Goal: Transaction & Acquisition: Purchase product/service

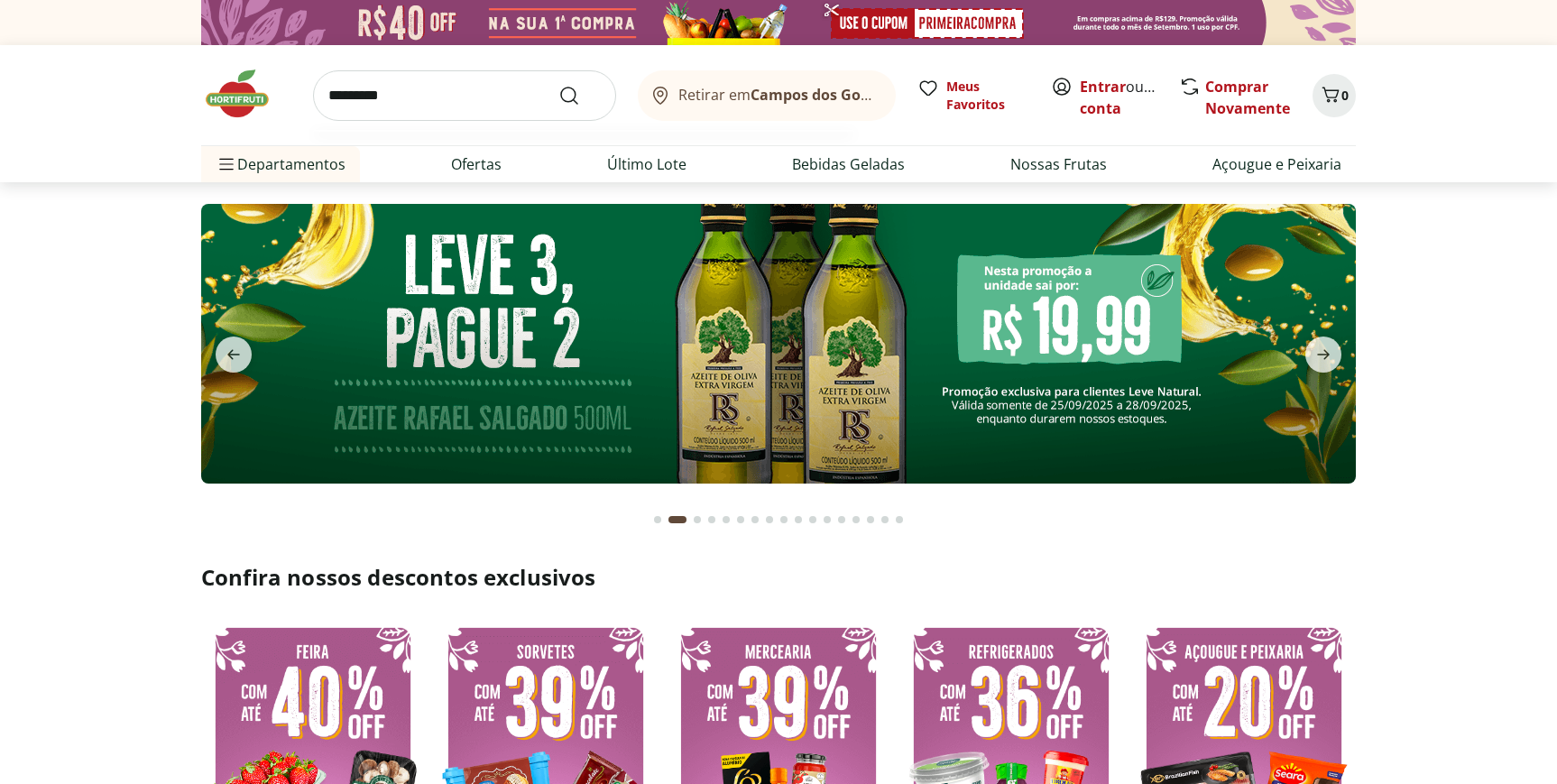
type input "*********"
click at [559, 85] on button "Submit Search" at bounding box center [580, 95] width 43 height 21
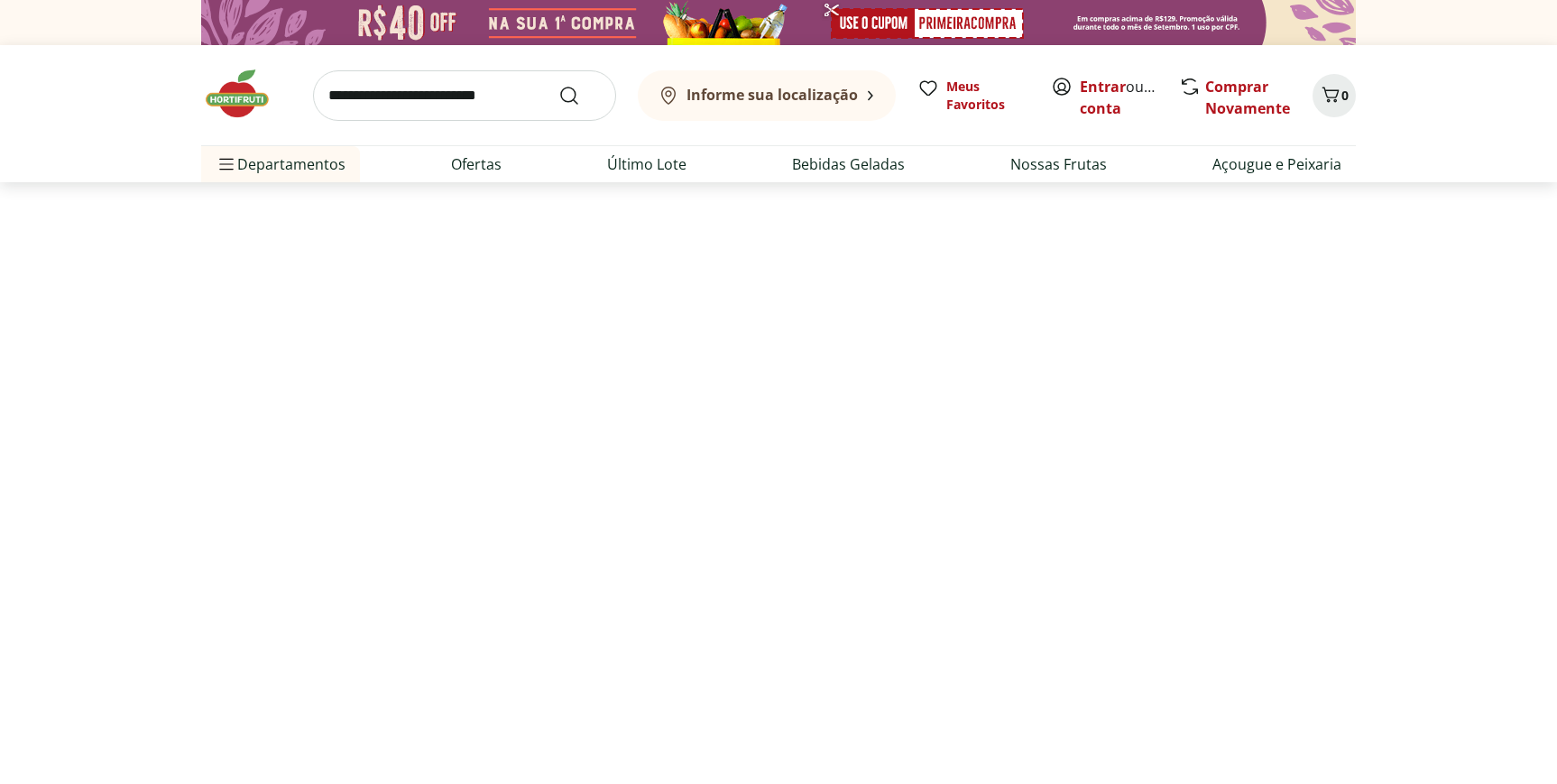
select select "**********"
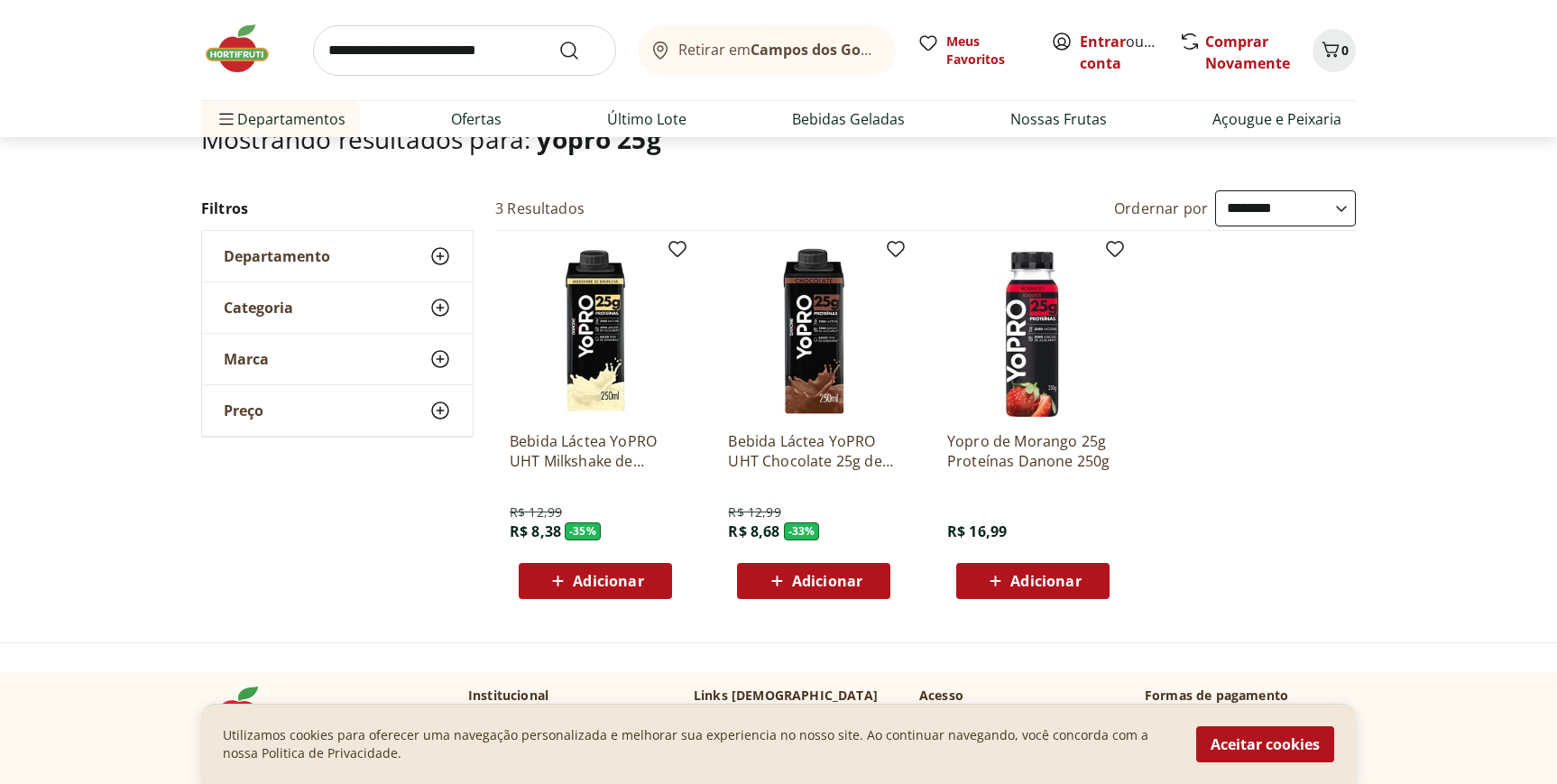
scroll to position [139, 0]
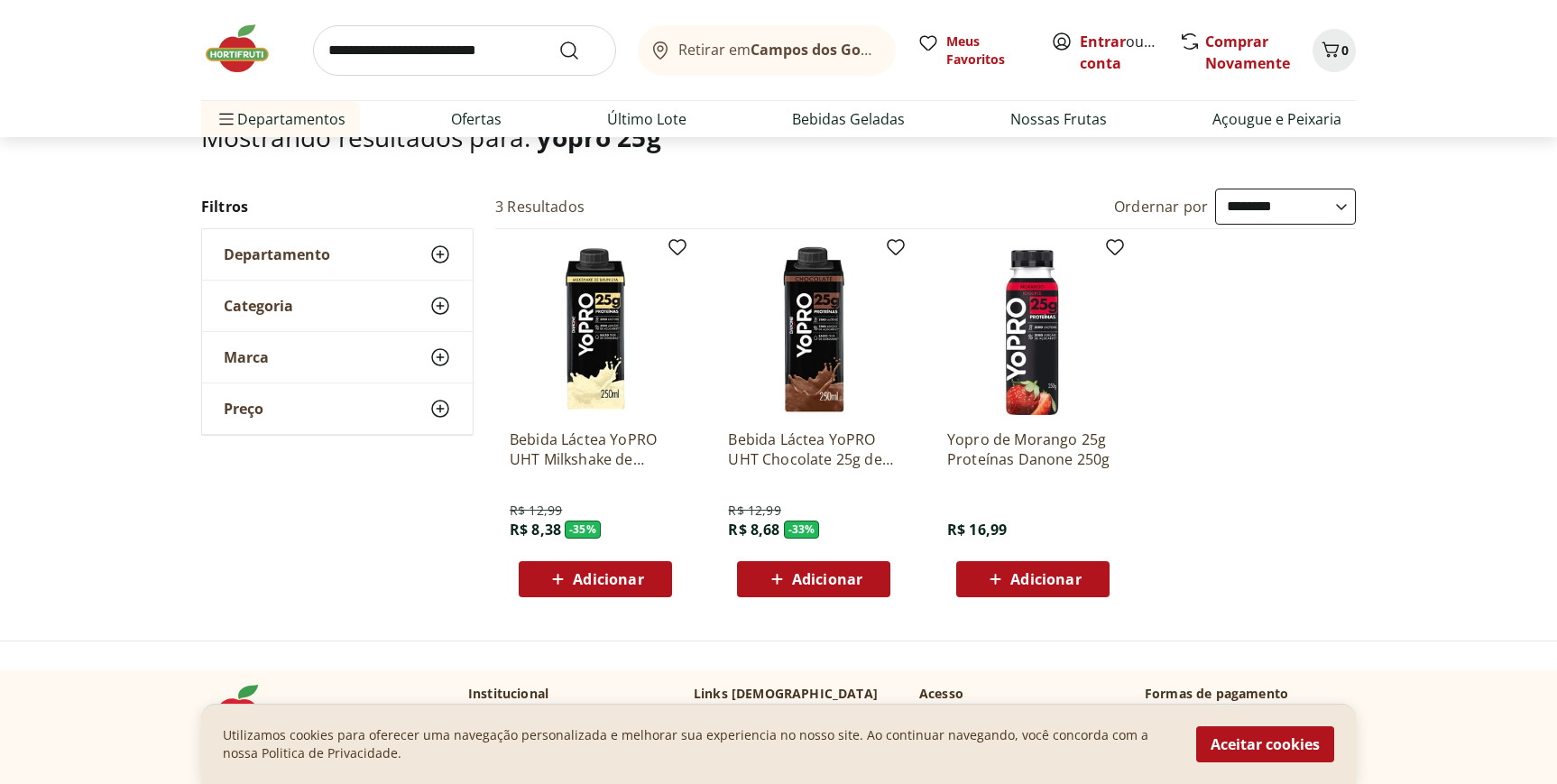
click at [642, 580] on span "Adicionar" at bounding box center [608, 579] width 70 height 15
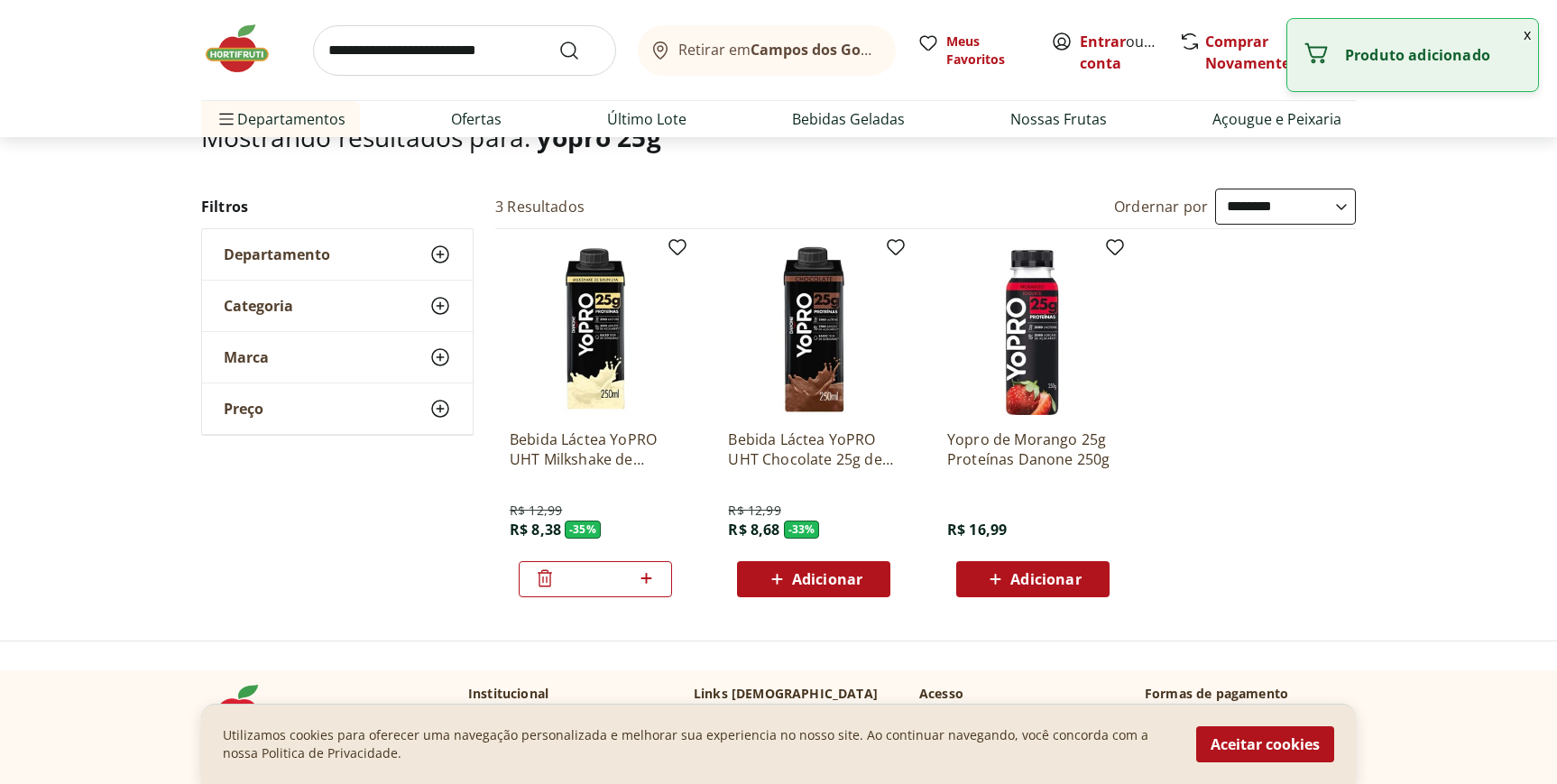
click at [643, 585] on icon at bounding box center [646, 578] width 22 height 21
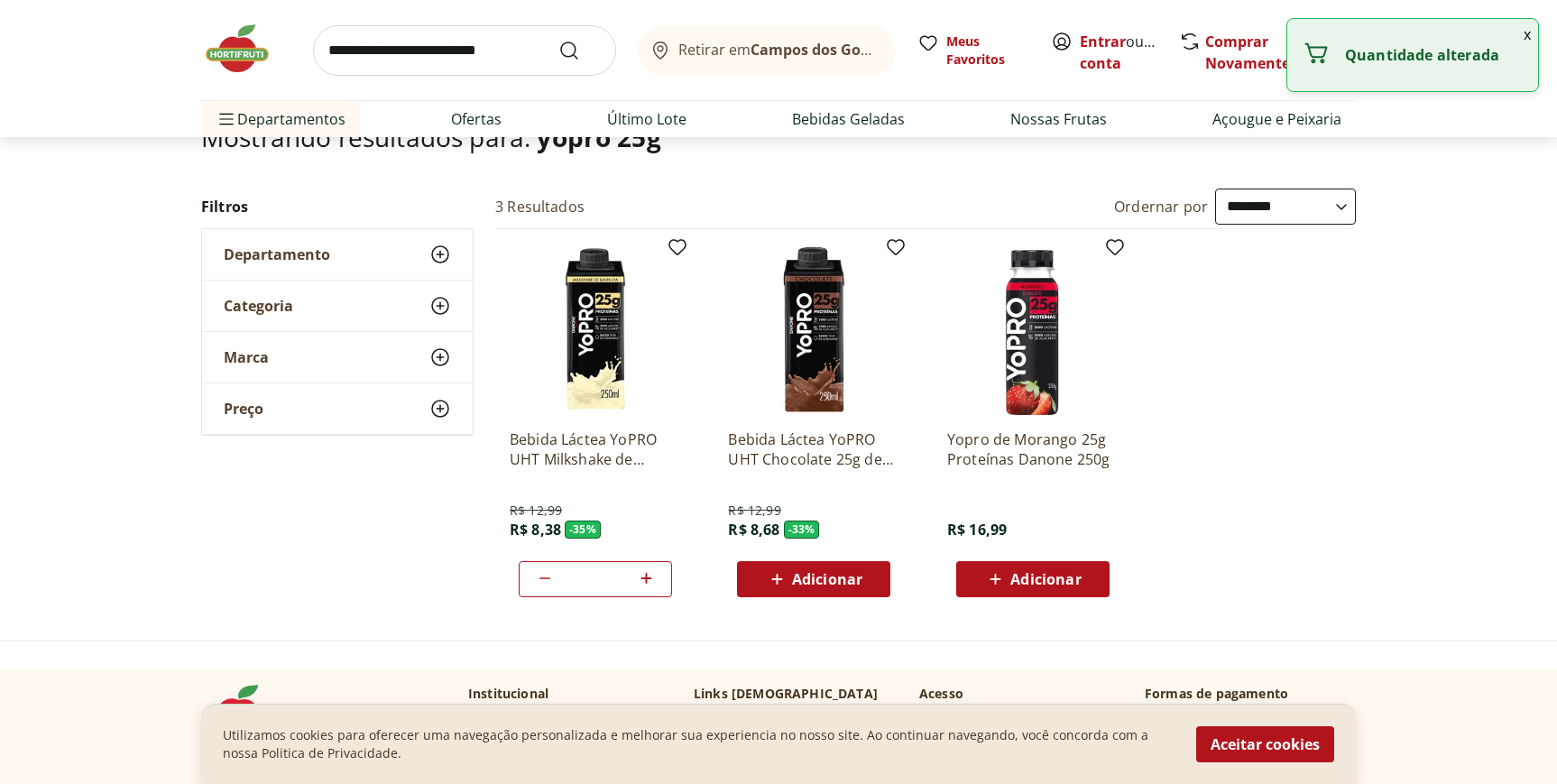
click at [643, 585] on icon at bounding box center [646, 578] width 22 height 21
click at [550, 580] on icon at bounding box center [545, 578] width 21 height 21
type input "*"
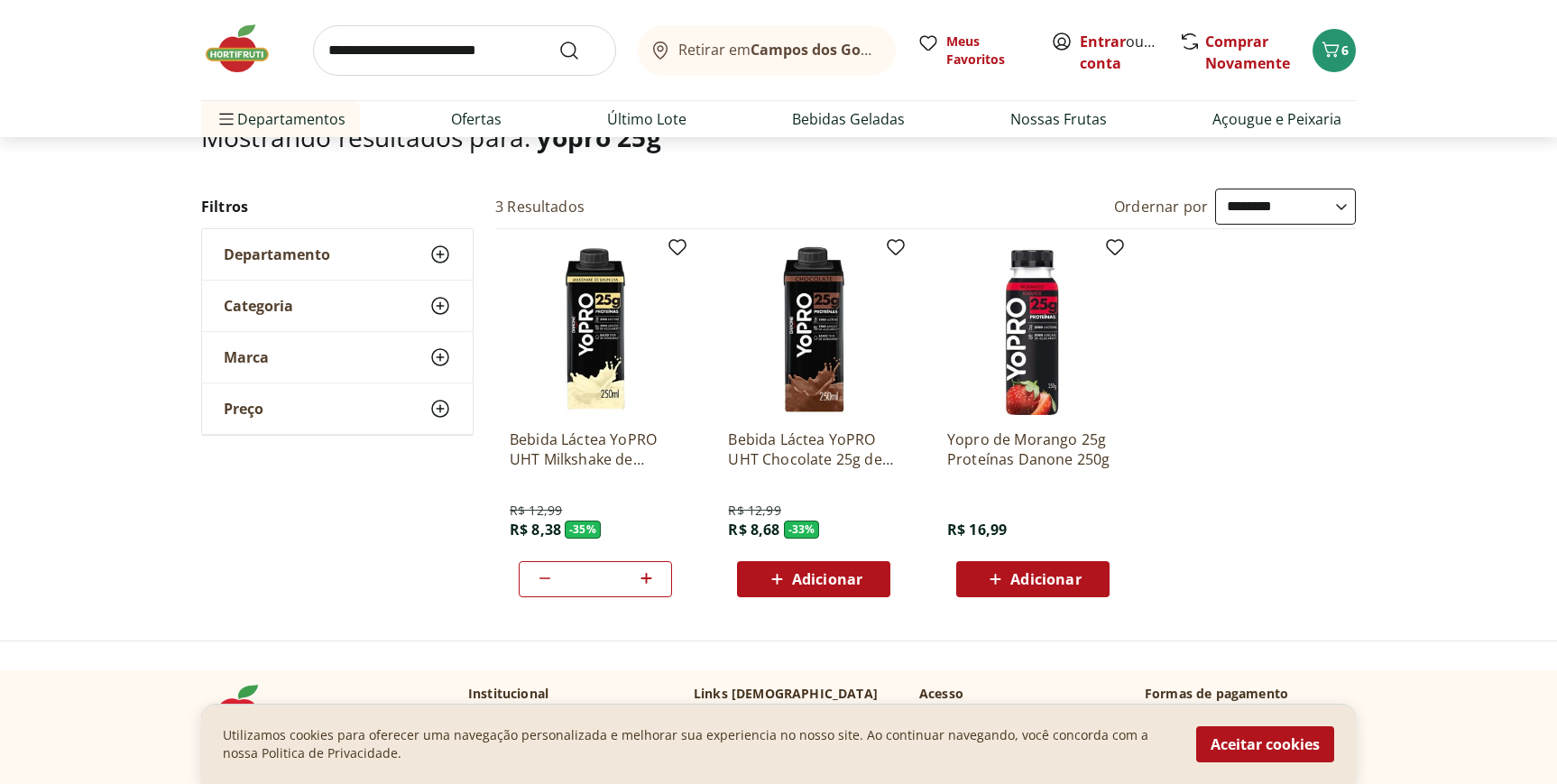
click at [487, 56] on input "search" at bounding box center [464, 51] width 303 height 51
type input "*********"
click button "Submit Search" at bounding box center [580, 51] width 43 height 21
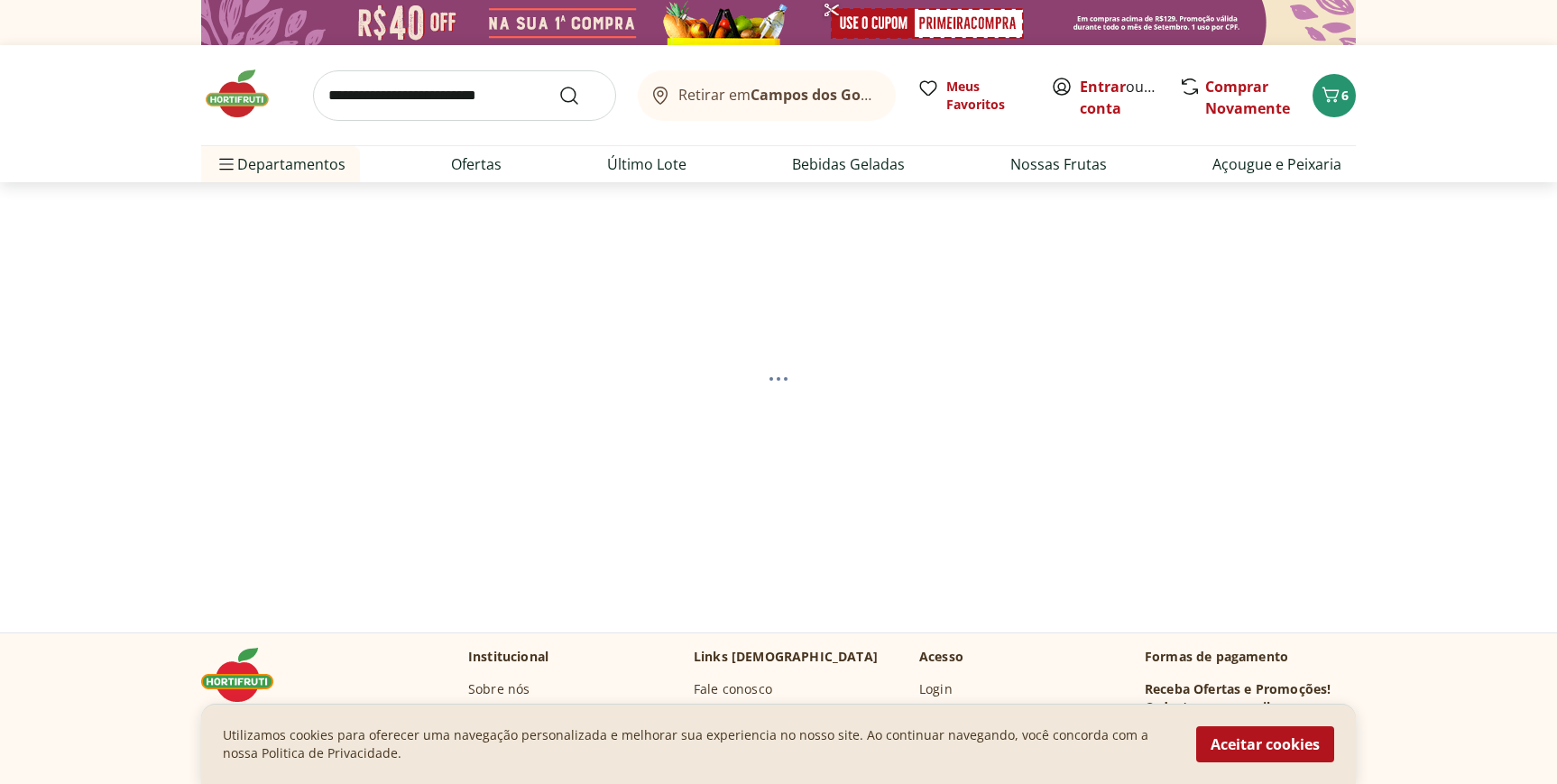
select select "**********"
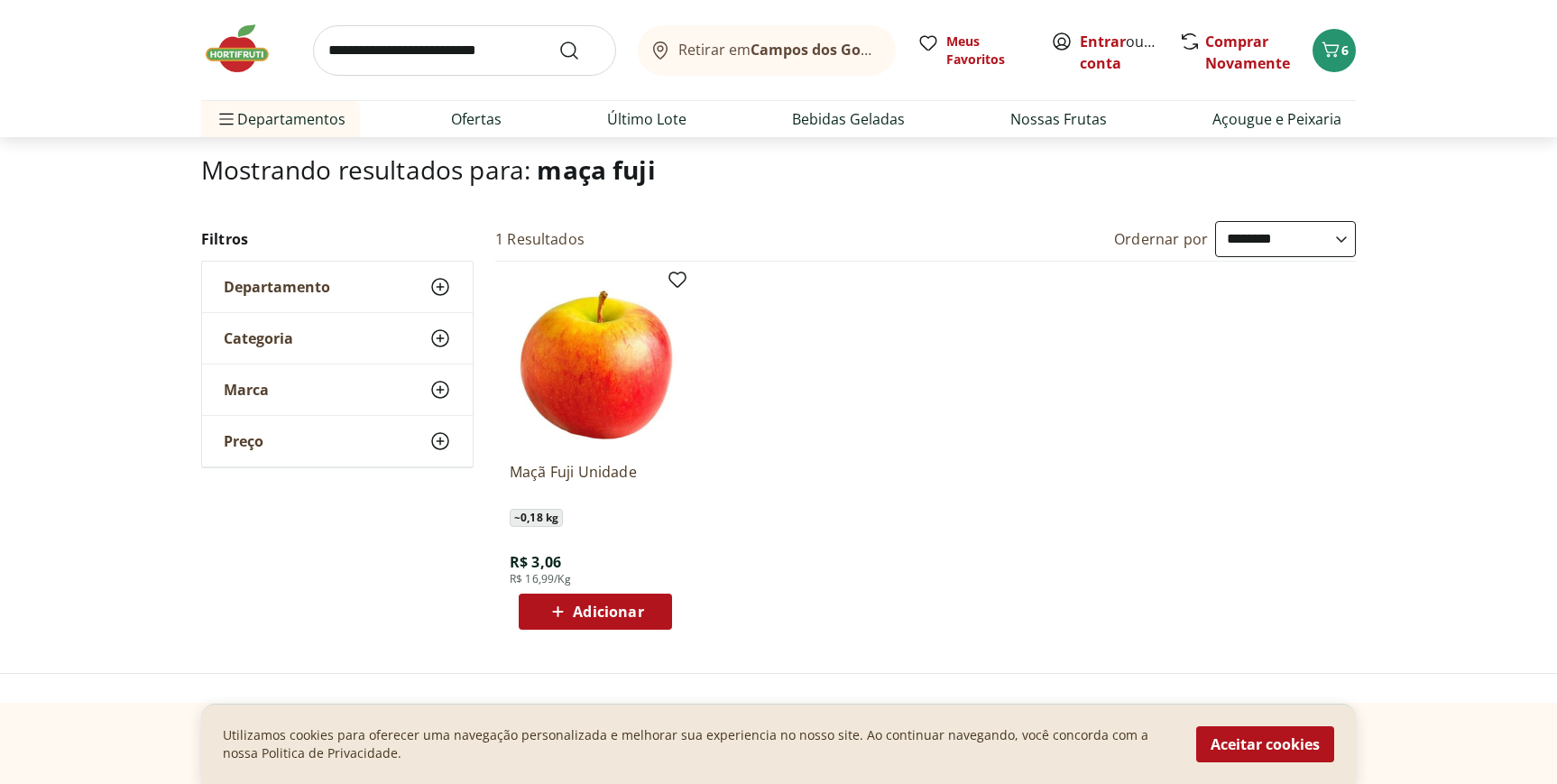
scroll to position [121, 0]
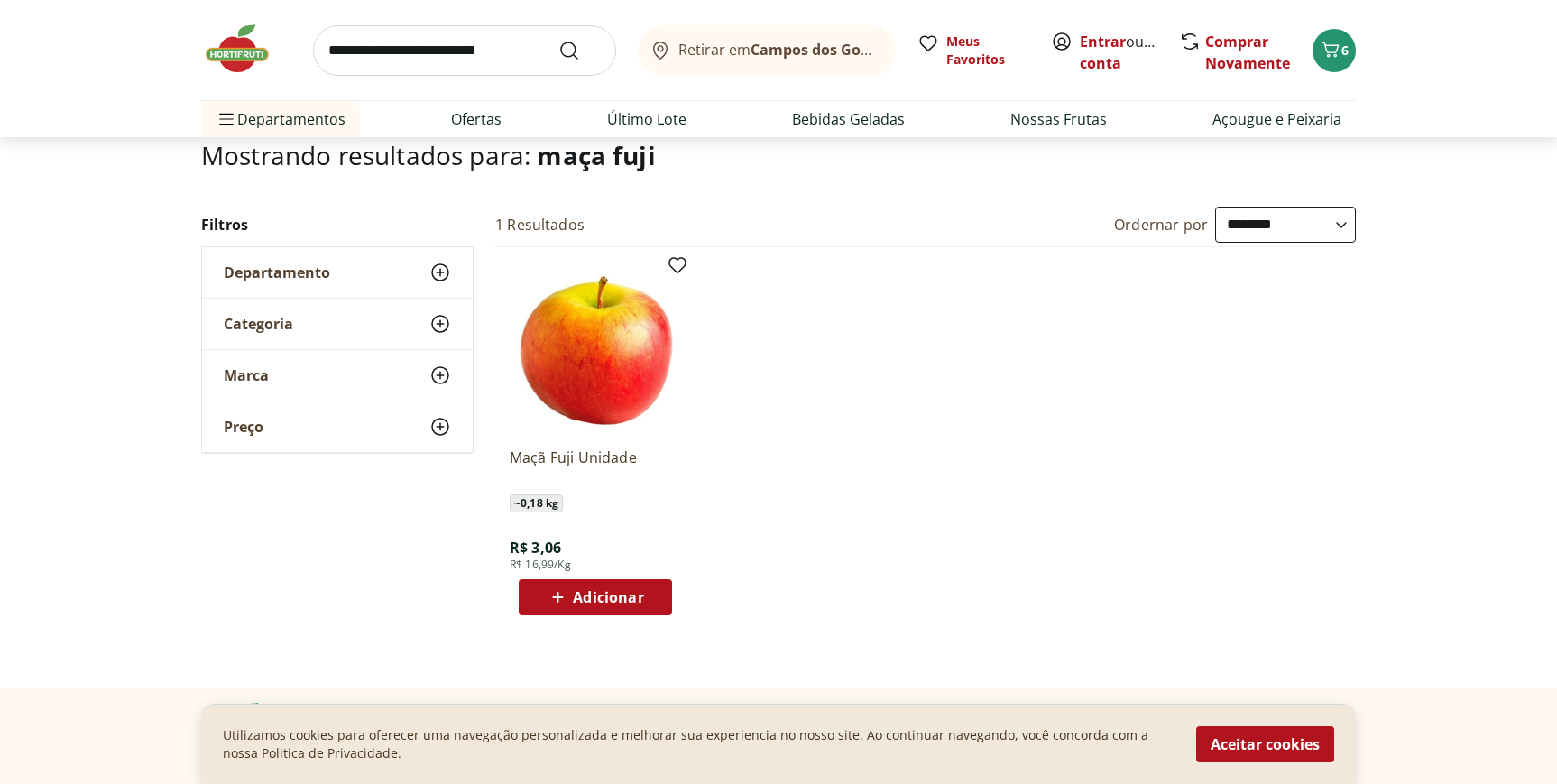
click at [579, 341] on img at bounding box center [596, 347] width 171 height 171
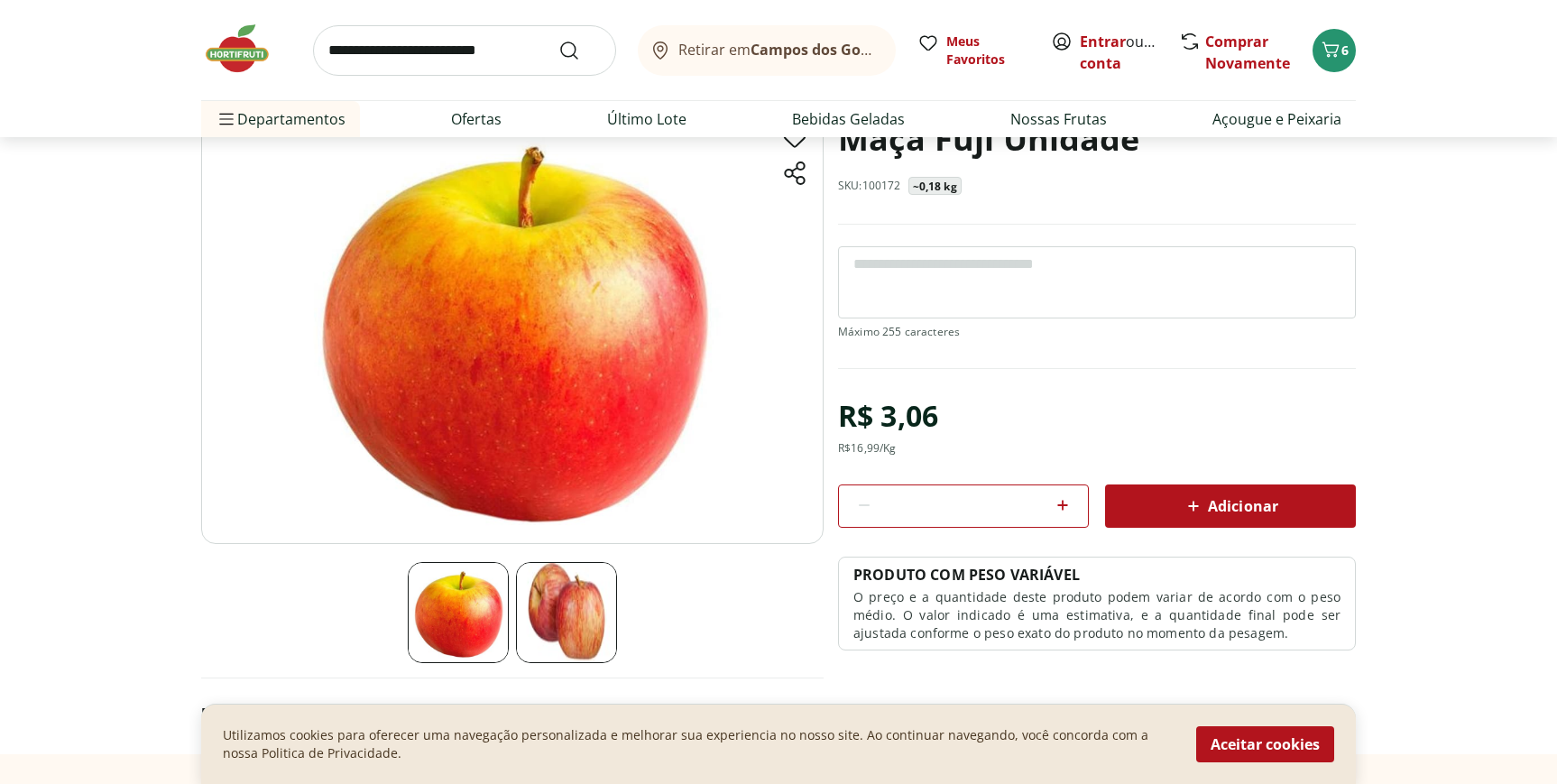
scroll to position [147, 0]
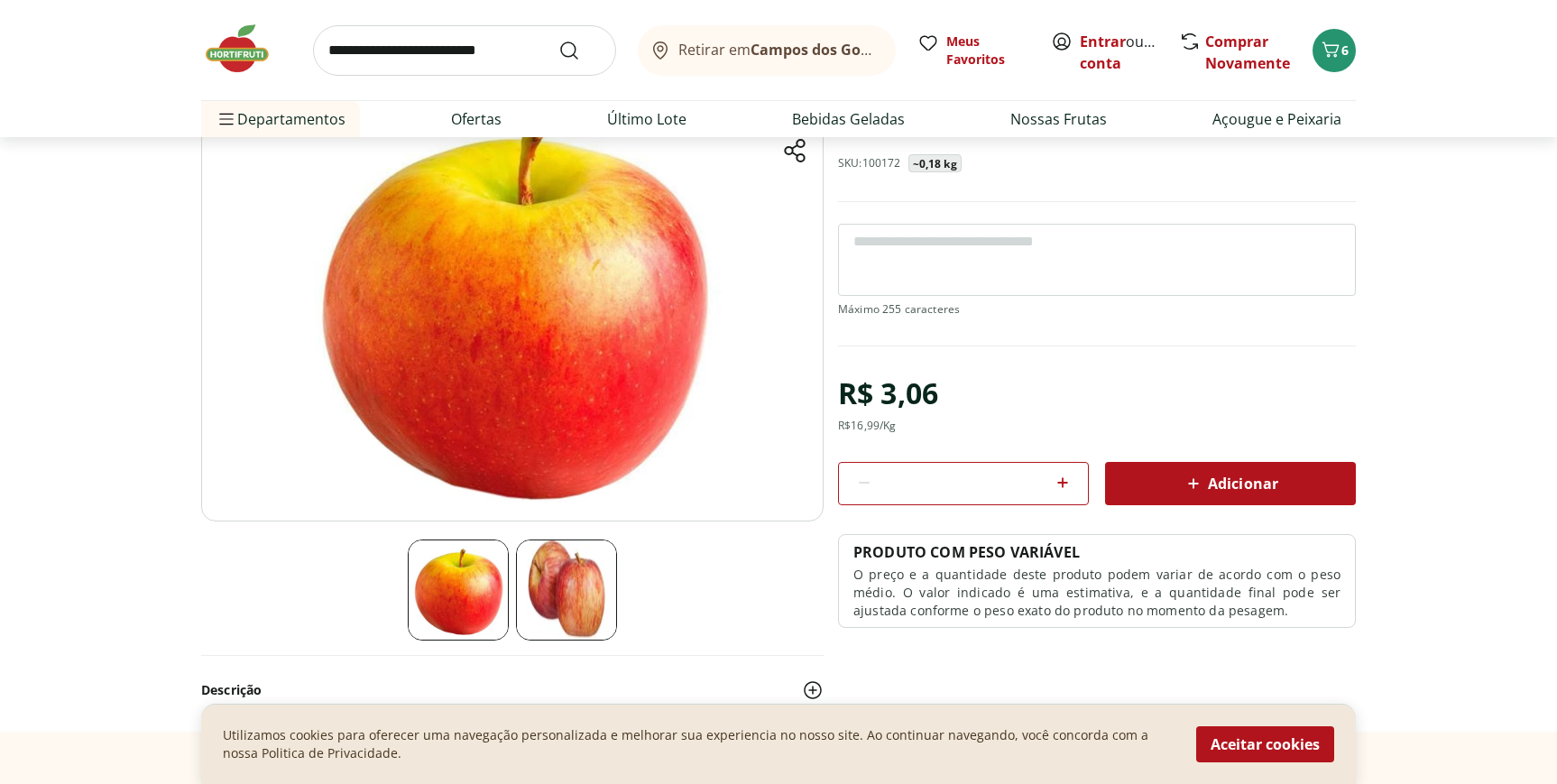
click at [1059, 489] on icon at bounding box center [1063, 482] width 21 height 21
click at [1065, 487] on icon at bounding box center [1063, 482] width 21 height 21
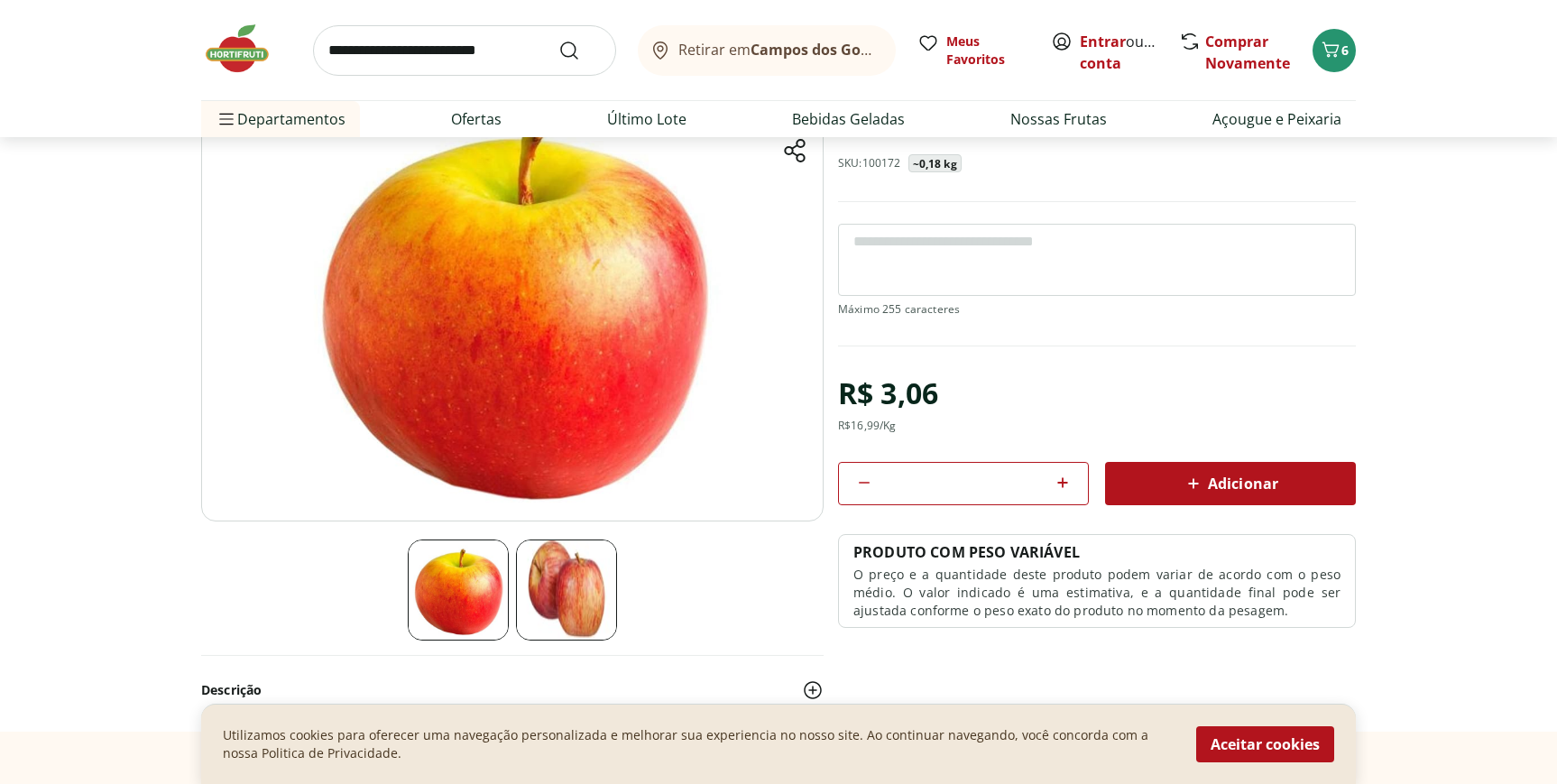
type input "*"
click at [1180, 492] on div "Adicionar" at bounding box center [1230, 482] width 222 height 32
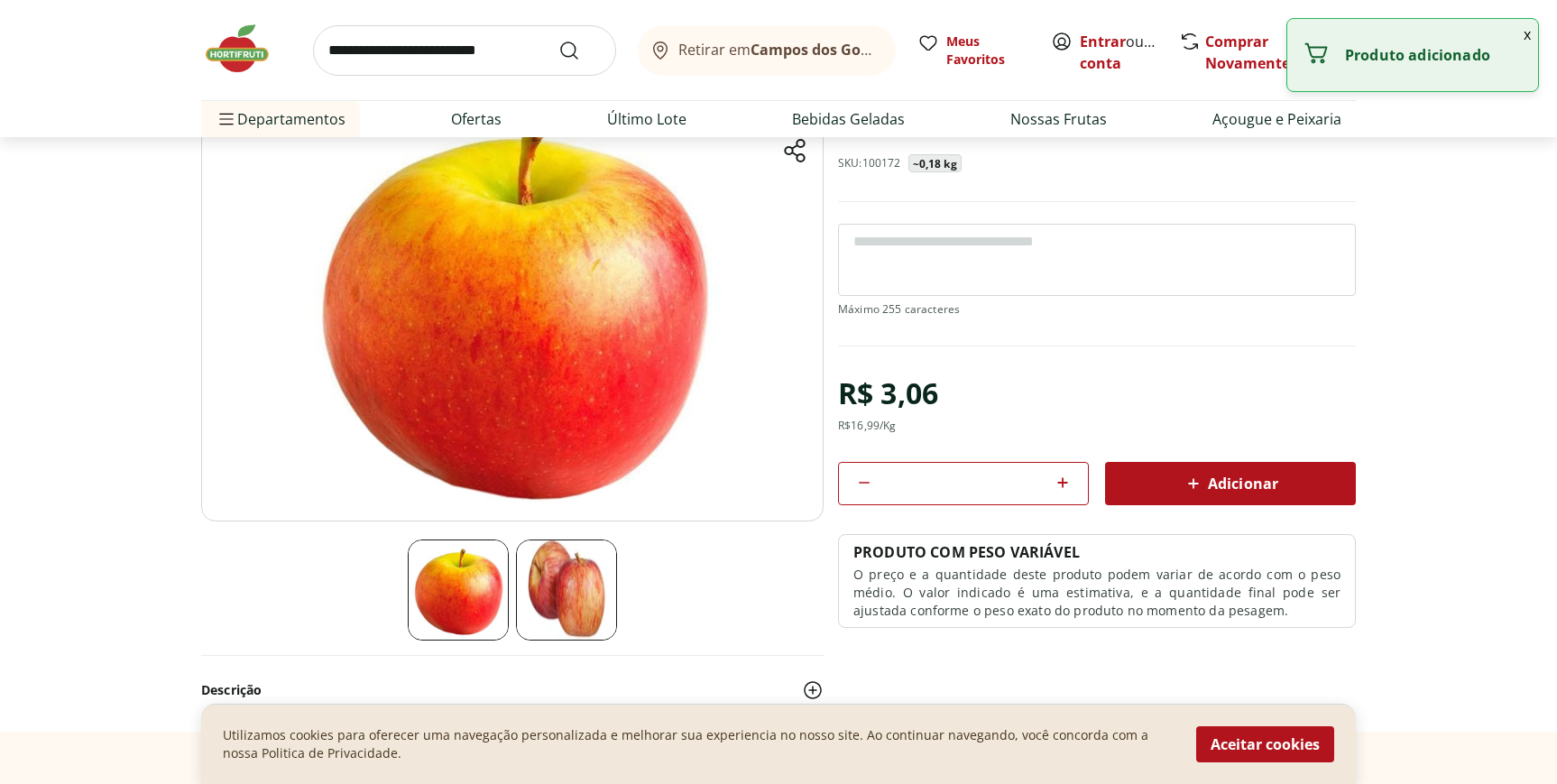
click at [1526, 33] on button "x" at bounding box center [1527, 34] width 21 height 31
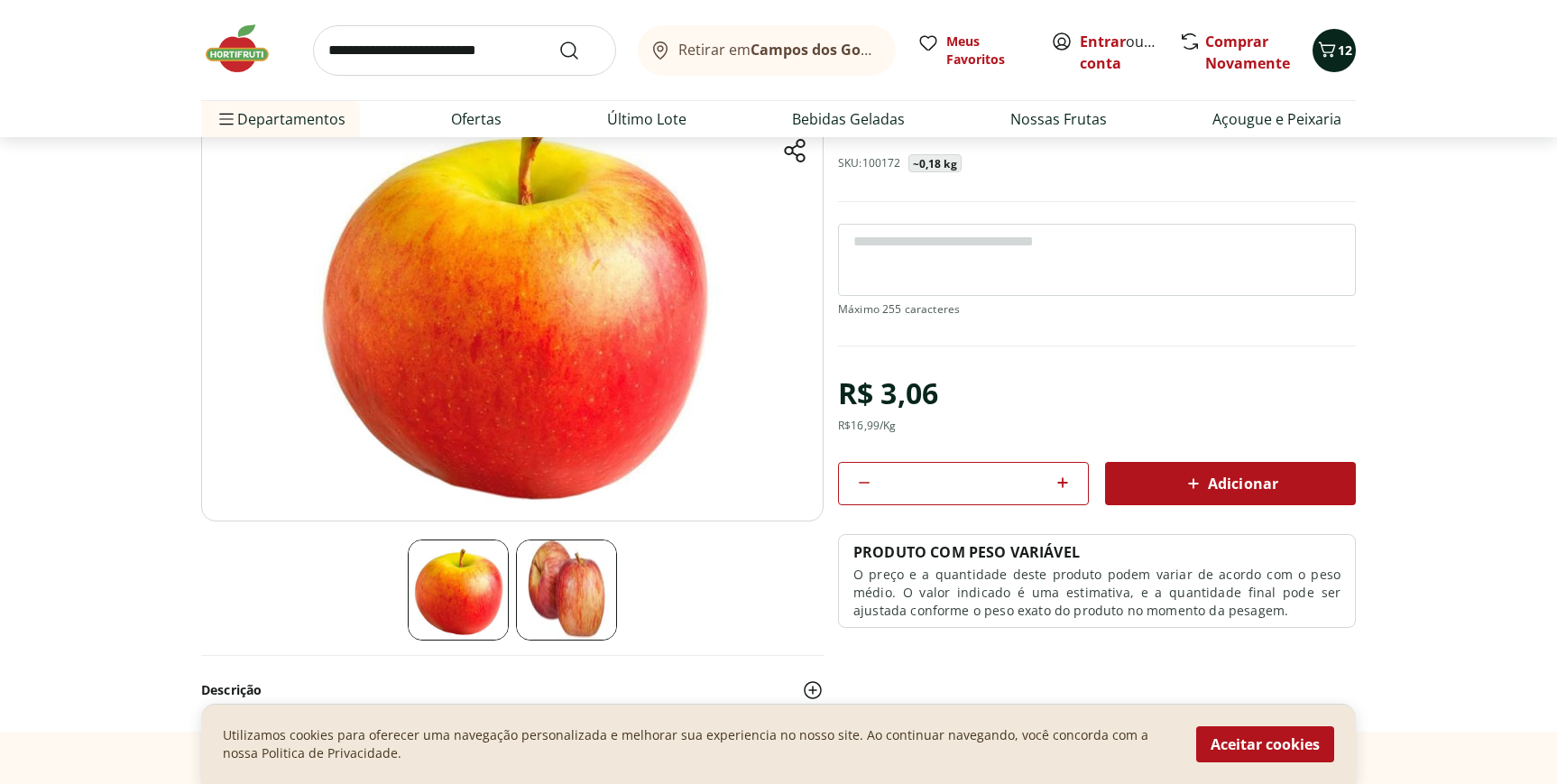
click at [1328, 57] on icon "Carrinho" at bounding box center [1326, 50] width 21 height 21
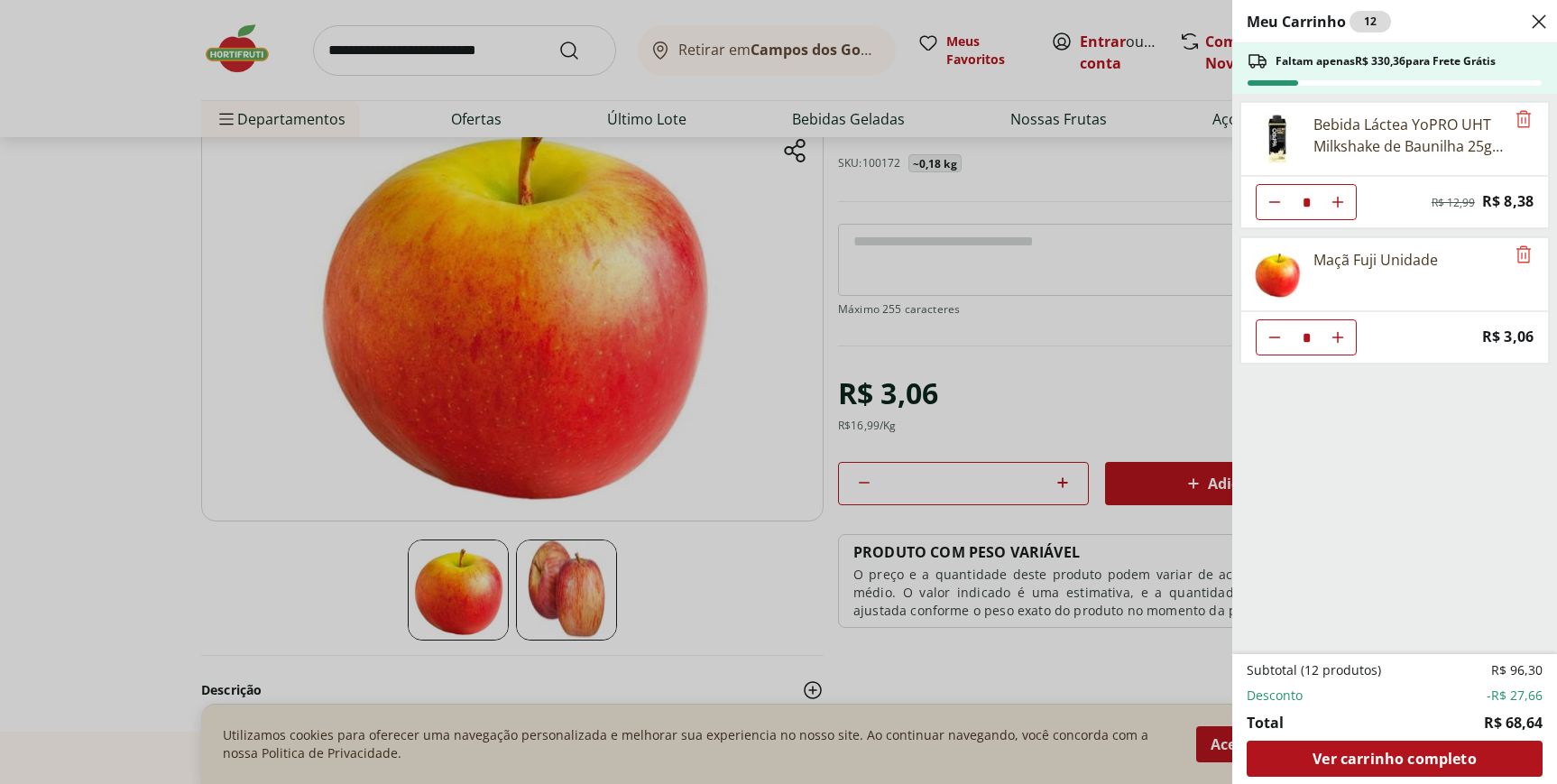
click at [800, 535] on div "Meu Carrinho 12 Faltam apenas R$ 330,36 para Frete Grátis Bebida Láctea YoPRO U…" at bounding box center [778, 392] width 1557 height 784
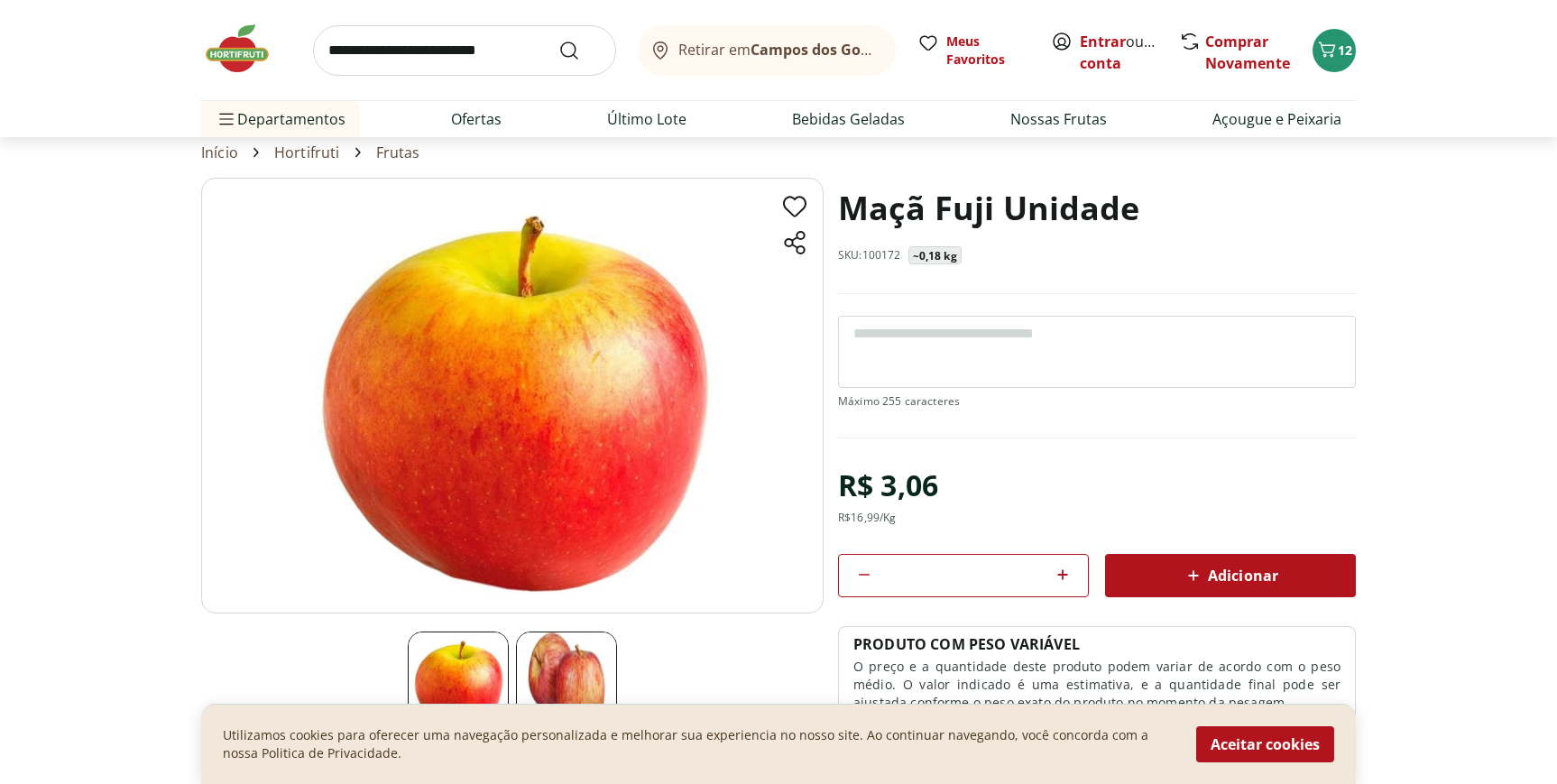
scroll to position [41, 0]
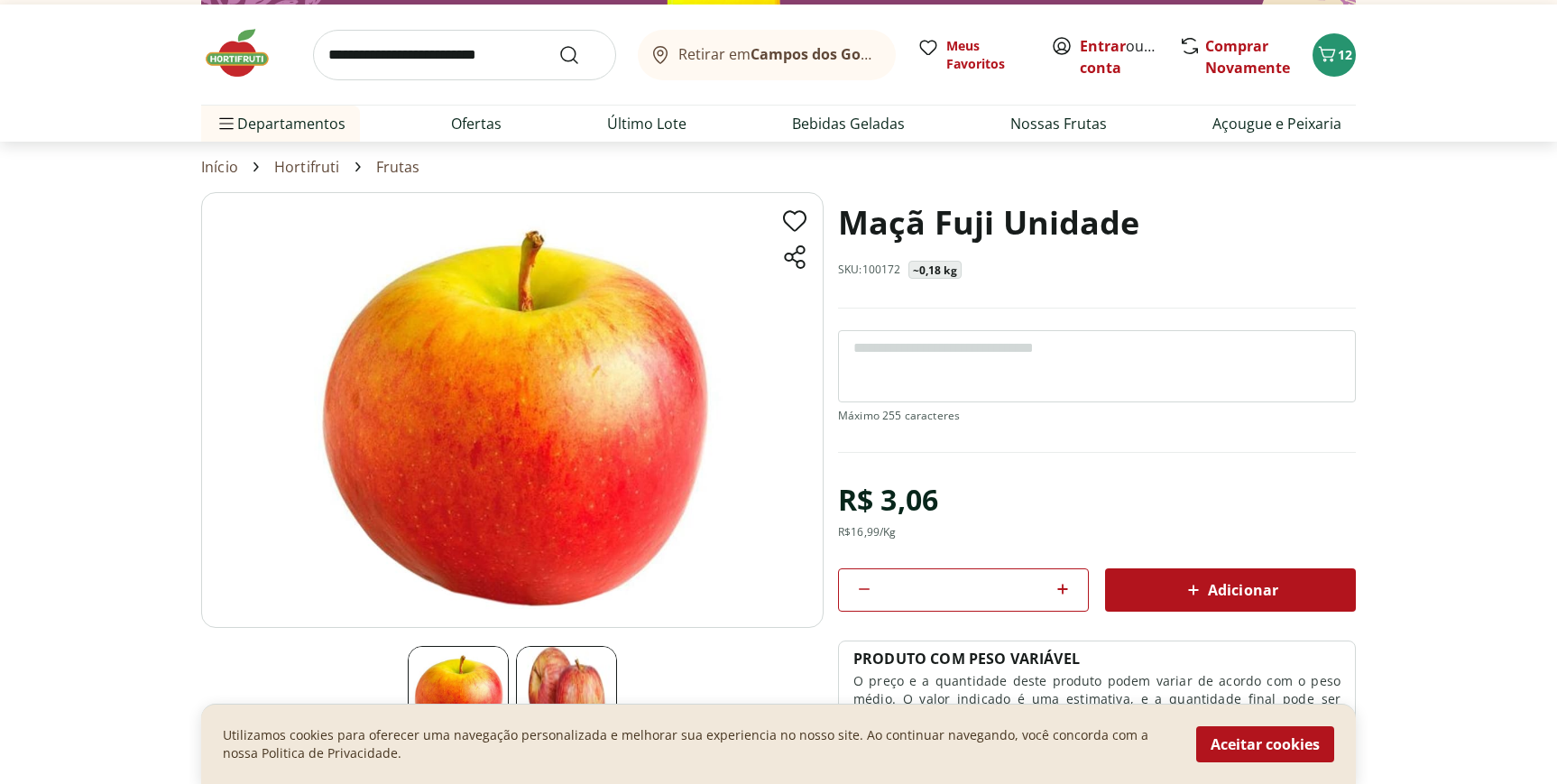
click at [434, 56] on input "search" at bounding box center [464, 55] width 303 height 51
type input "**********"
click at [559, 44] on button "Submit Search" at bounding box center [580, 54] width 43 height 21
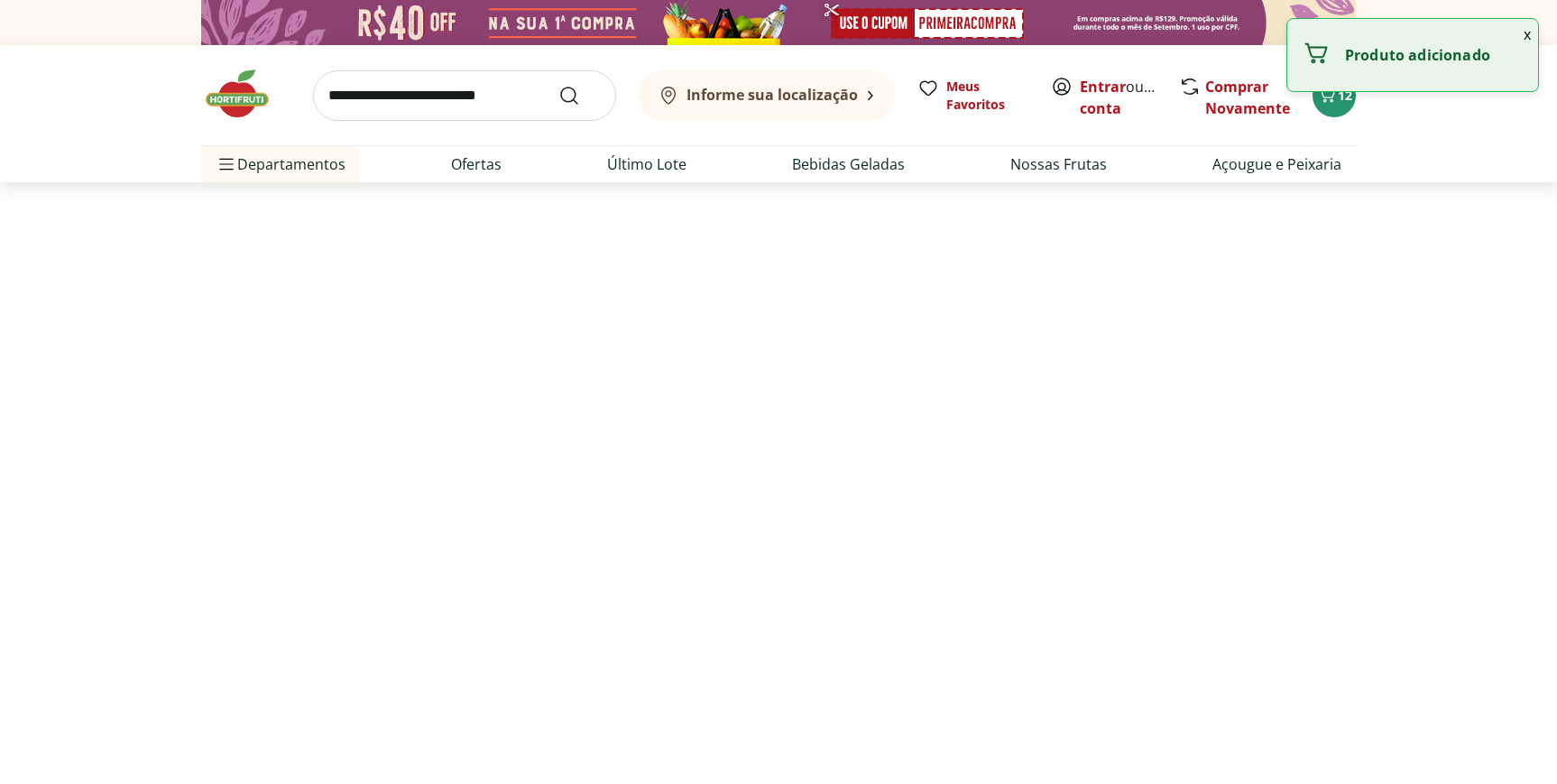
select select "**********"
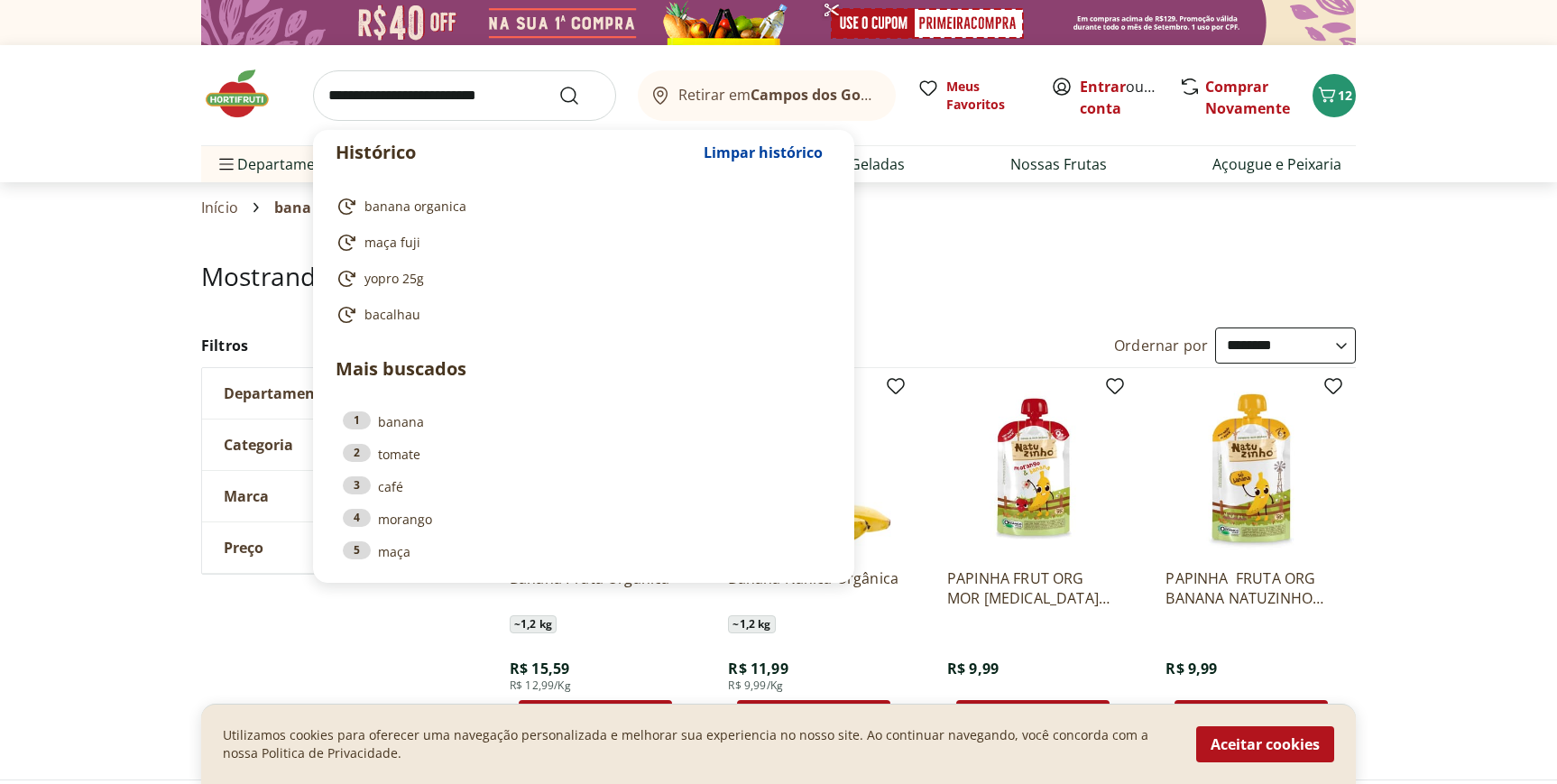
click at [446, 98] on input "search" at bounding box center [464, 95] width 303 height 51
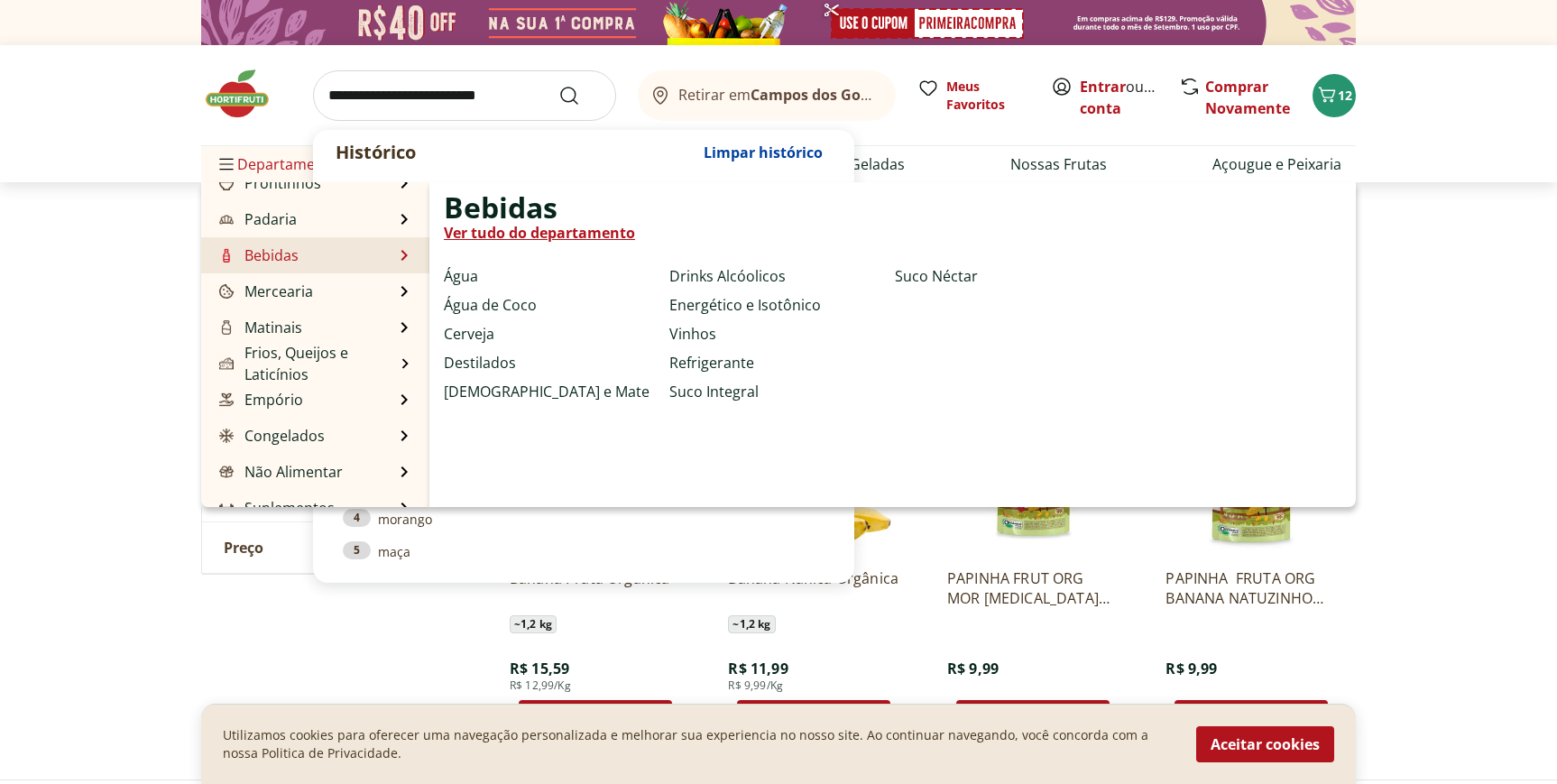
scroll to position [171, 0]
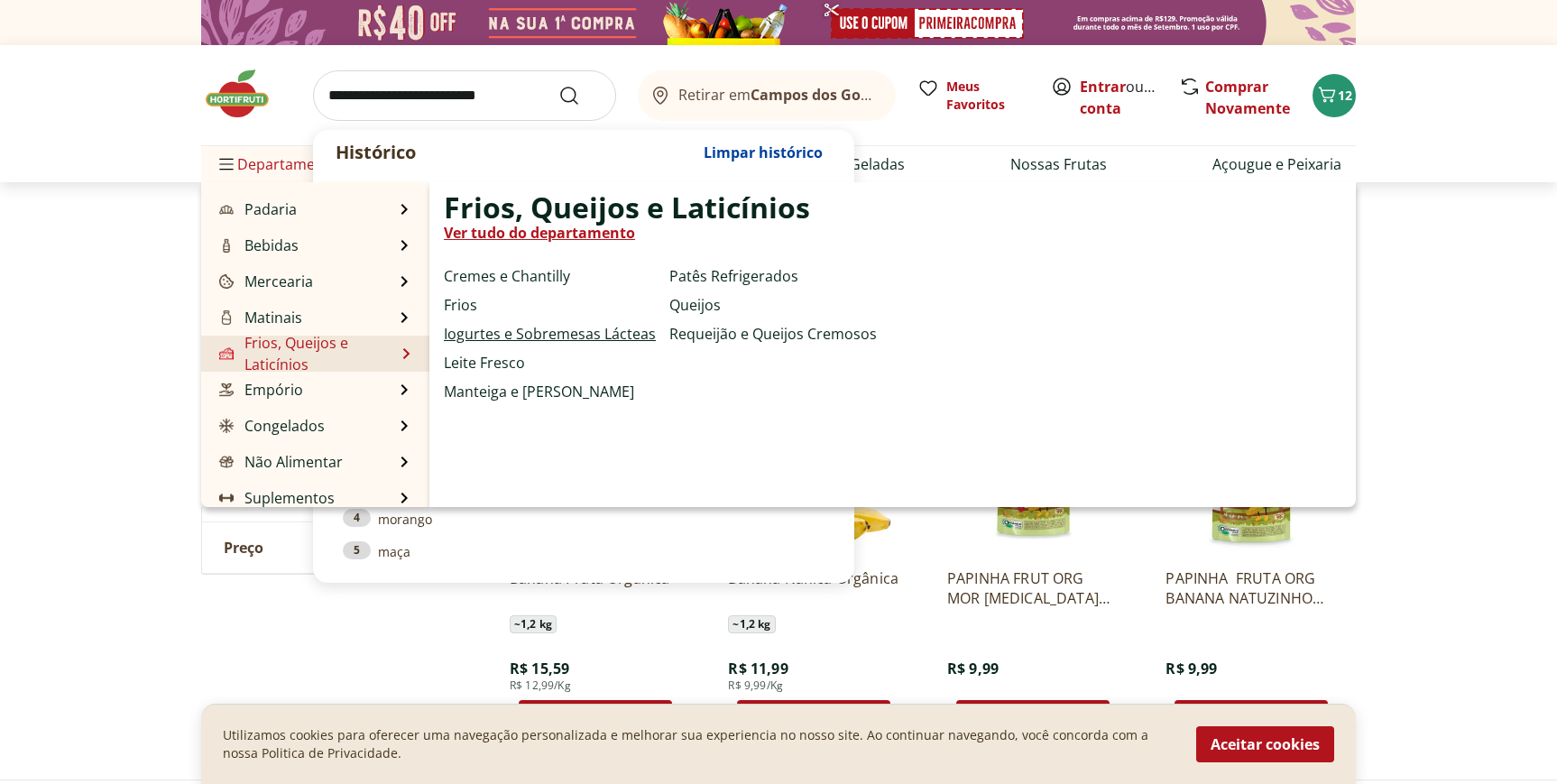
click at [536, 335] on link "Iogurtes e Sobremesas Lácteas" at bounding box center [550, 334] width 212 height 21
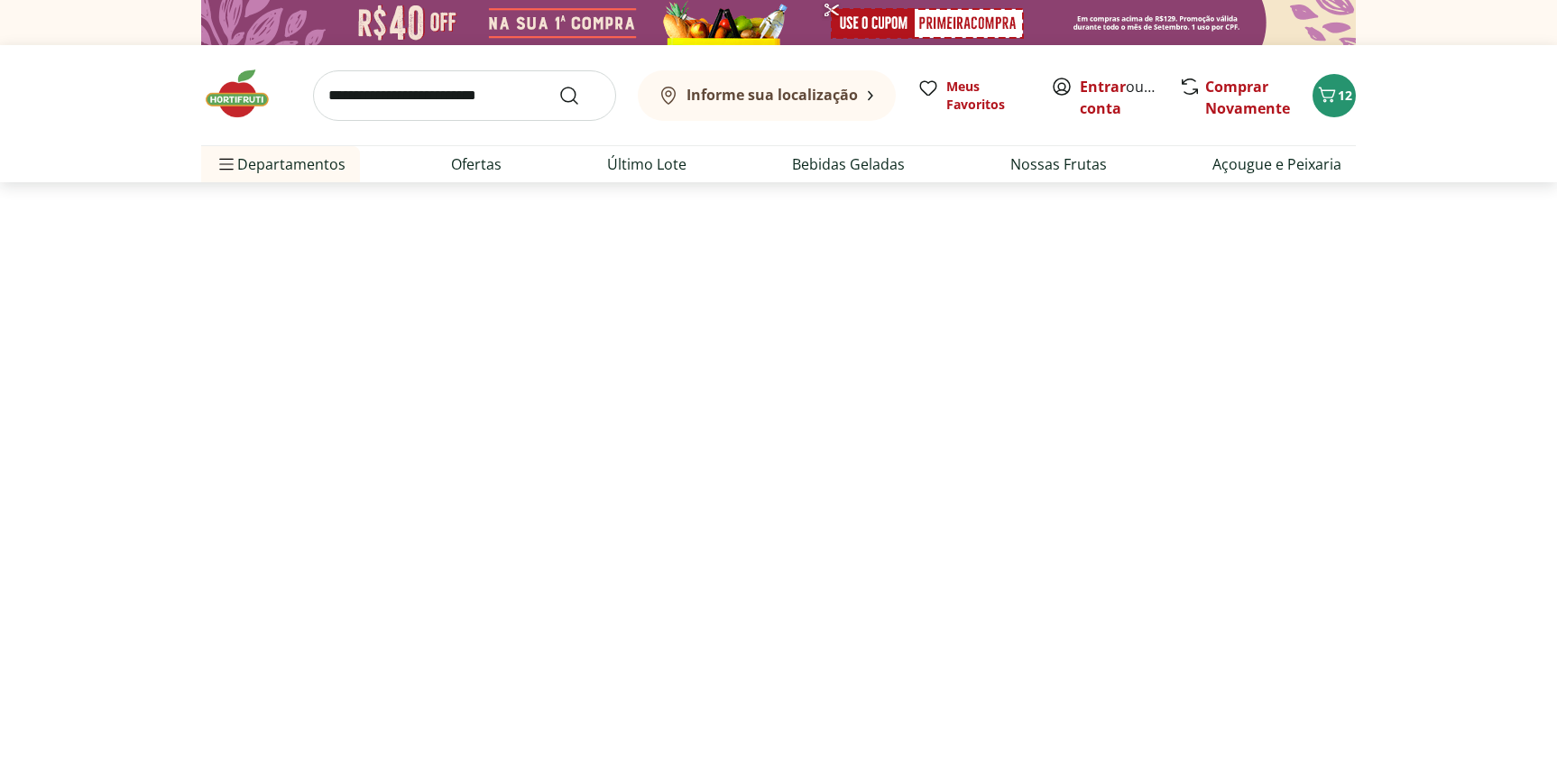
select select "**********"
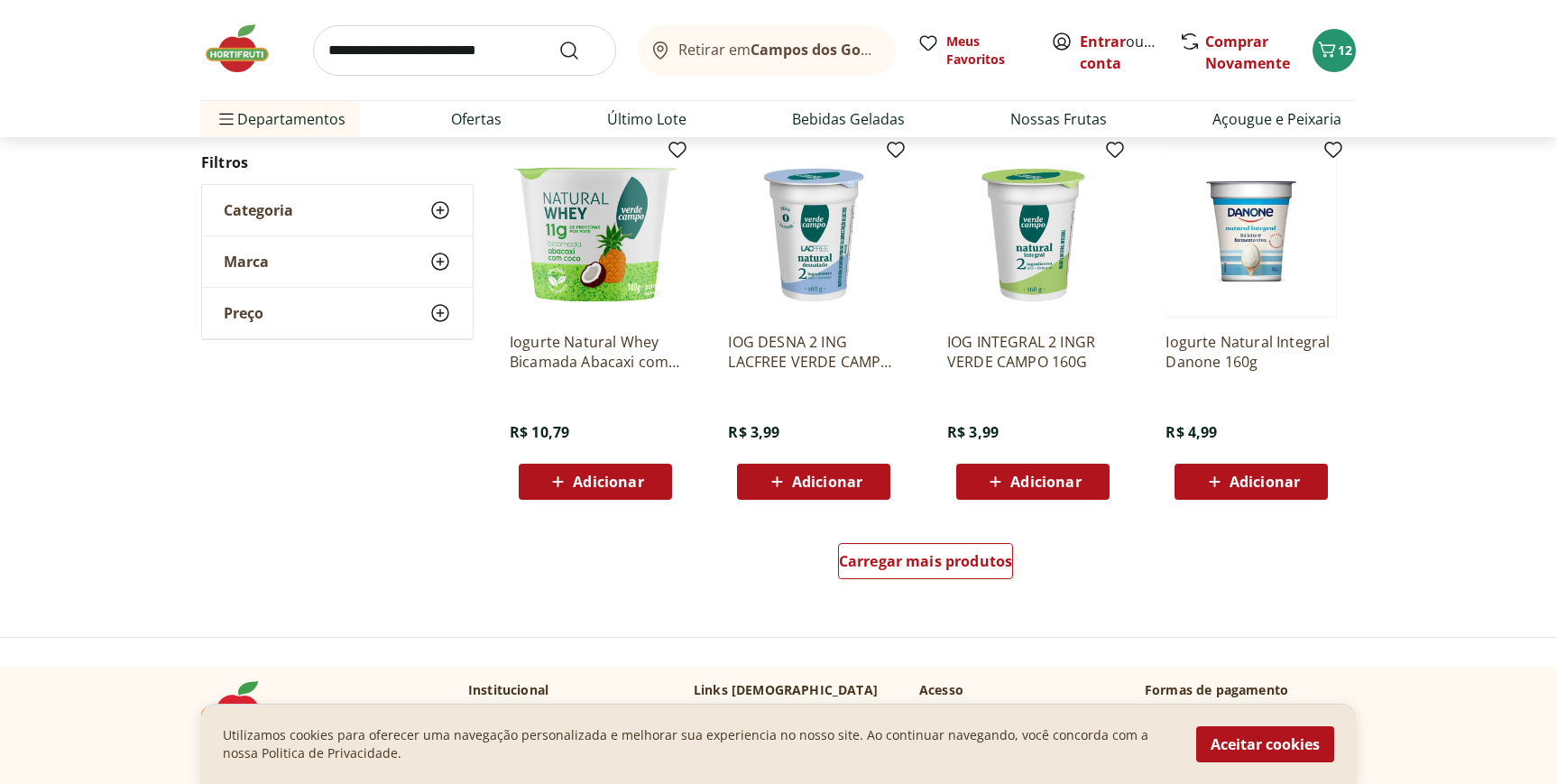
scroll to position [994, 0]
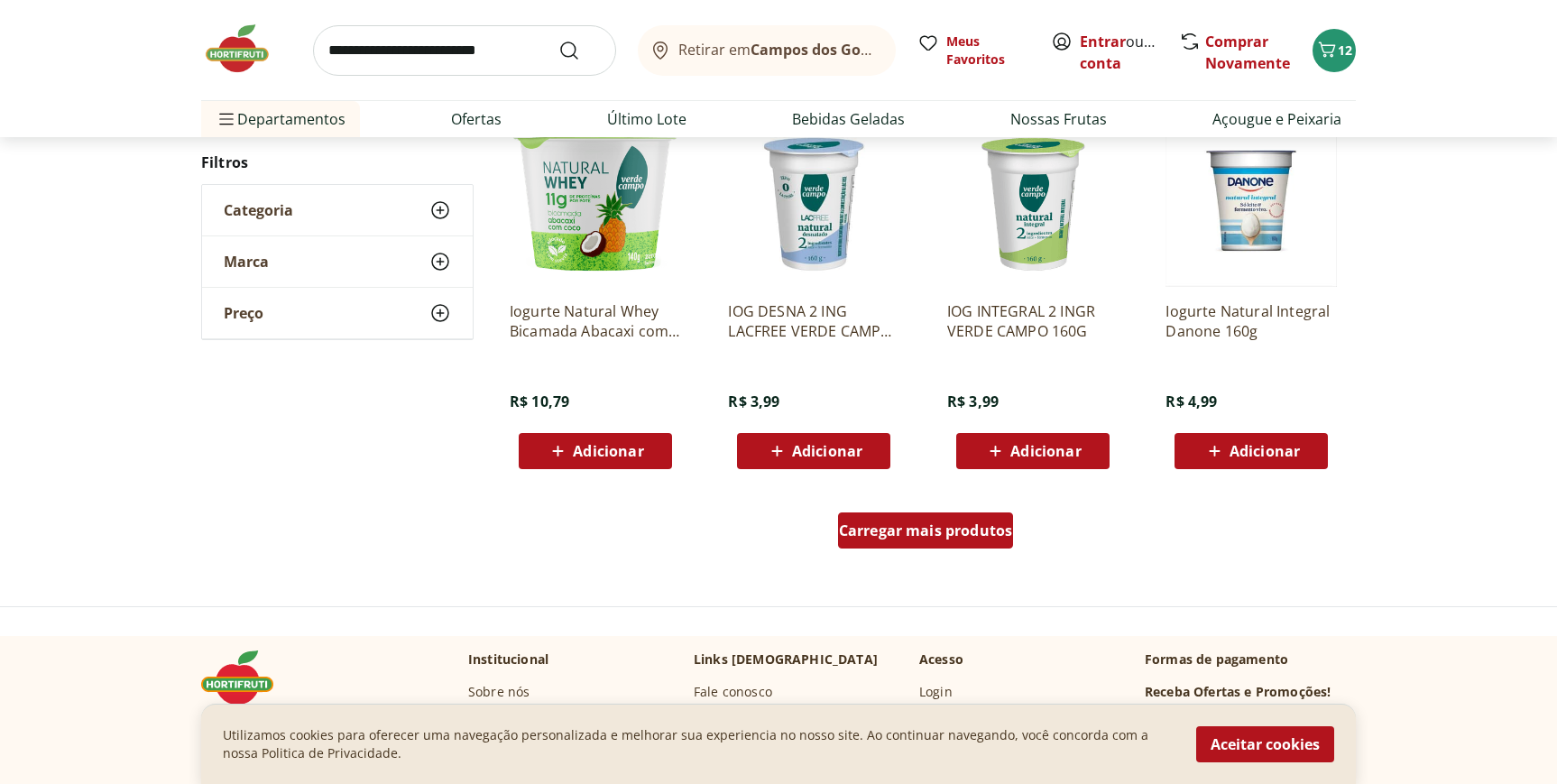
click at [936, 517] on div "Carregar mais produtos" at bounding box center [925, 530] width 176 height 36
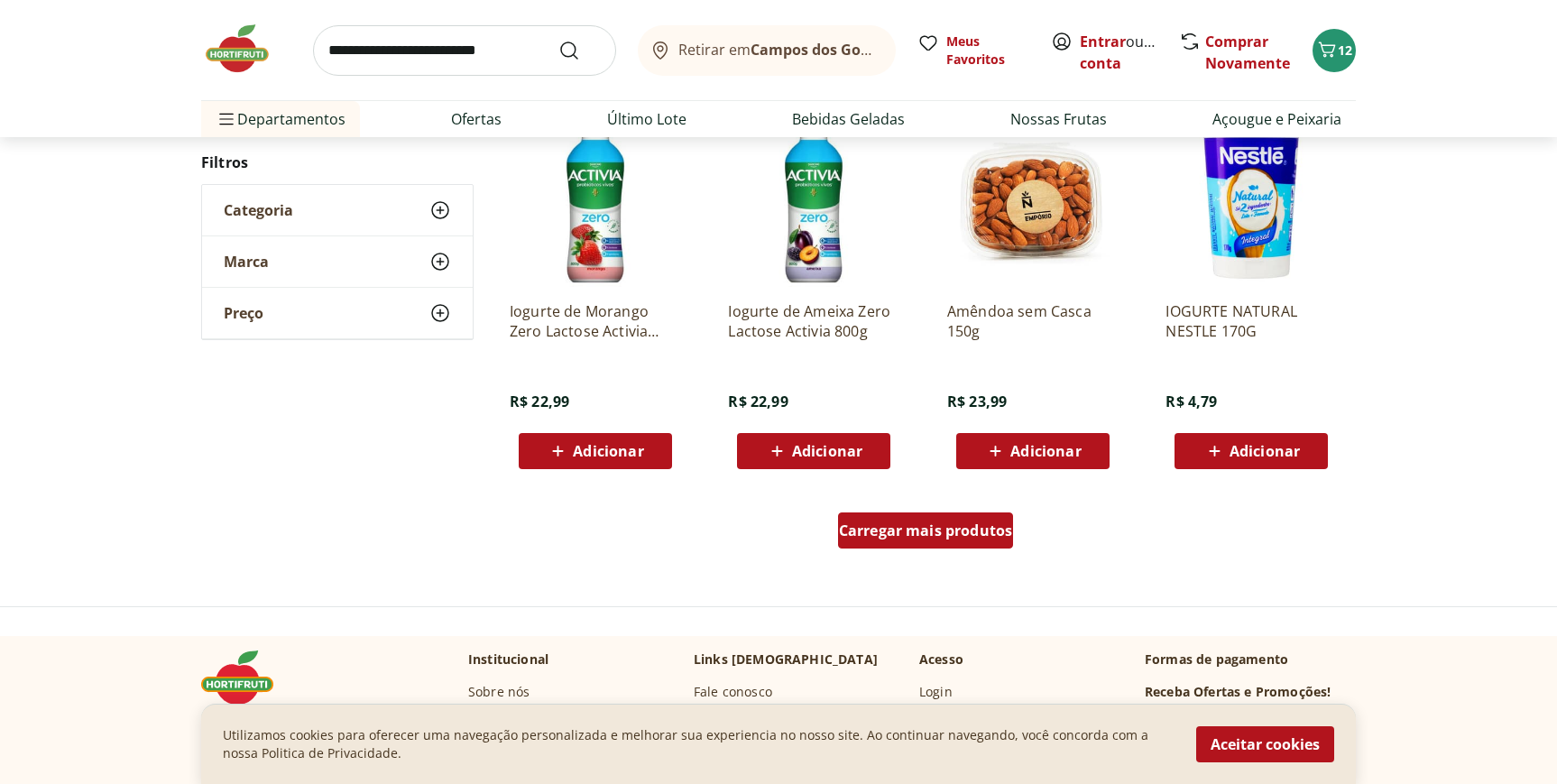
scroll to position [2172, 0]
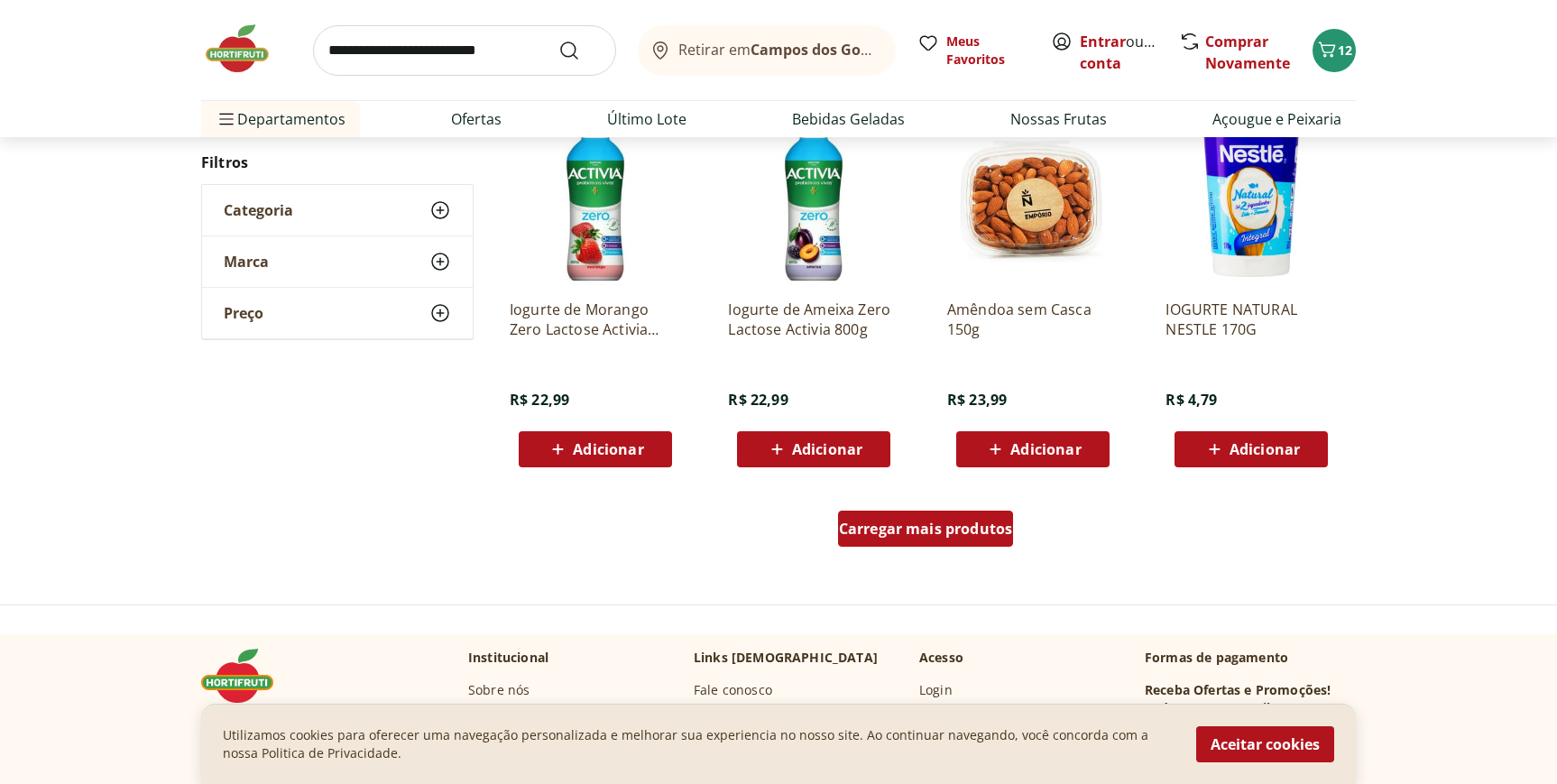
click at [938, 536] on span "Carregar mais produtos" at bounding box center [925, 528] width 174 height 15
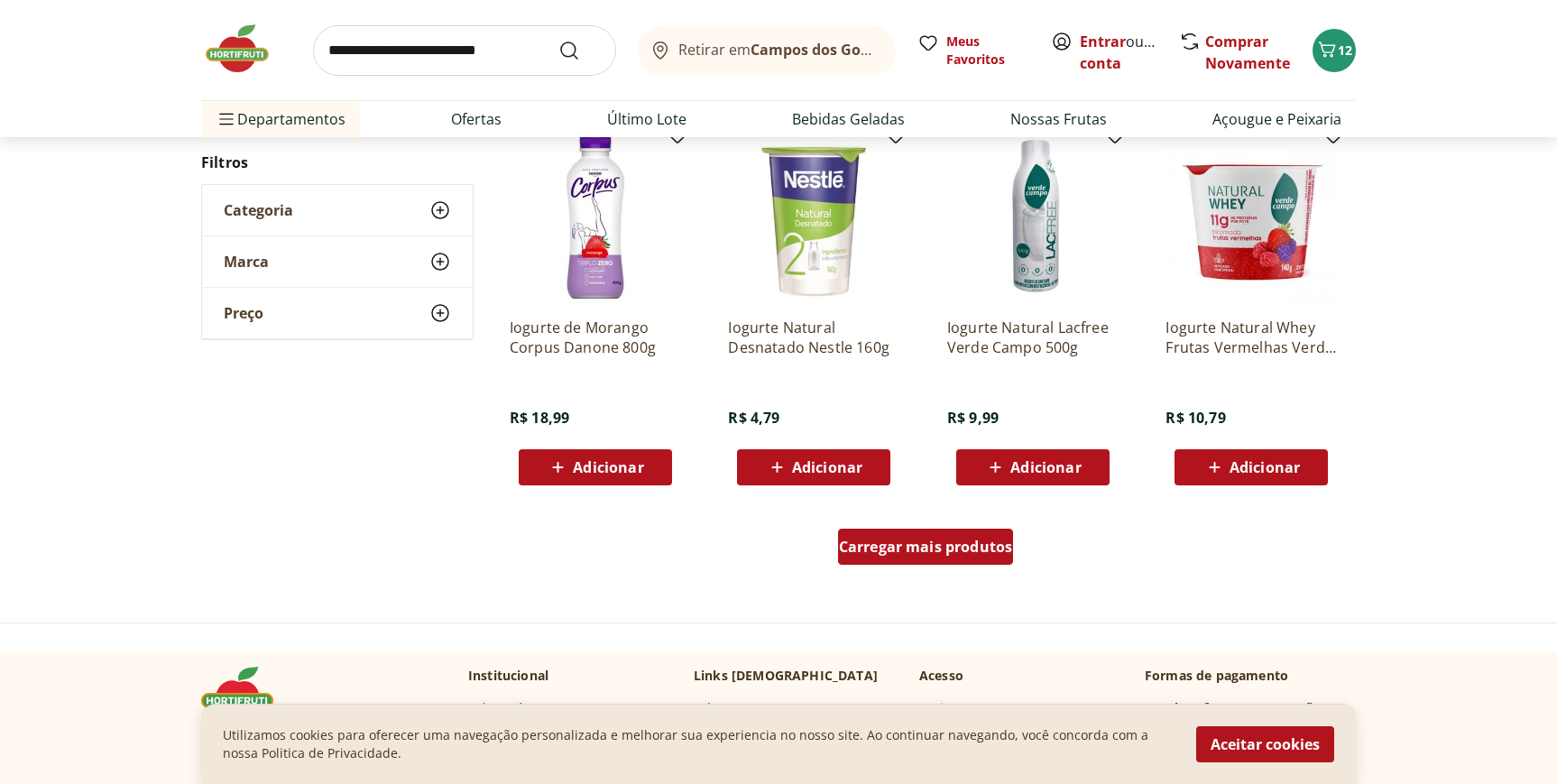
scroll to position [3373, 0]
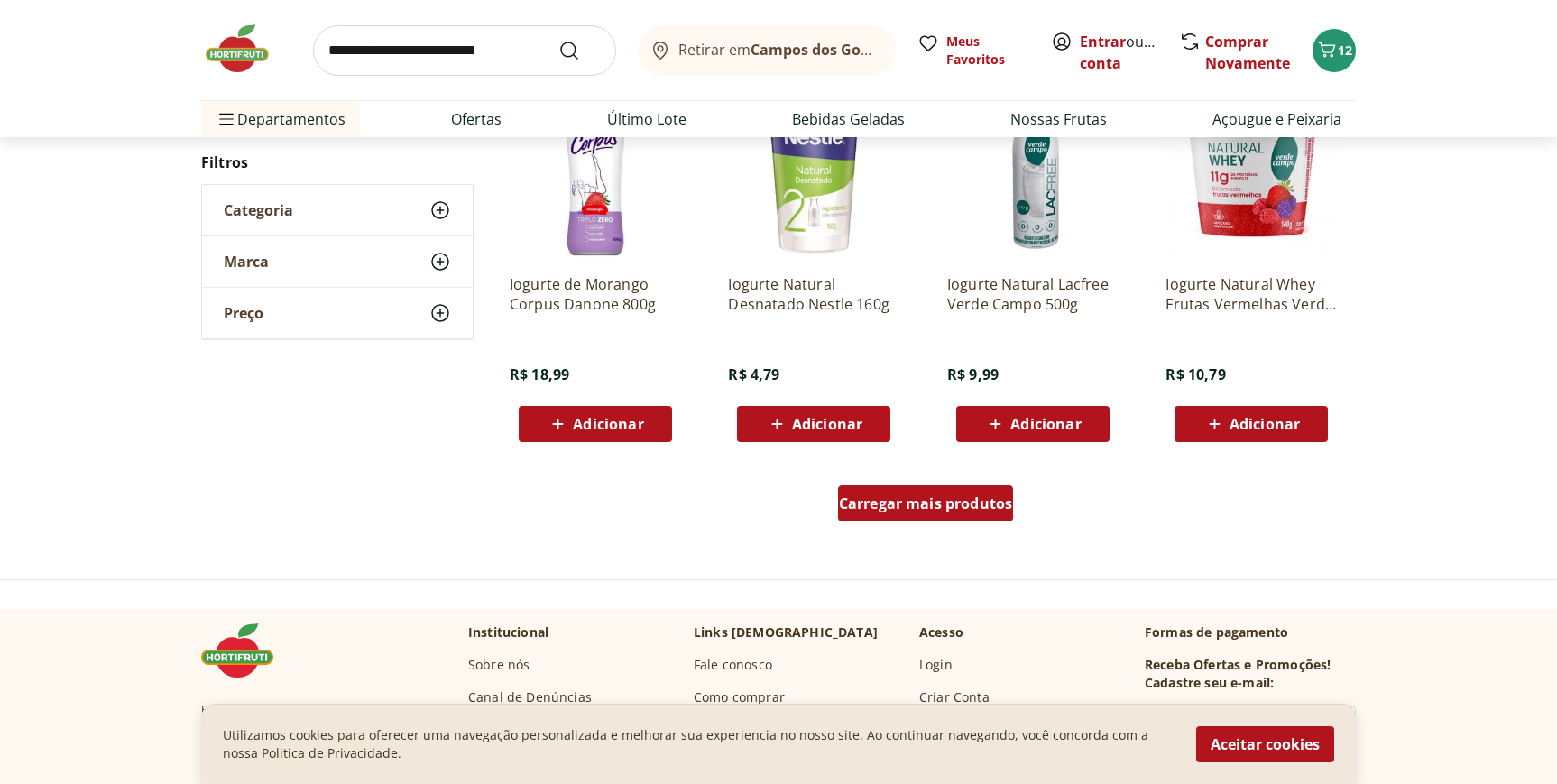
click at [930, 513] on div "Carregar mais produtos" at bounding box center [925, 503] width 176 height 36
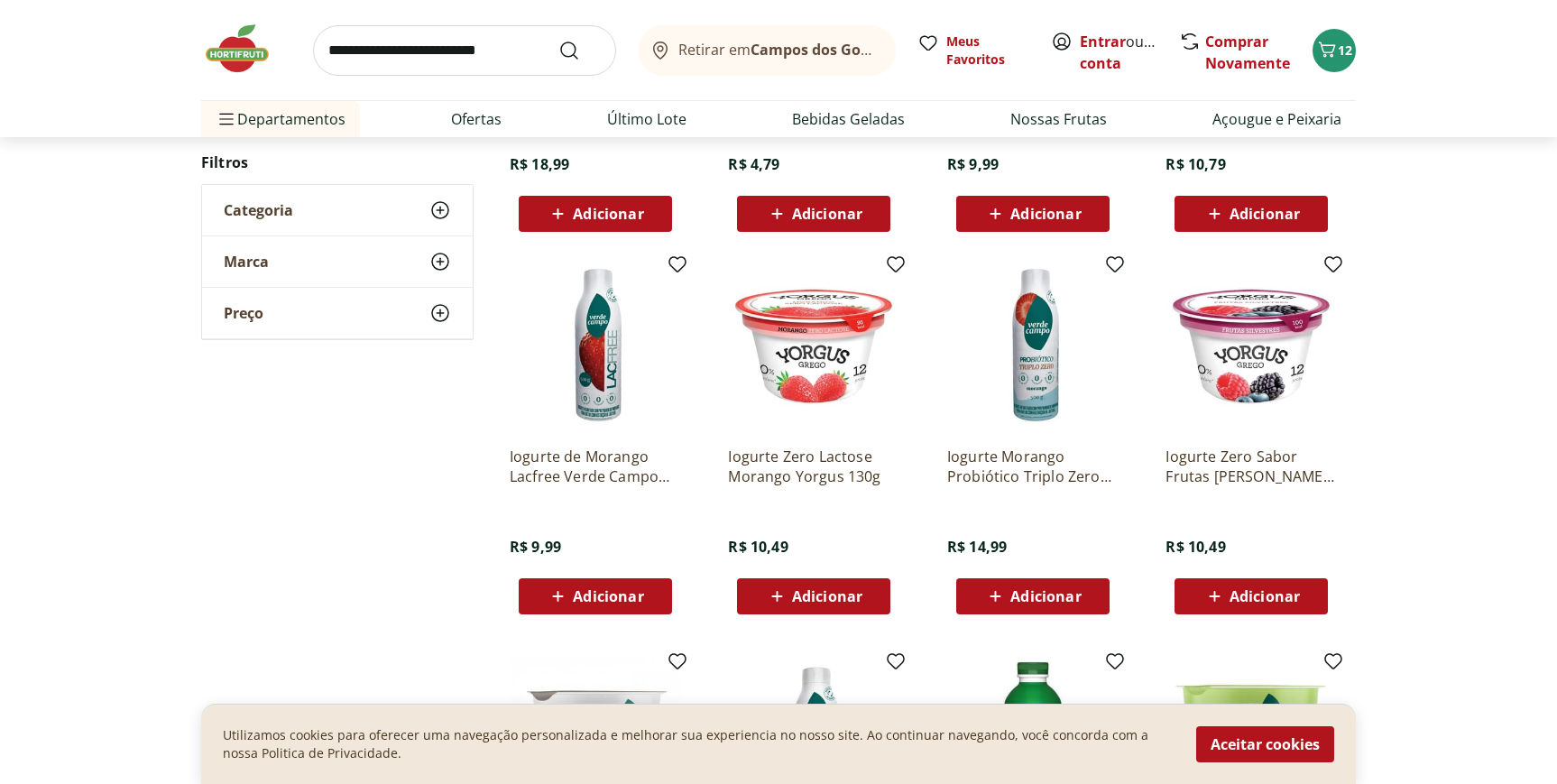
scroll to position [3614, 0]
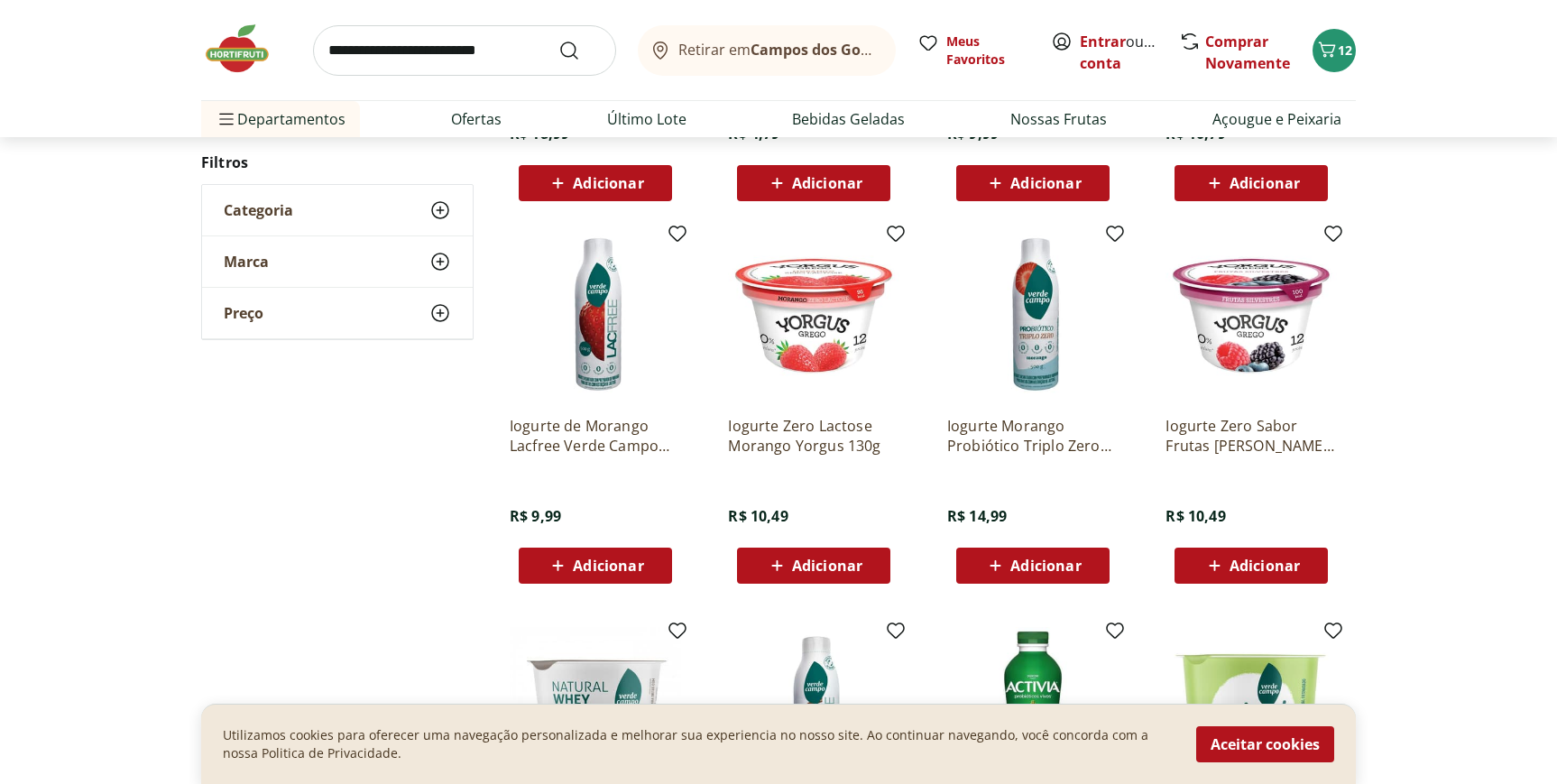
click at [1025, 573] on span "Adicionar" at bounding box center [1045, 565] width 70 height 15
click at [1084, 568] on icon at bounding box center [1082, 564] width 22 height 21
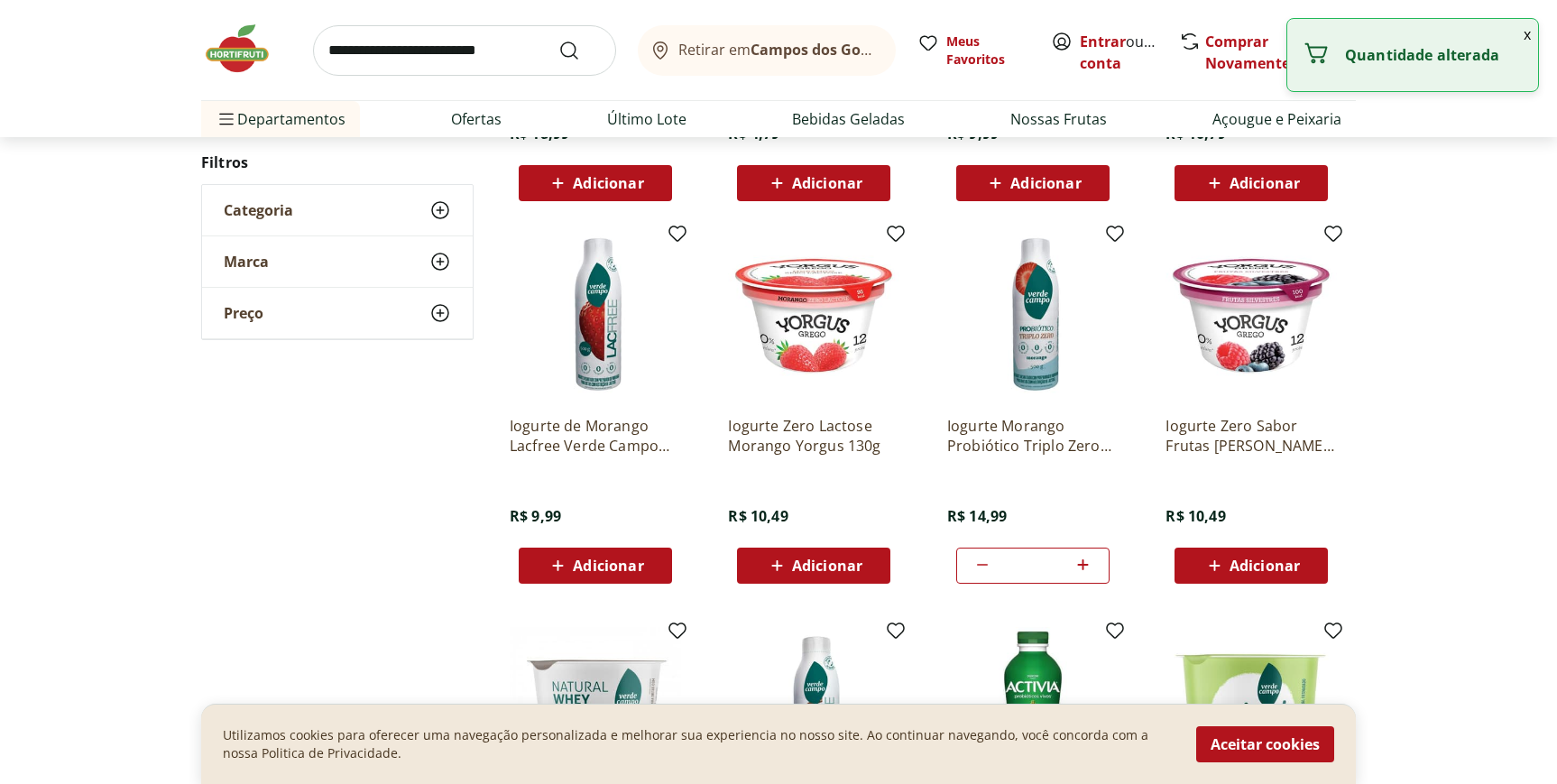
click at [1084, 568] on icon at bounding box center [1082, 564] width 22 height 21
type input "*"
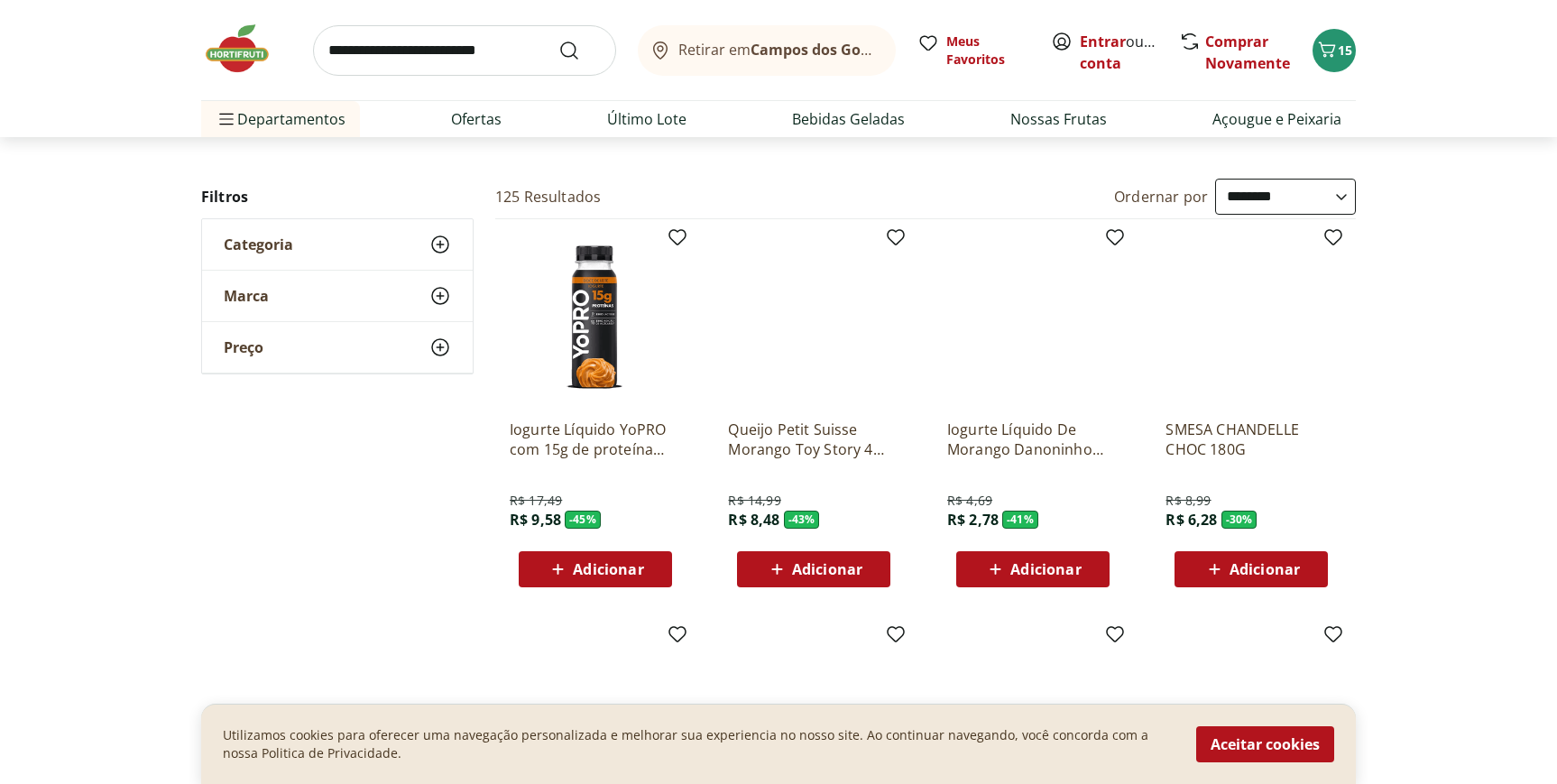
scroll to position [0, 0]
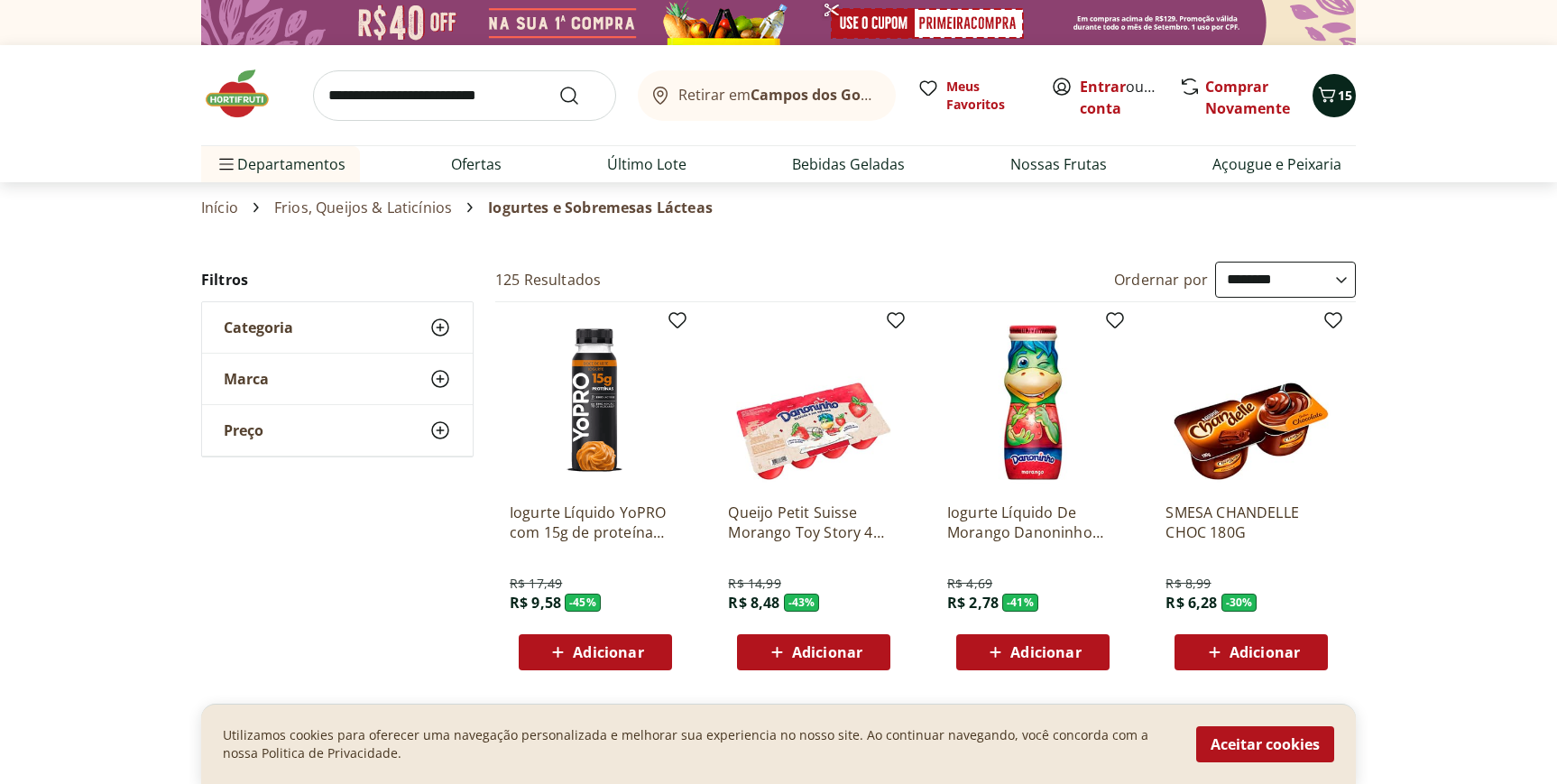
click at [1353, 90] on button "15" at bounding box center [1334, 95] width 43 height 43
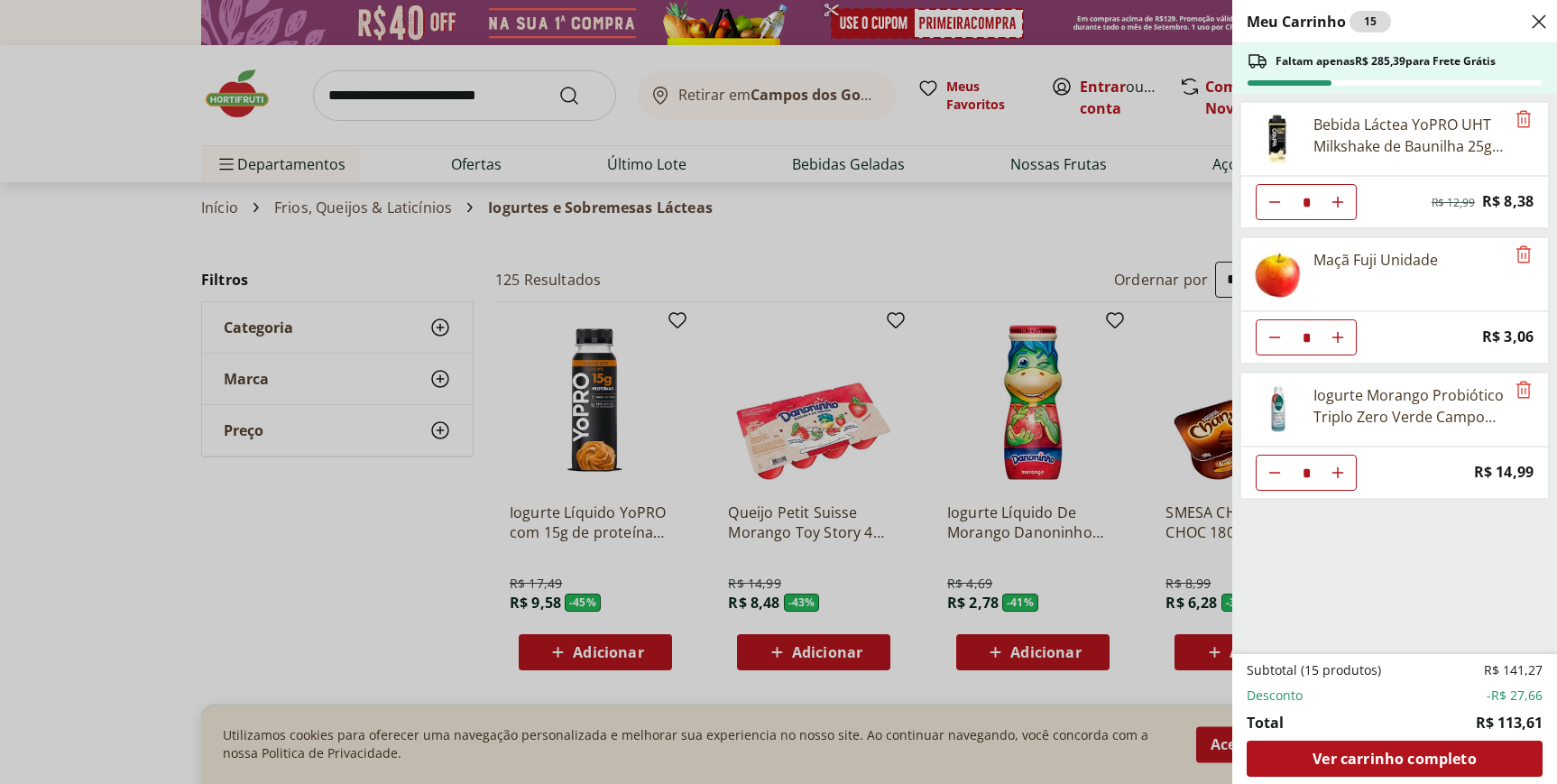
click at [505, 88] on div "Meu Carrinho 15 Faltam apenas R$ 285,39 para Frete Grátis Bebida Láctea YoPRO U…" at bounding box center [778, 392] width 1557 height 784
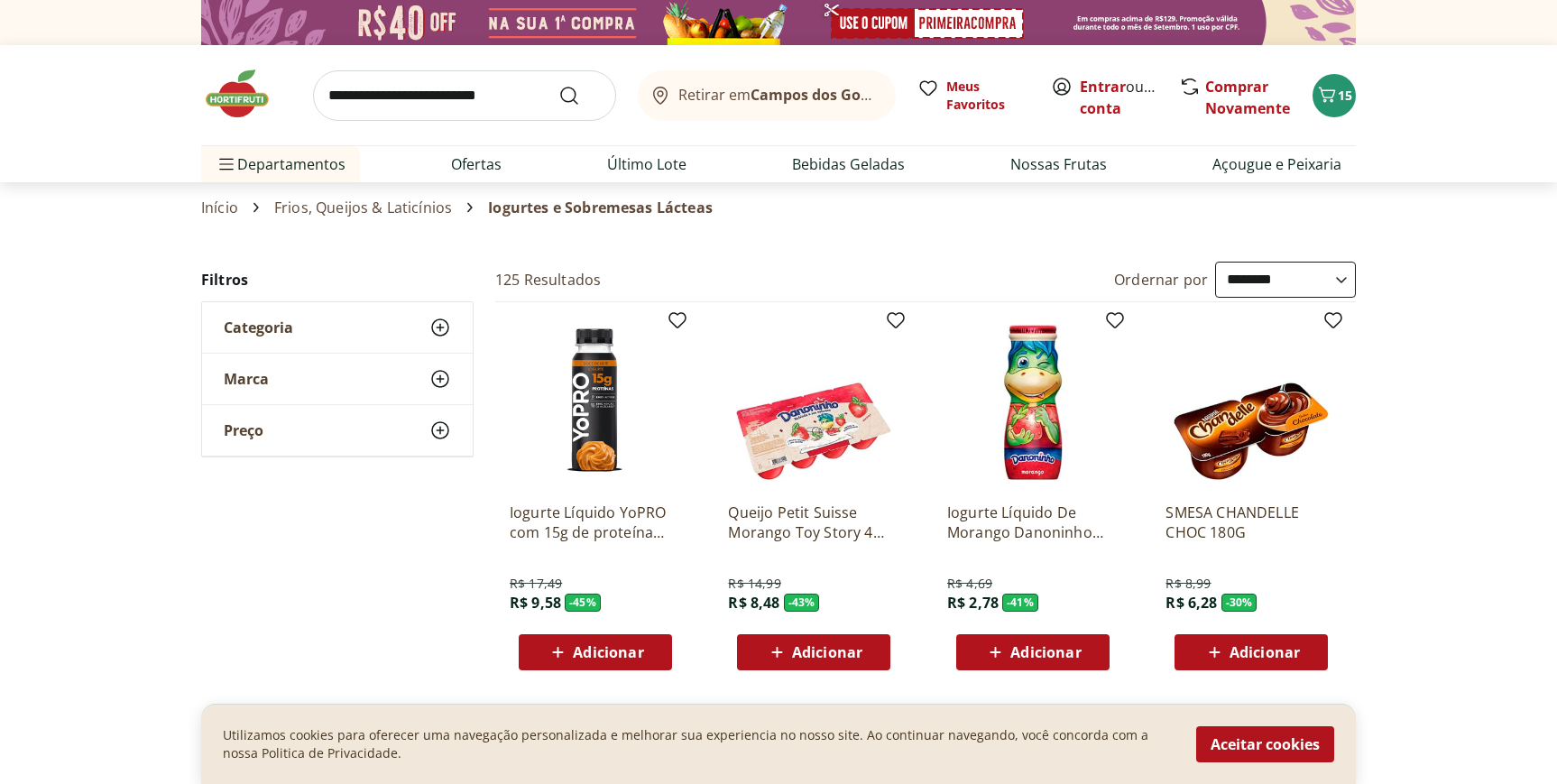
click at [481, 95] on input "search" at bounding box center [464, 95] width 303 height 51
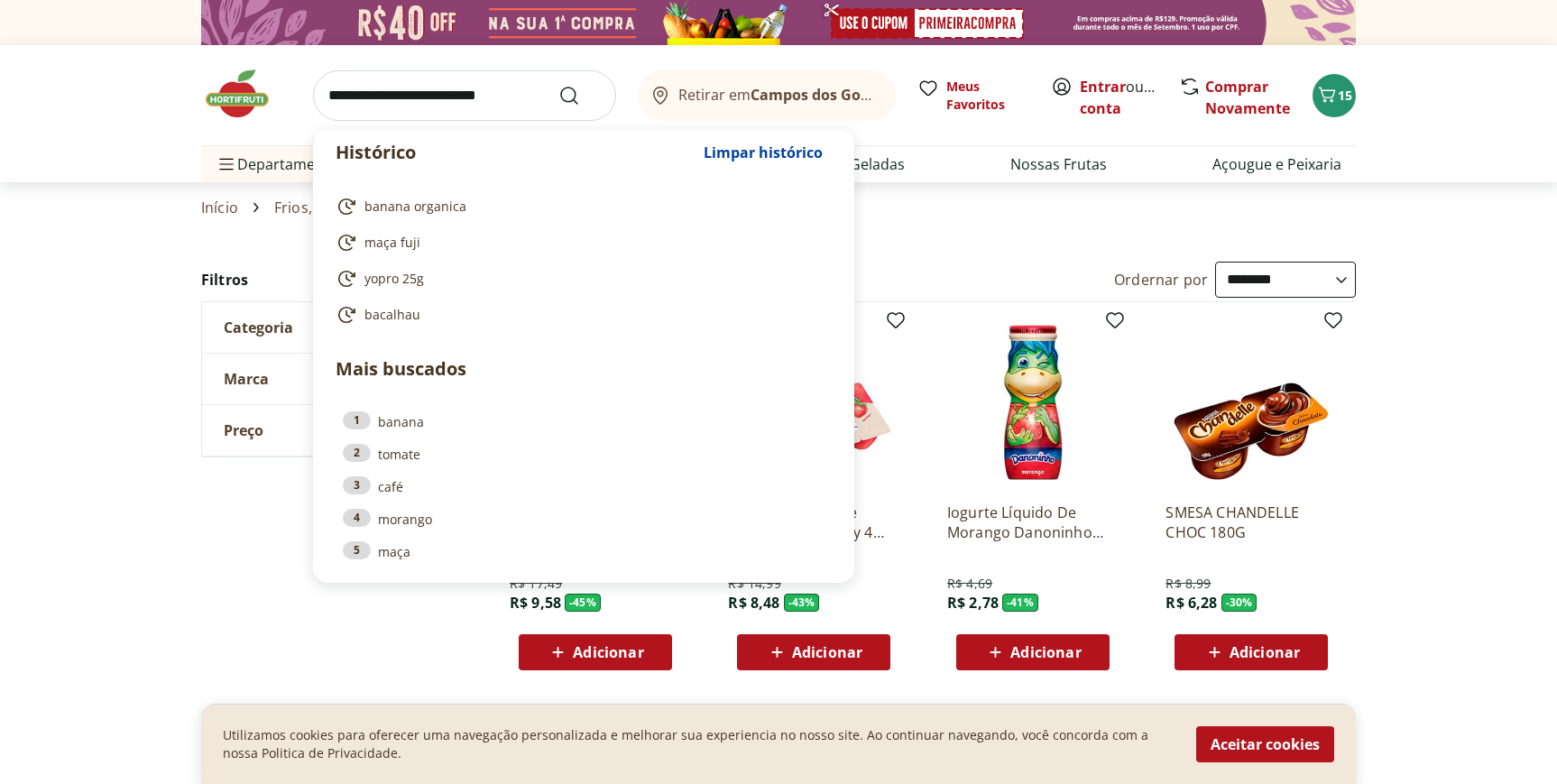
type input "*"
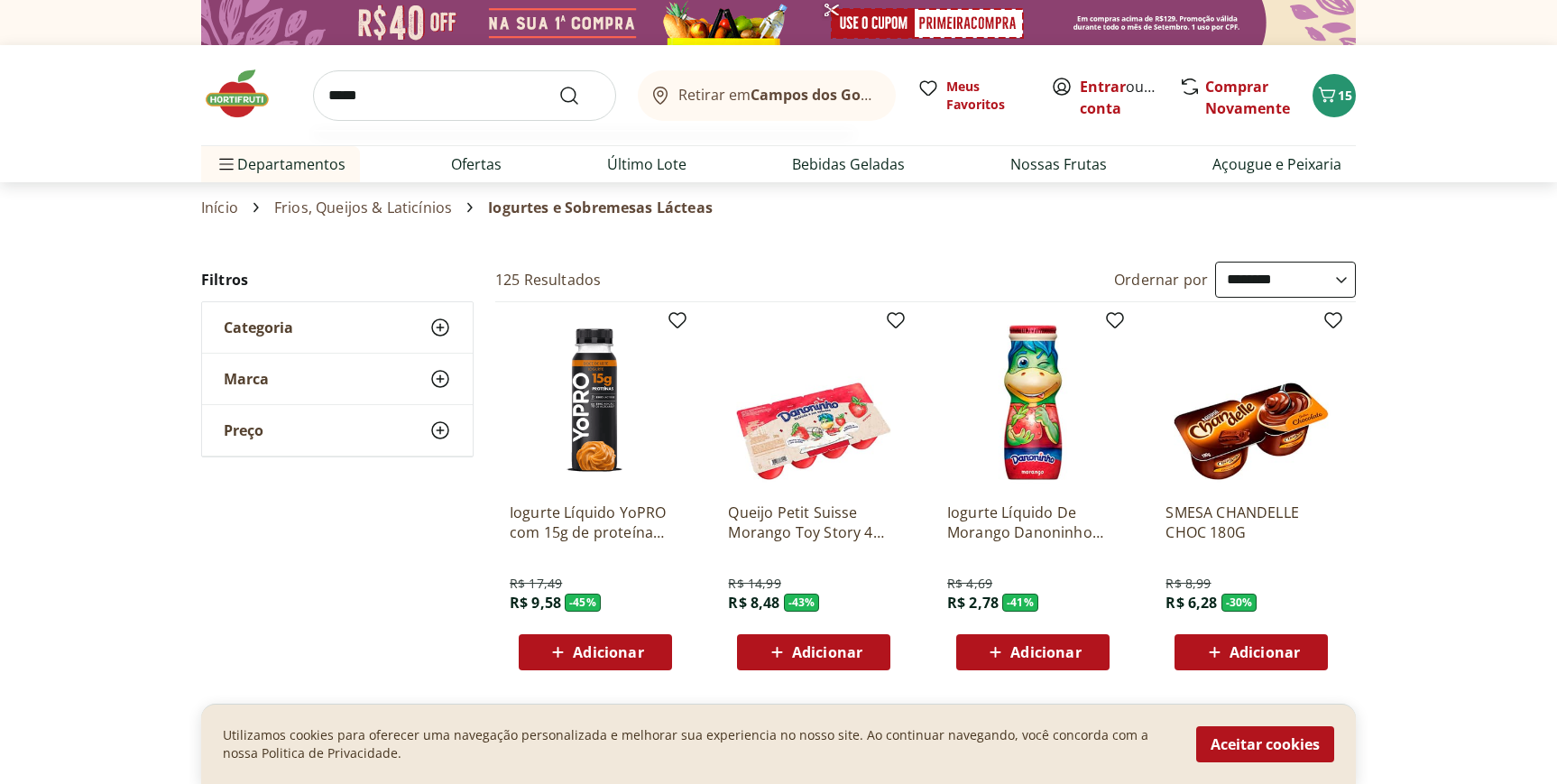
type input "*****"
click at [559, 85] on button "Submit Search" at bounding box center [580, 95] width 43 height 21
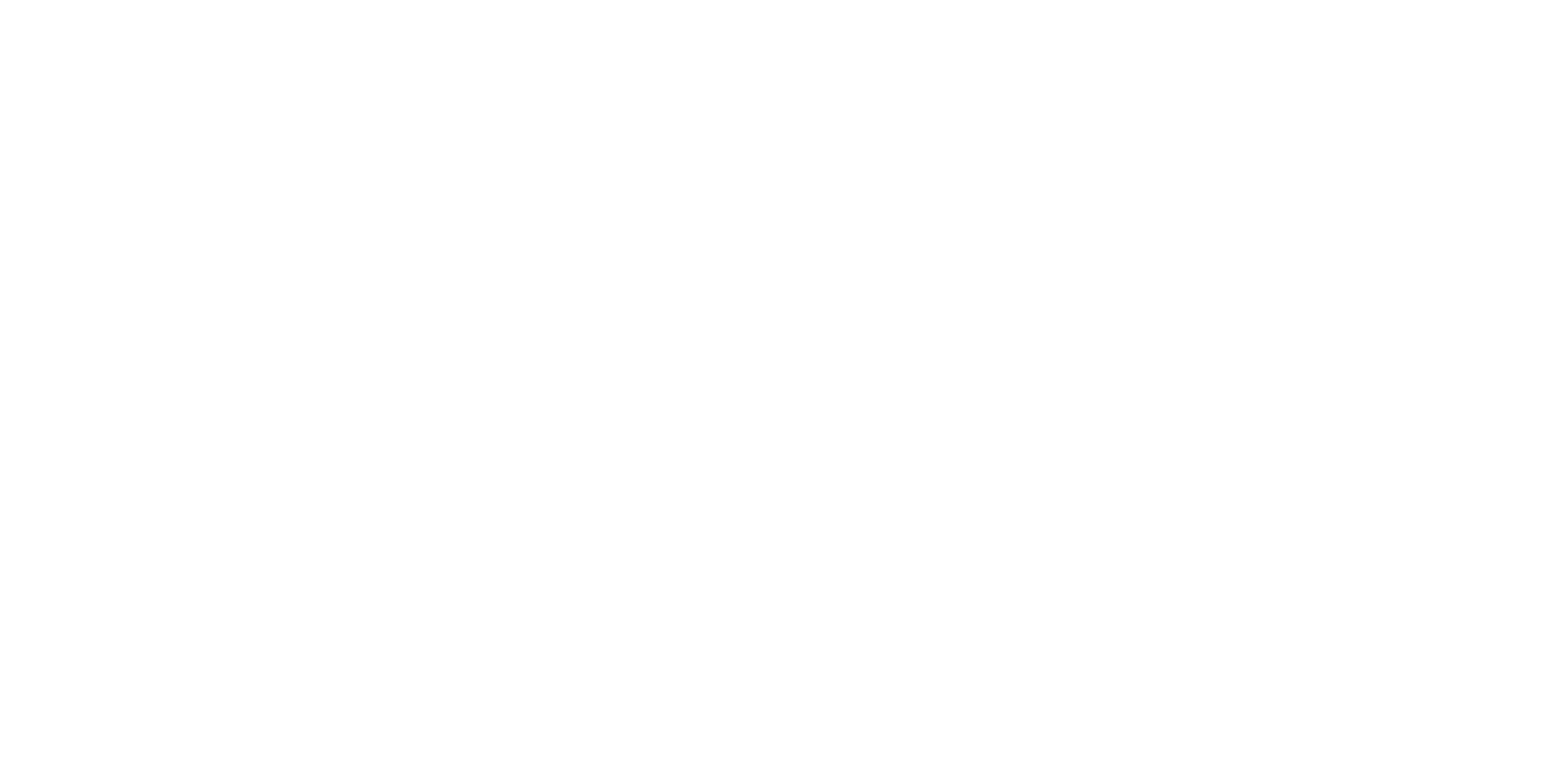
select select "**********"
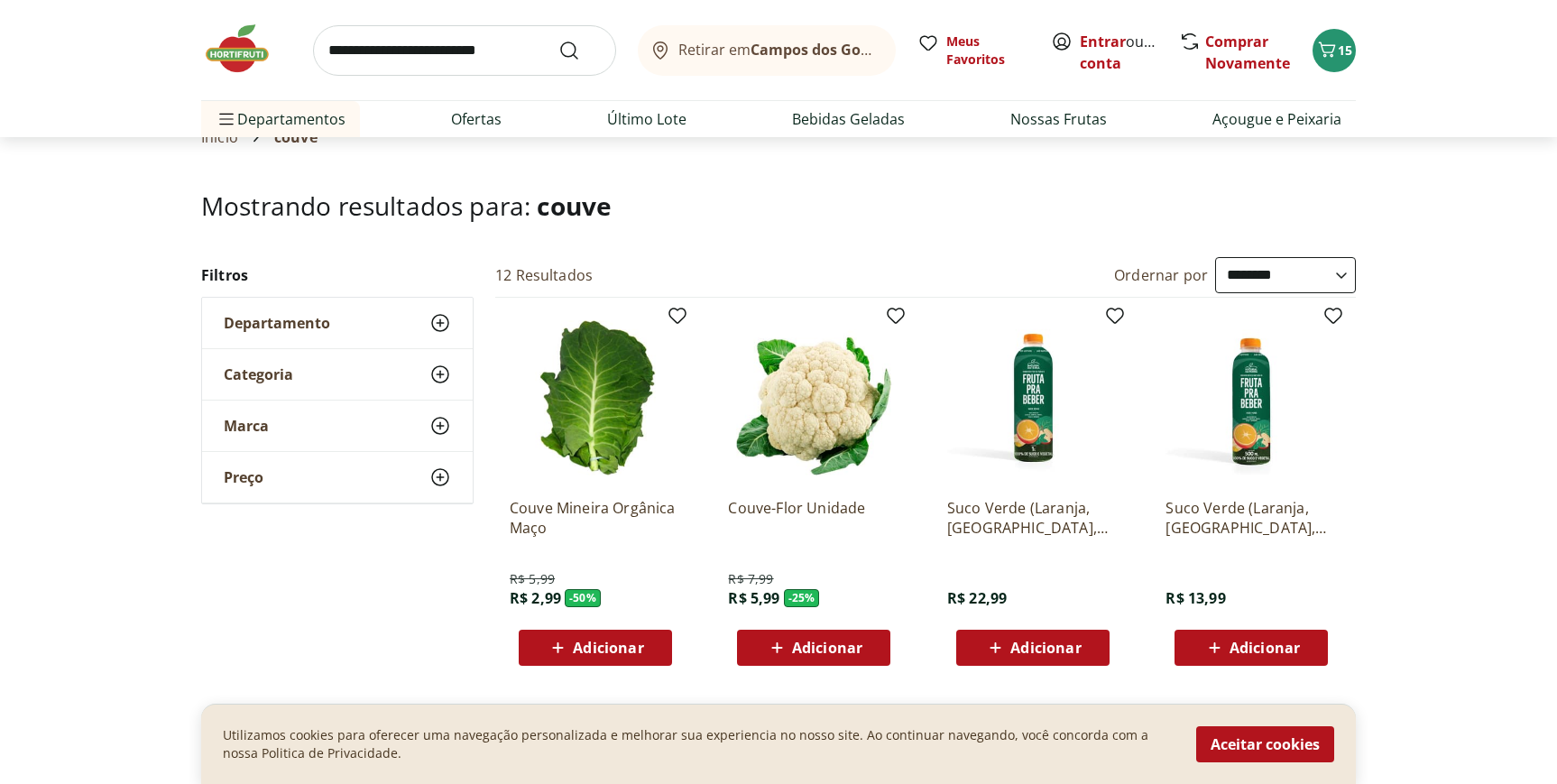
scroll to position [99, 0]
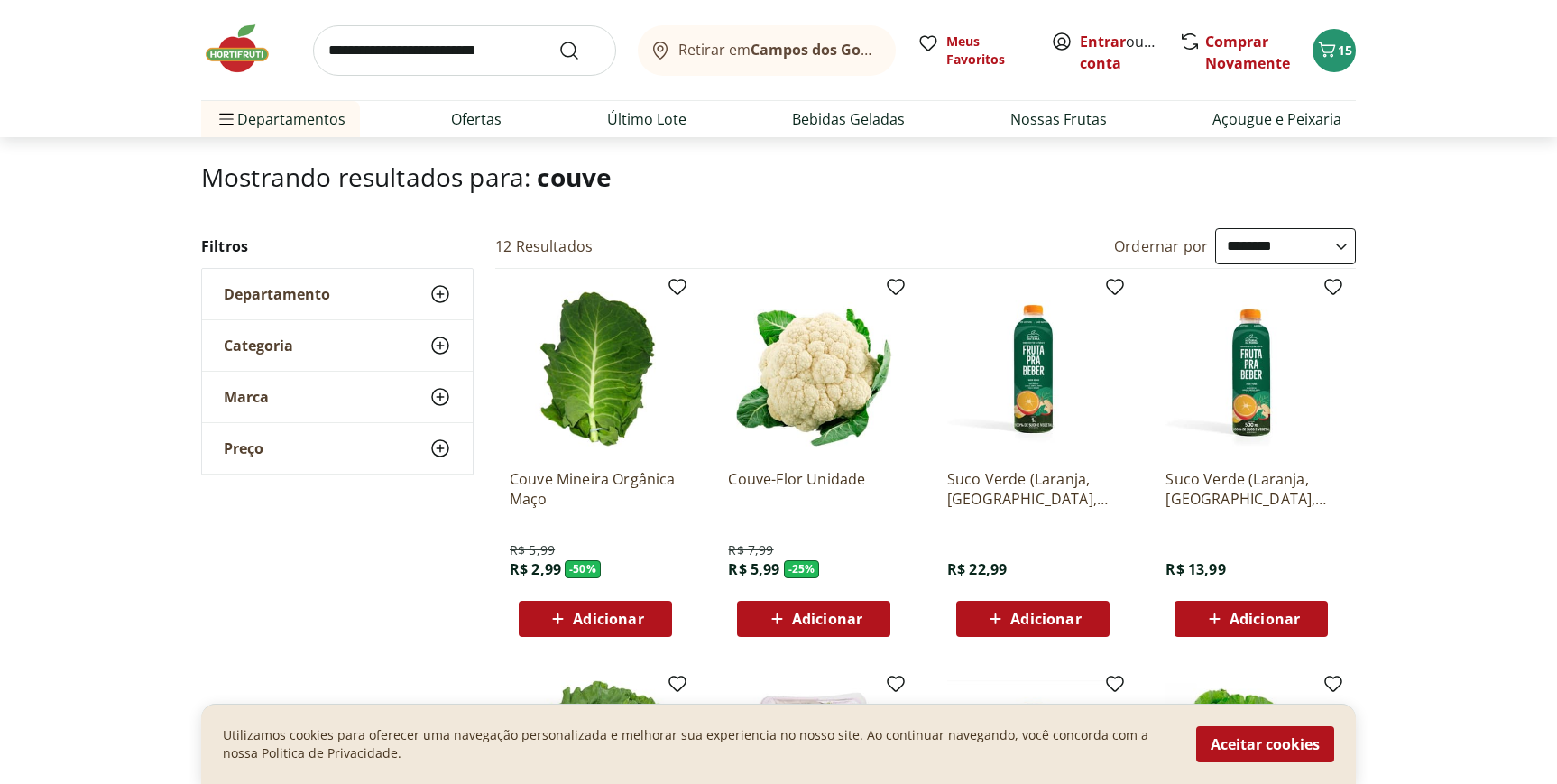
click at [591, 611] on span "Adicionar" at bounding box center [608, 618] width 70 height 15
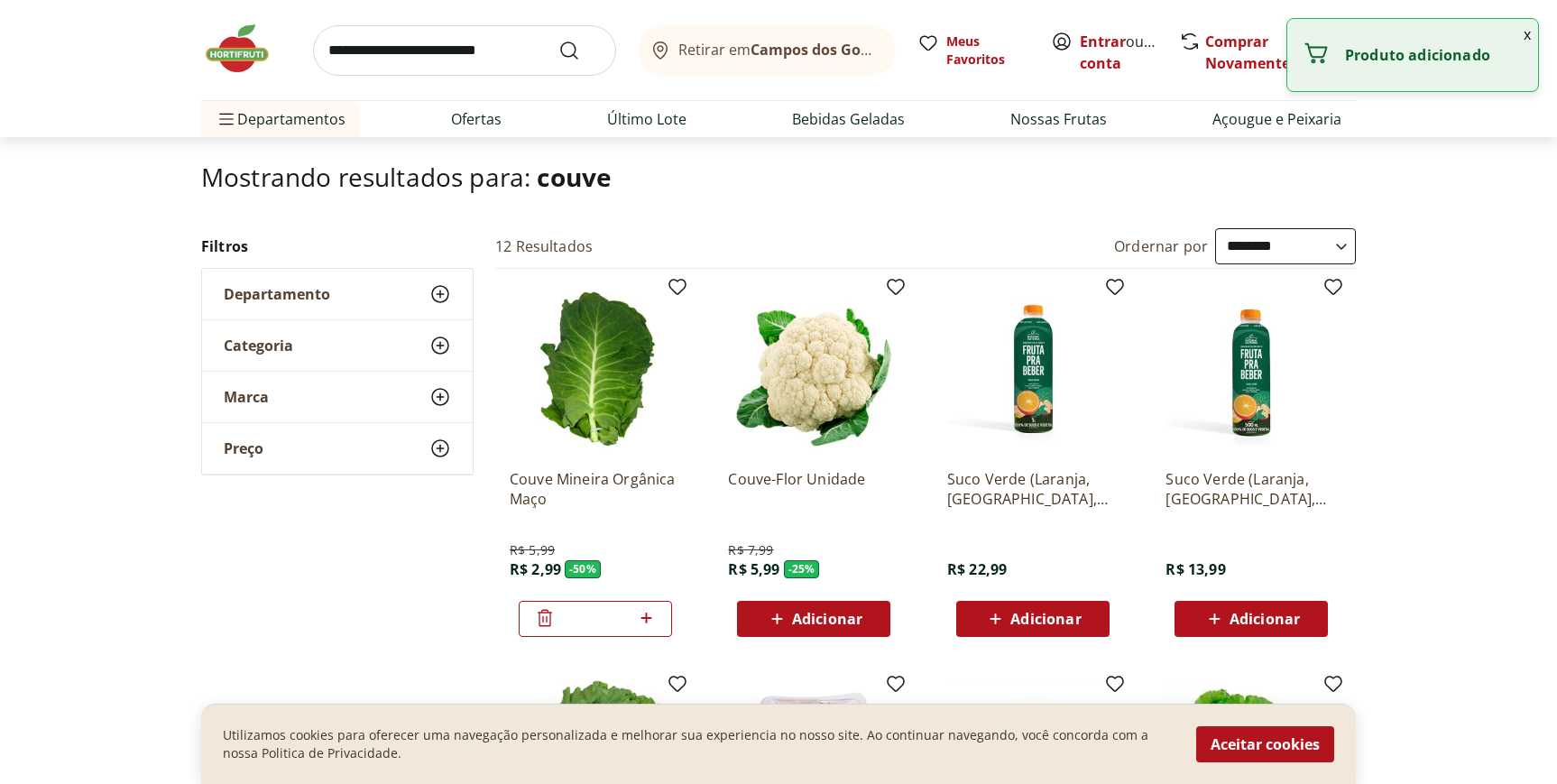
click at [648, 610] on icon at bounding box center [646, 618] width 22 height 21
type input "*"
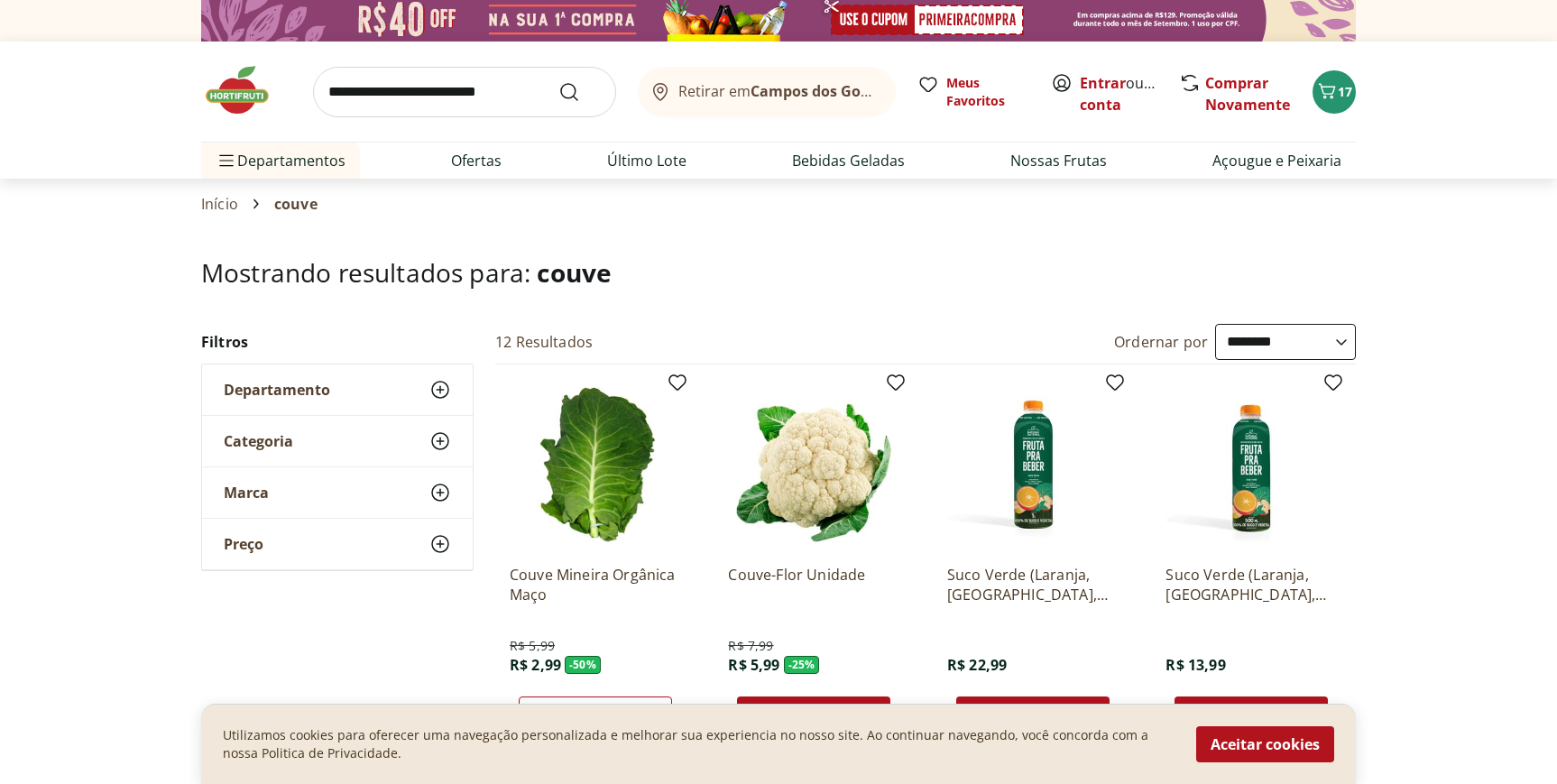
scroll to position [0, 0]
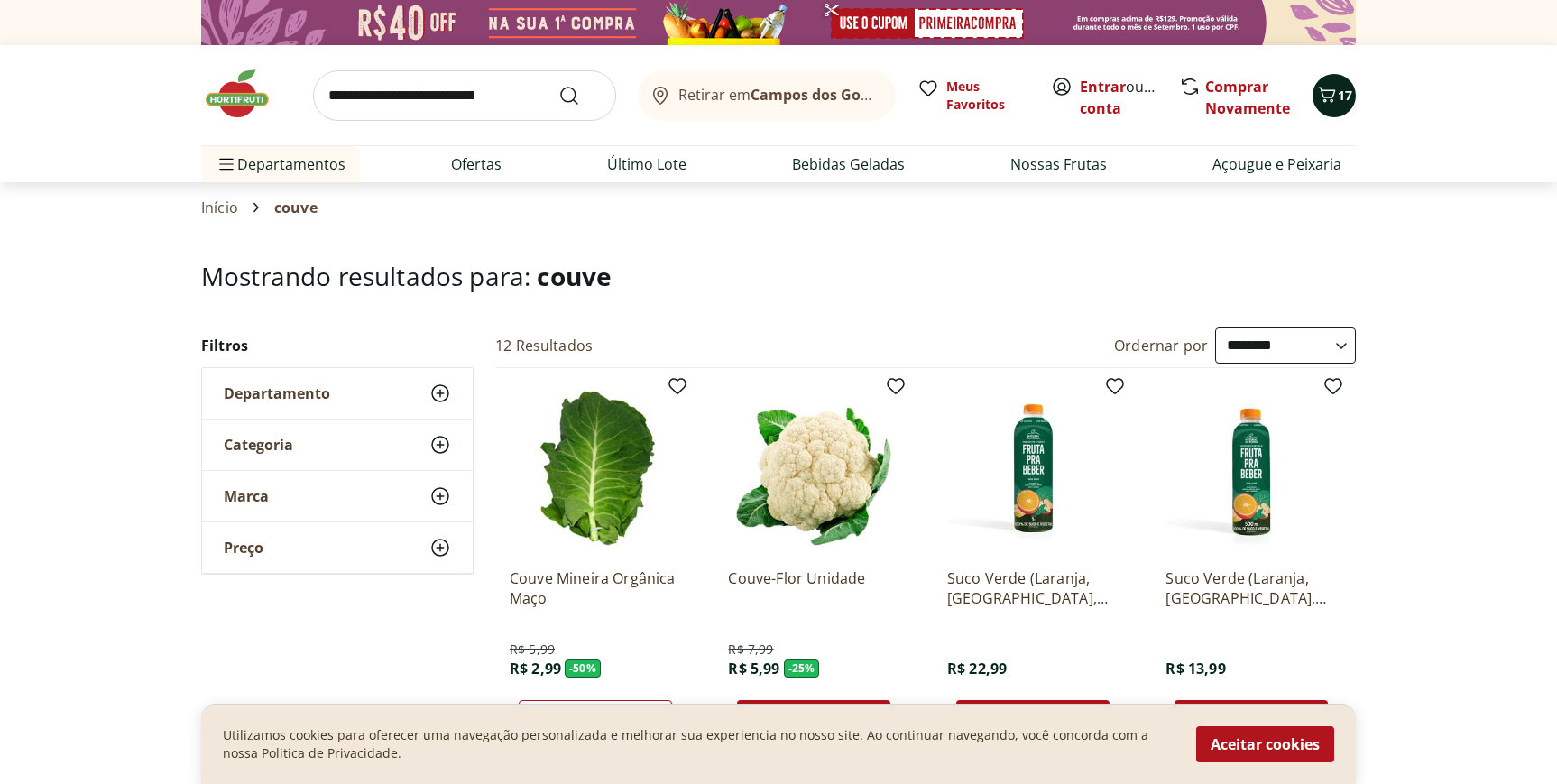
click at [1343, 84] on button "17" at bounding box center [1334, 95] width 43 height 43
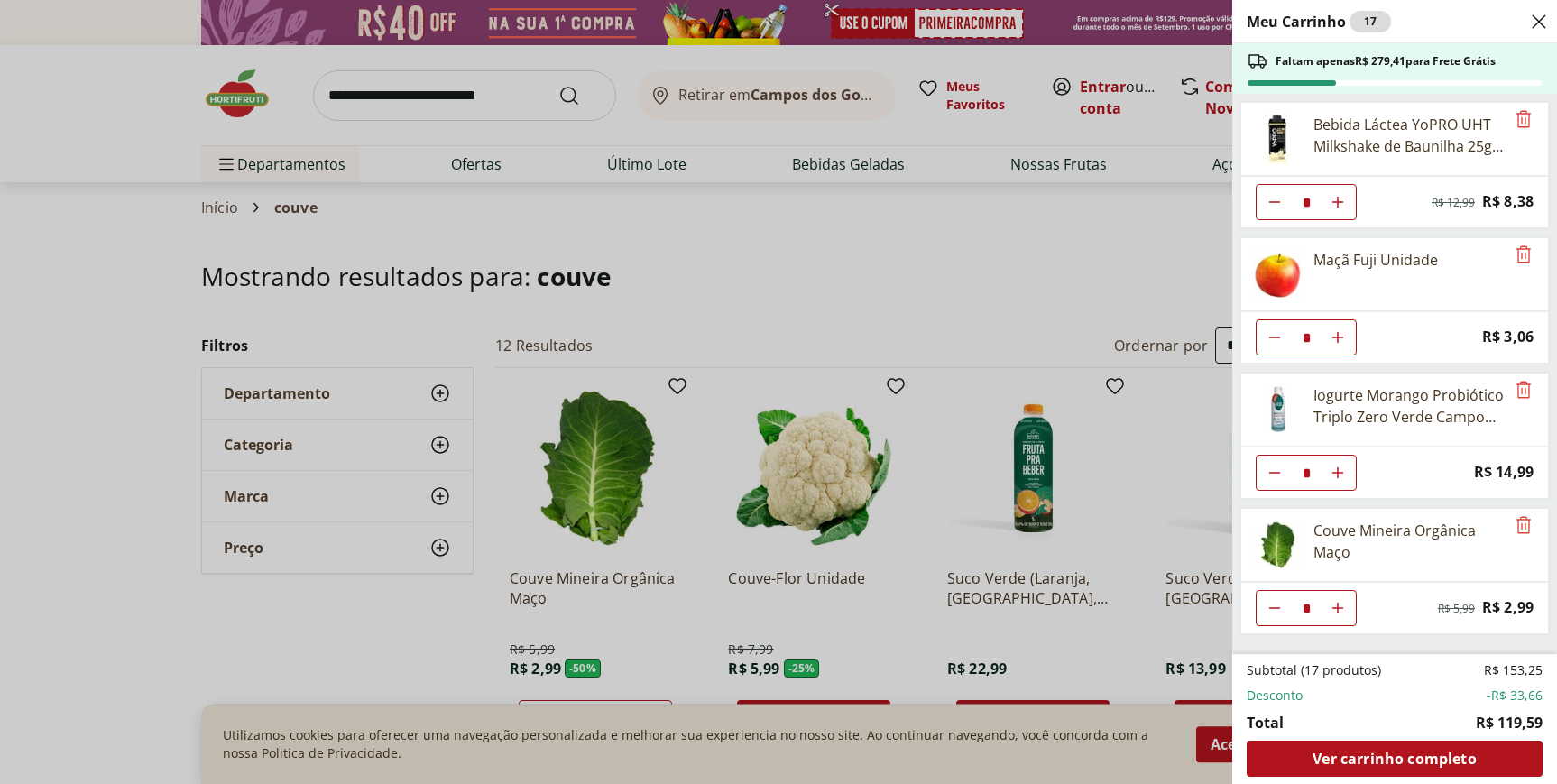
click at [442, 89] on div "Meu Carrinho 17 Faltam apenas R$ 279,41 para Frete Grátis Bebida Láctea YoPRO U…" at bounding box center [778, 392] width 1557 height 784
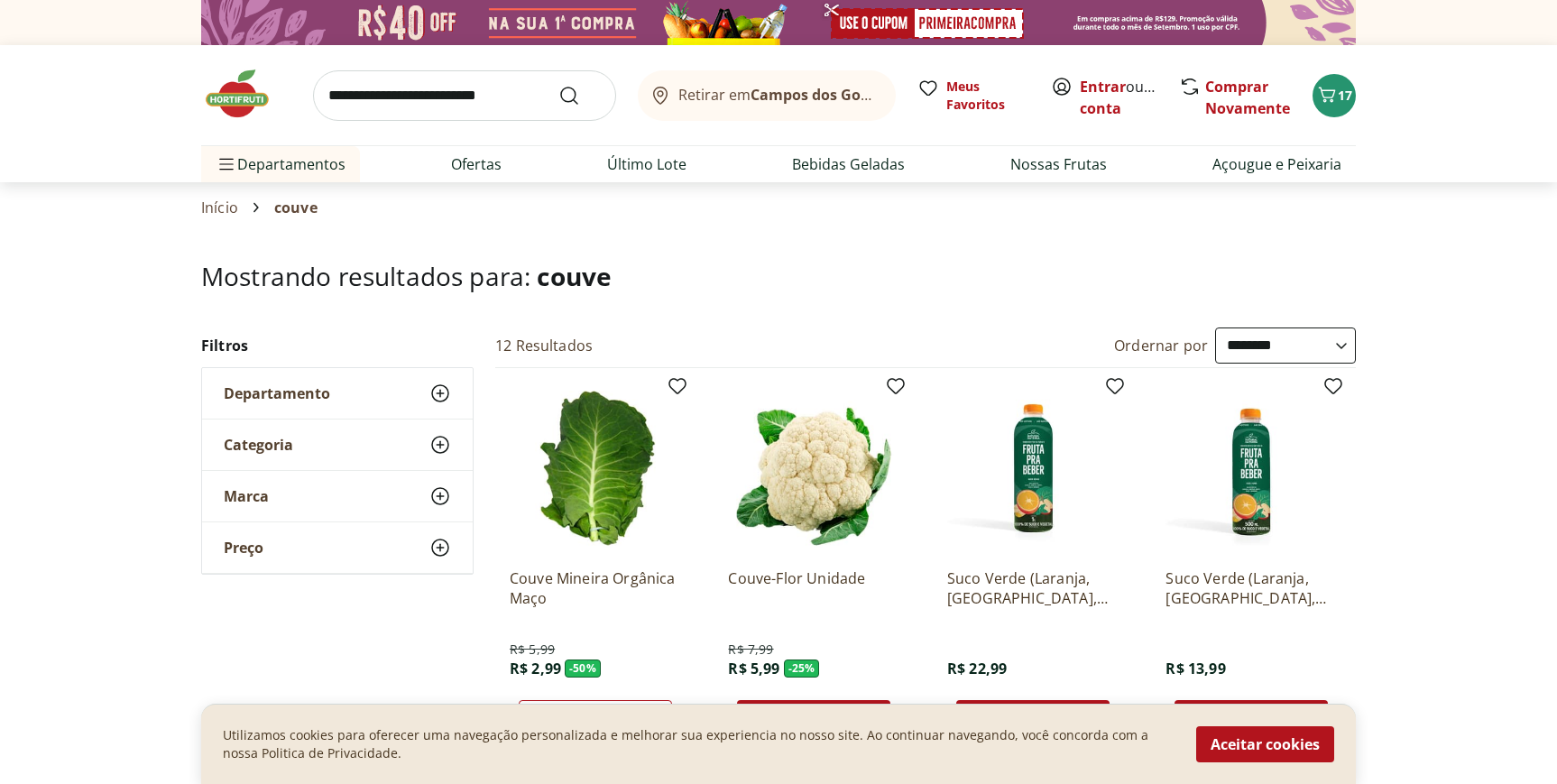
click at [433, 91] on input "search" at bounding box center [464, 95] width 303 height 51
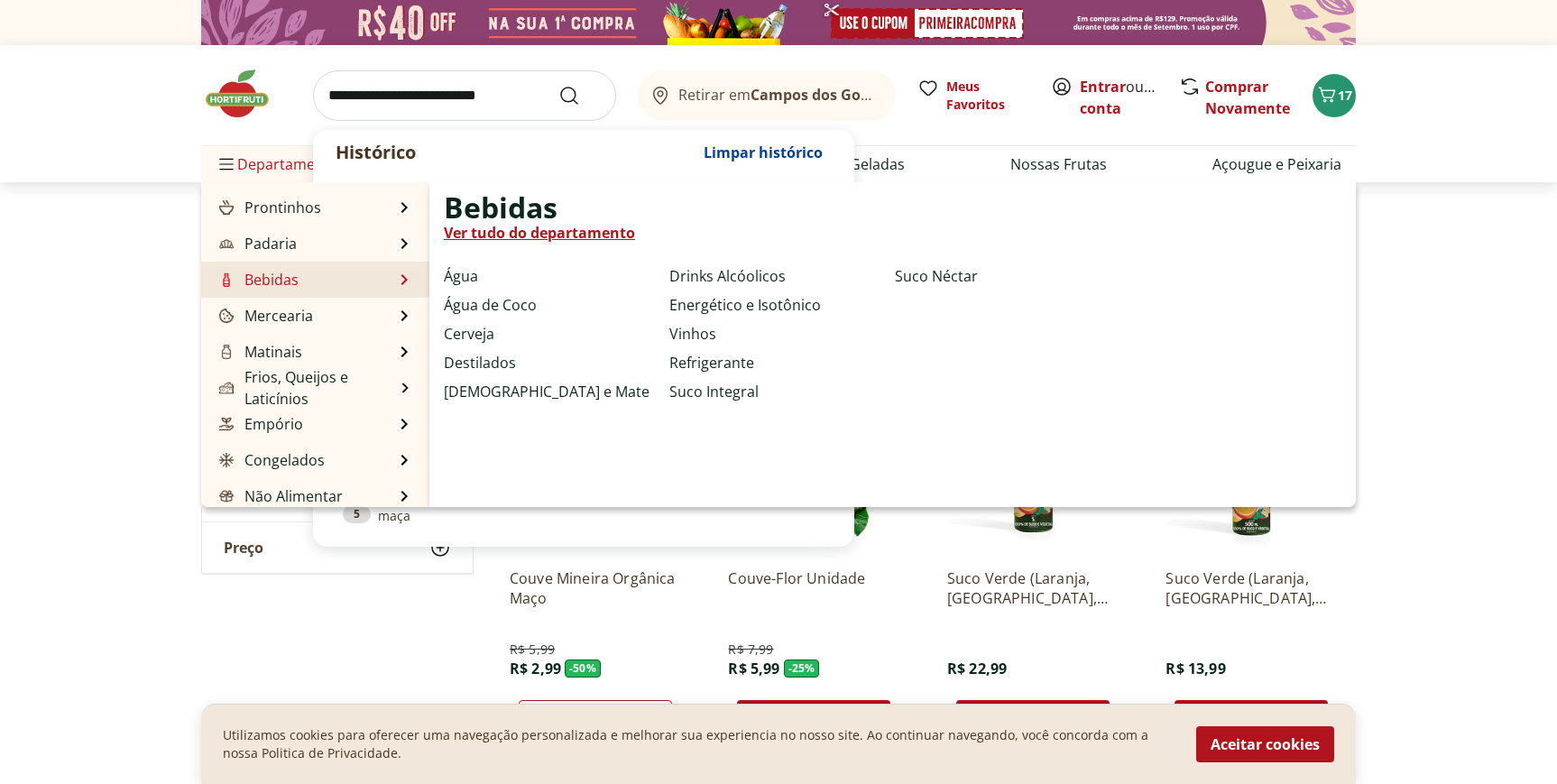
scroll to position [141, 0]
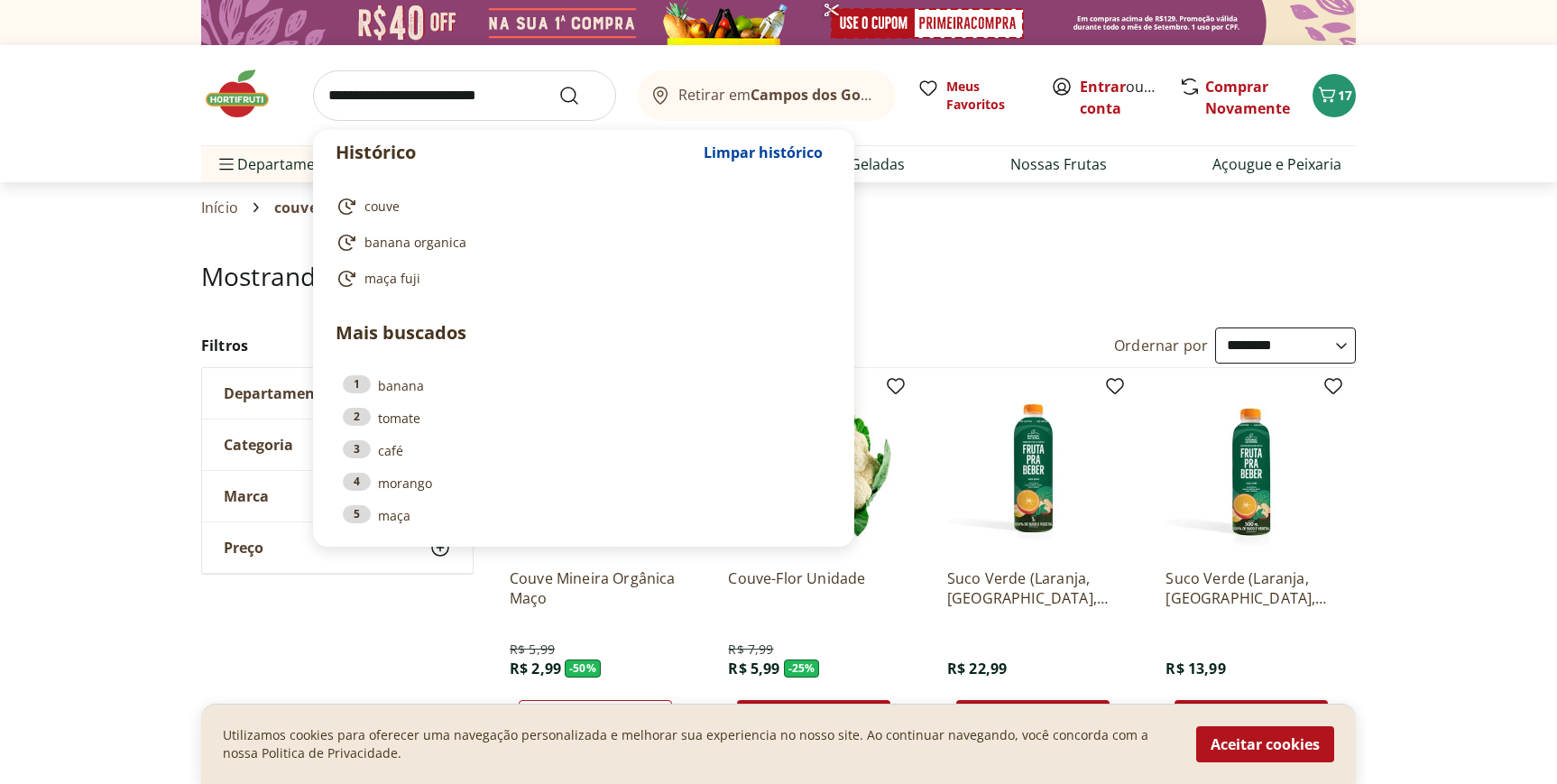
click at [404, 104] on input "search" at bounding box center [464, 95] width 303 height 51
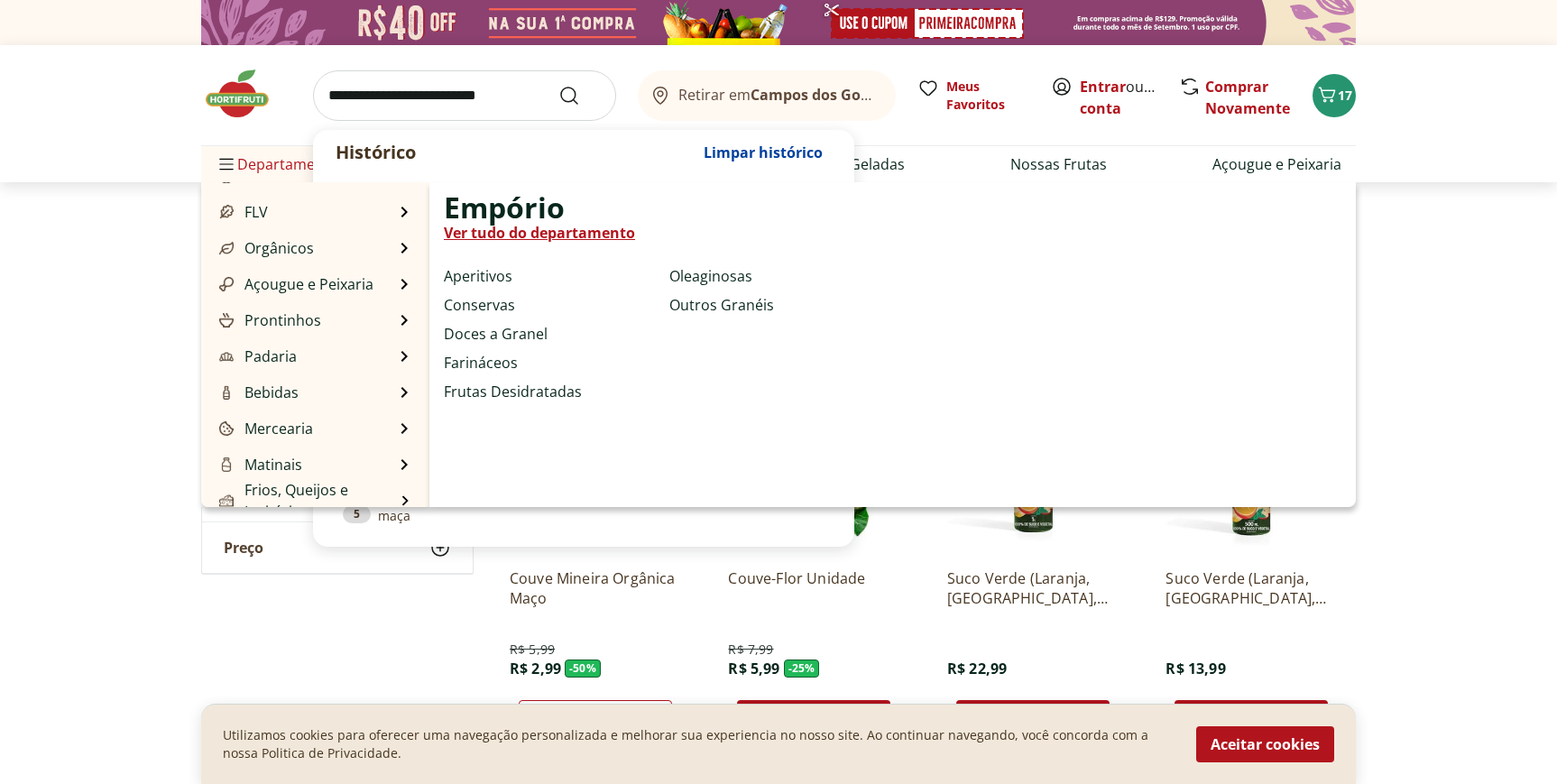
scroll to position [0, 0]
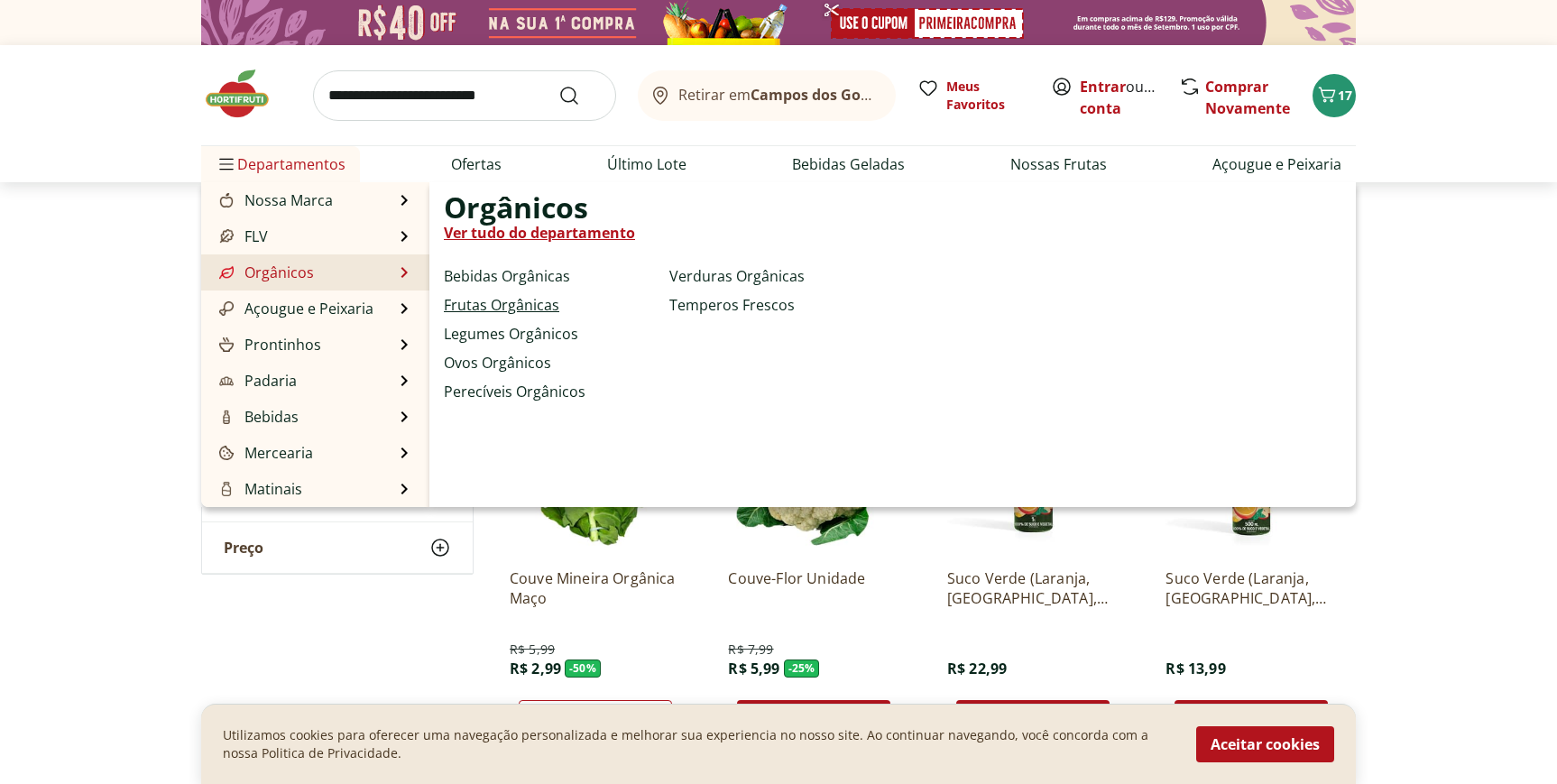
click at [463, 304] on link "Frutas Orgânicas" at bounding box center [501, 304] width 116 height 21
select select "**********"
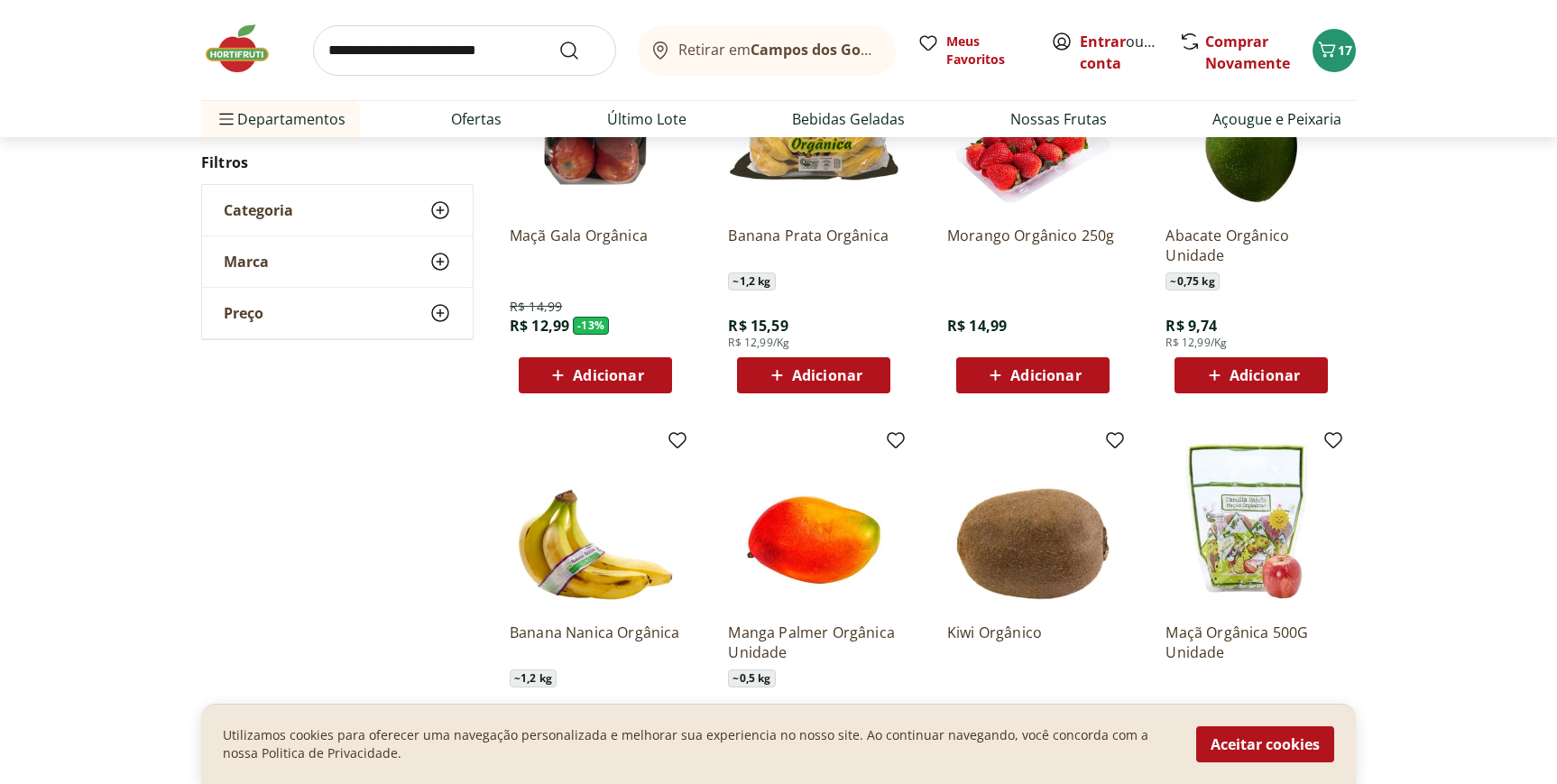
scroll to position [278, 0]
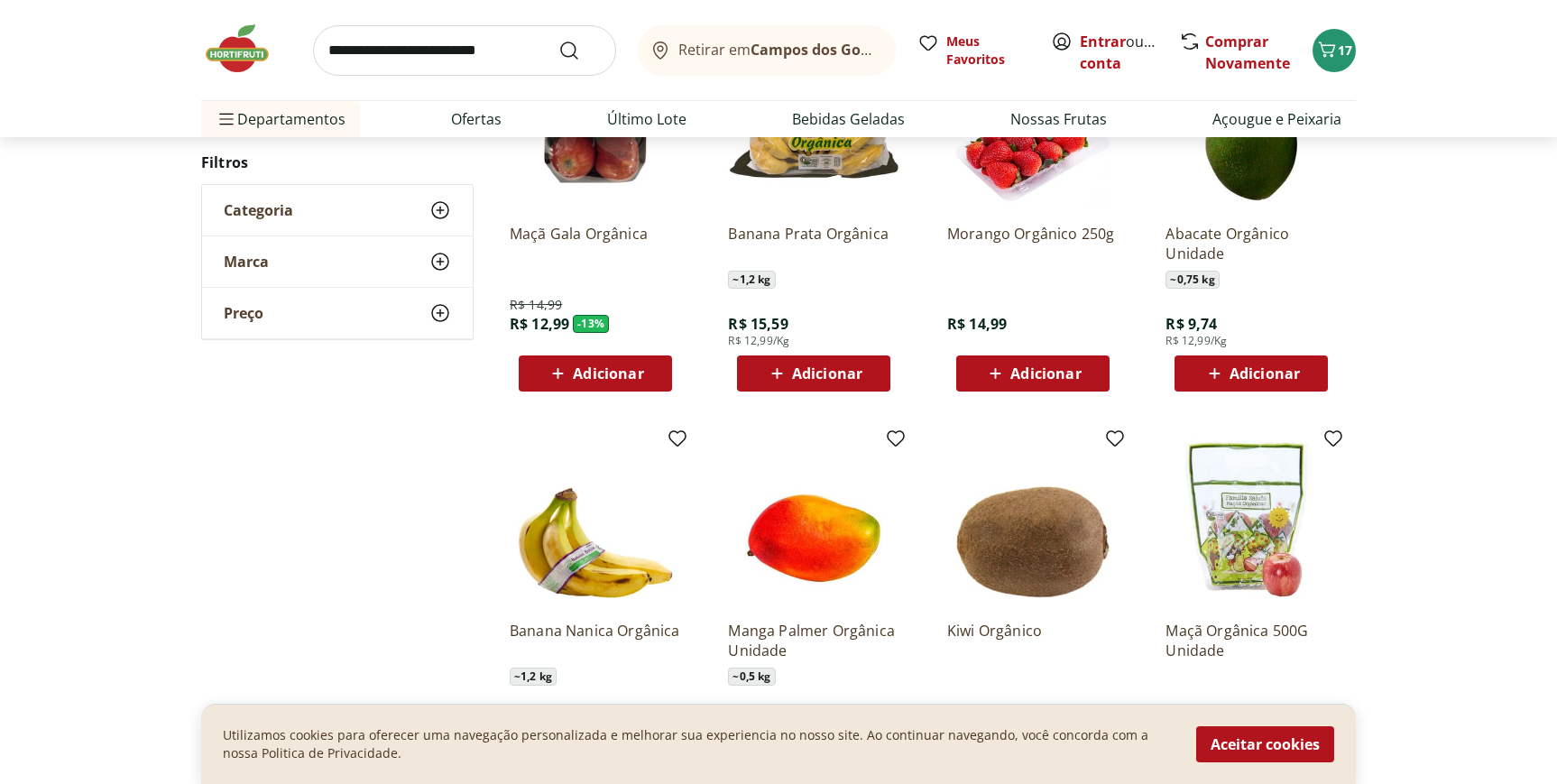
click at [582, 197] on img at bounding box center [596, 124] width 171 height 171
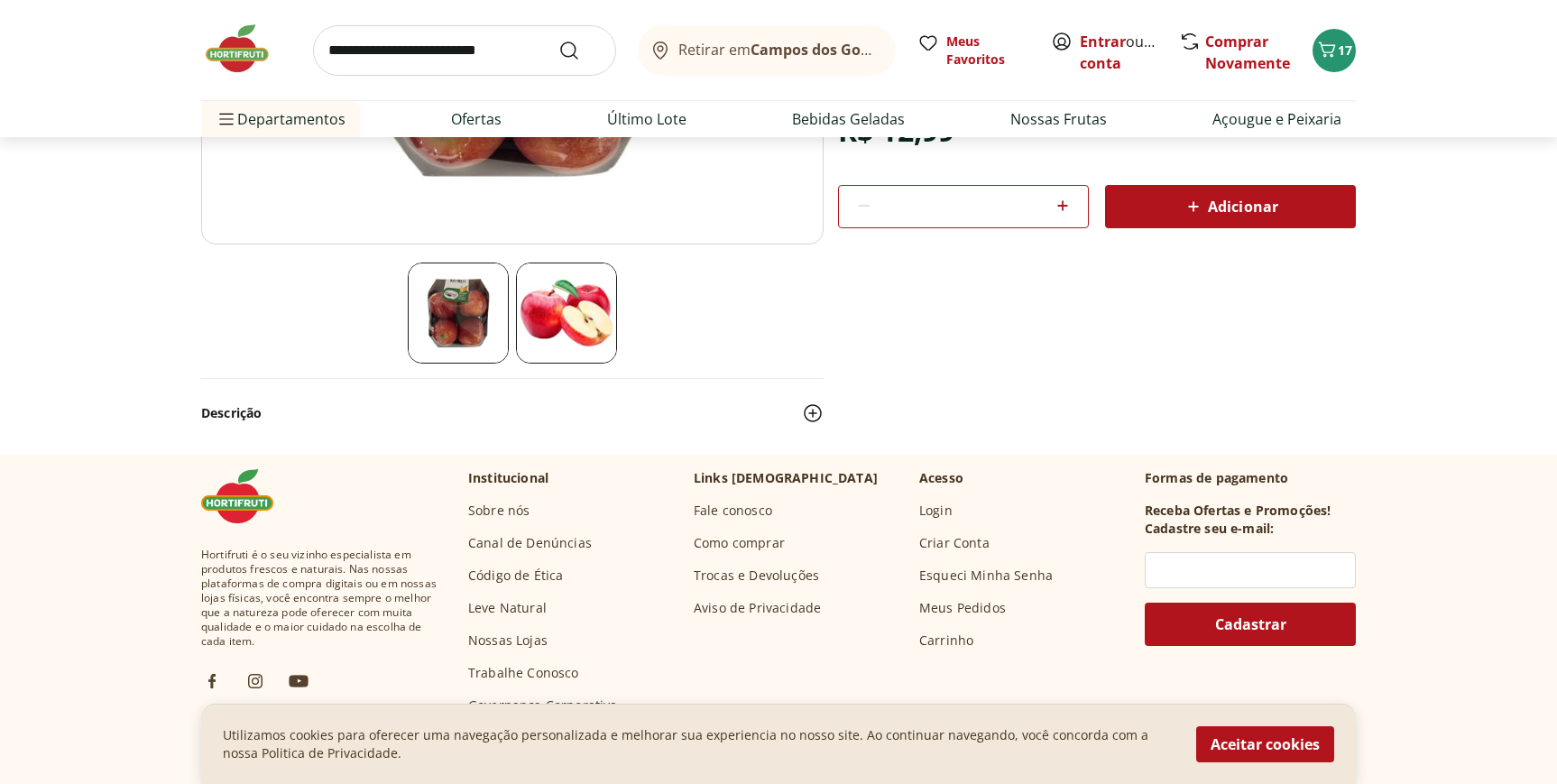
scroll to position [448, 0]
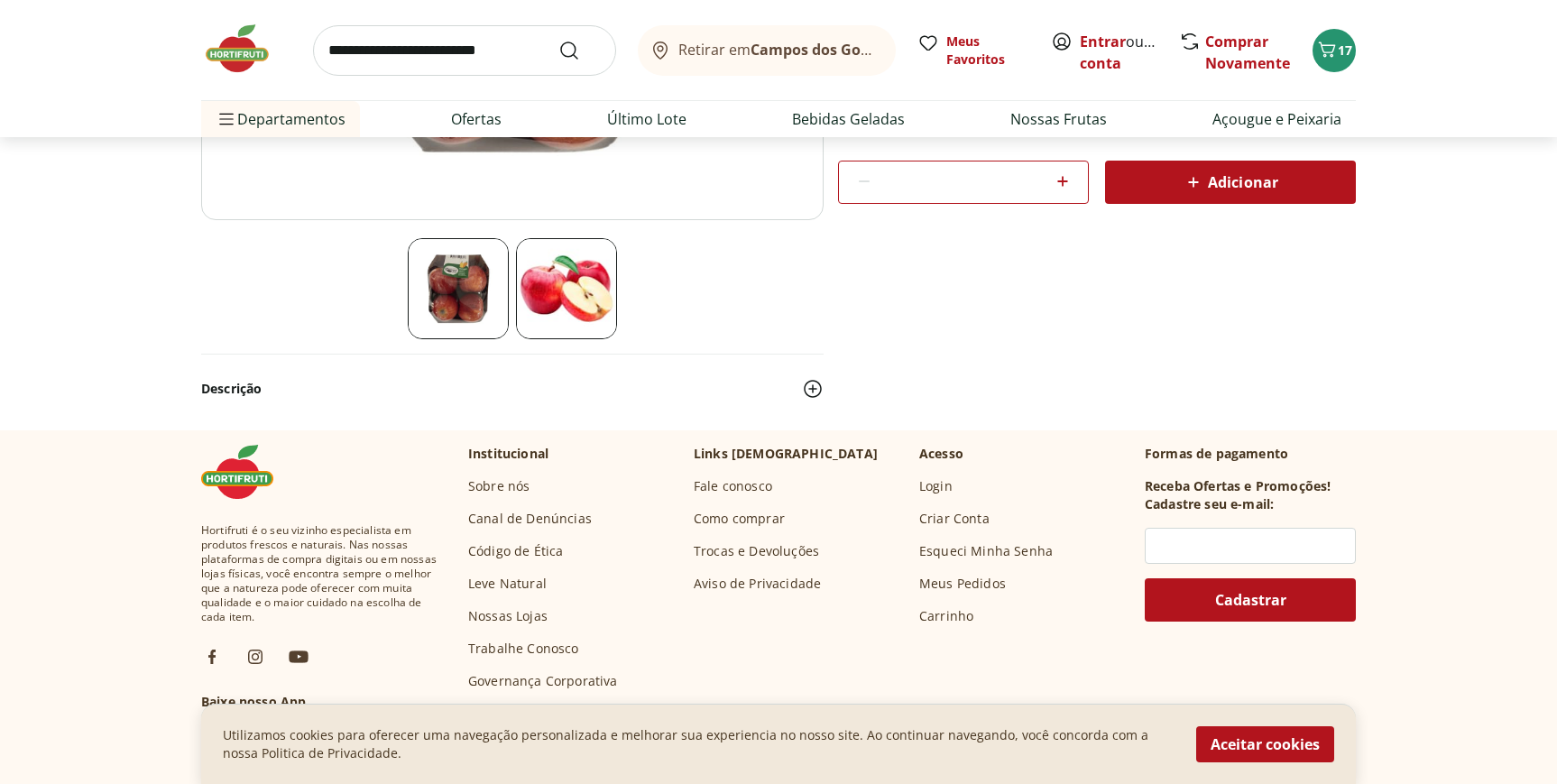
click at [821, 393] on img at bounding box center [813, 388] width 21 height 21
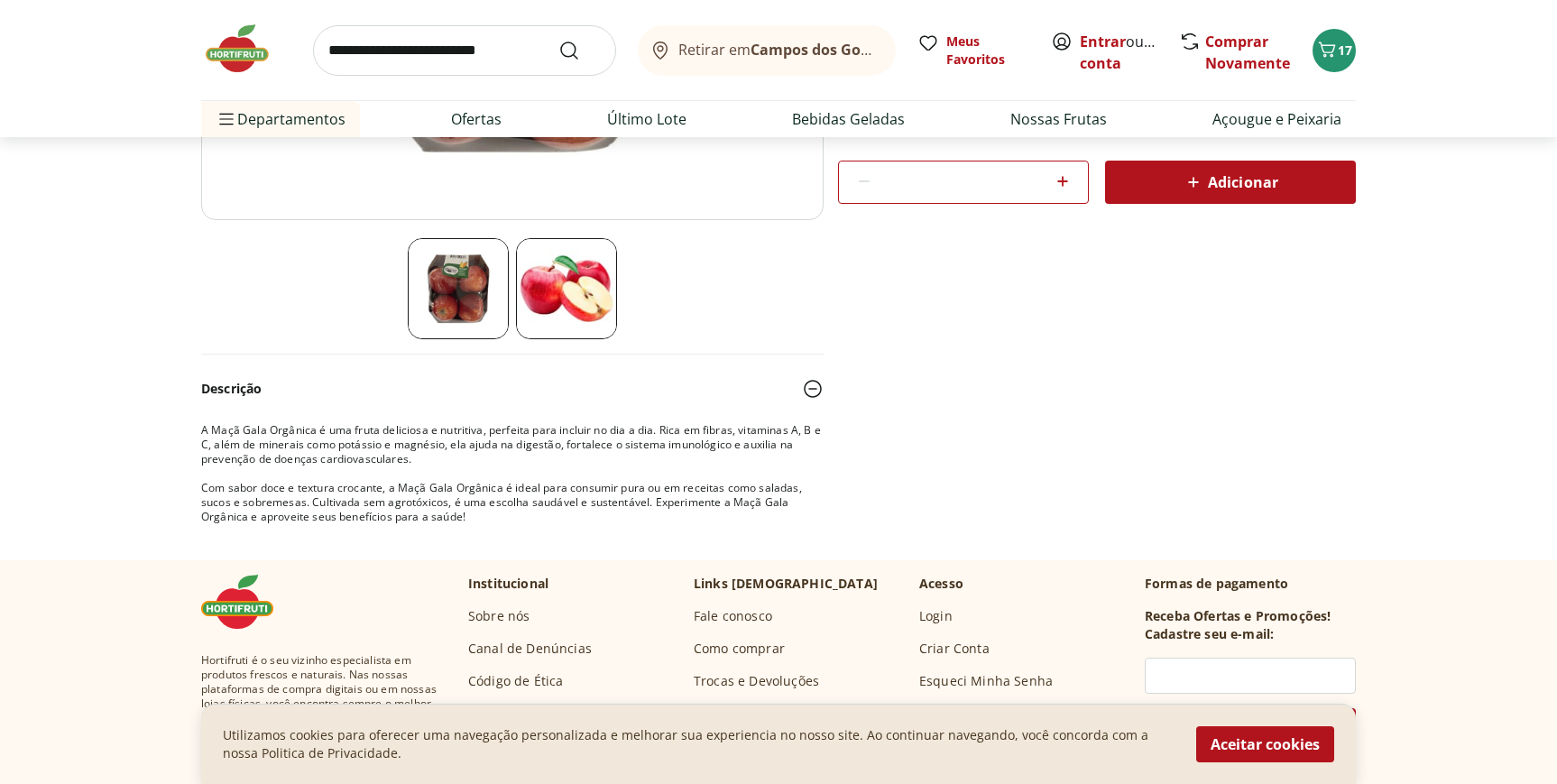
click at [817, 392] on img at bounding box center [813, 388] width 21 height 21
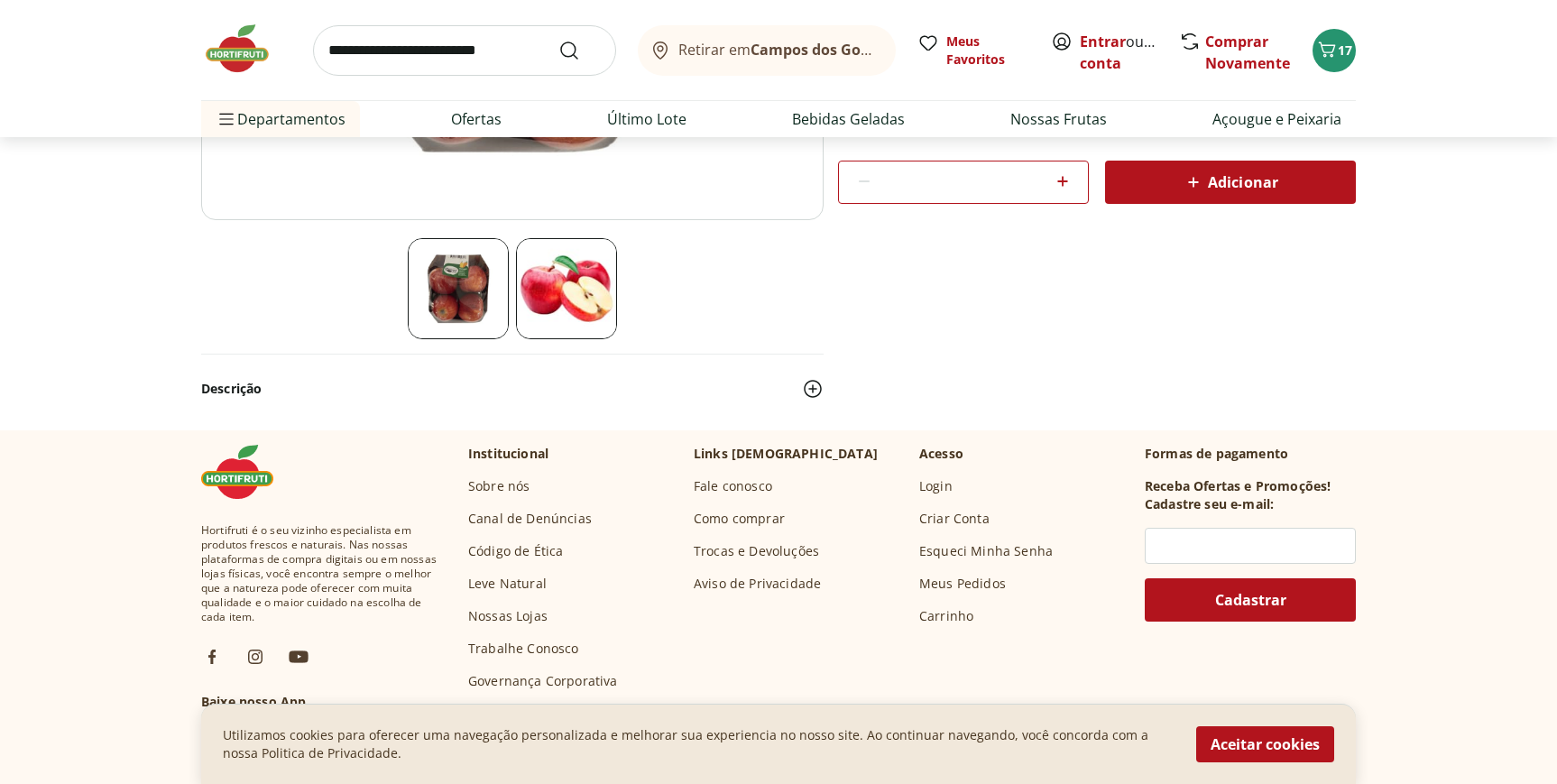
click at [817, 392] on img at bounding box center [813, 388] width 21 height 21
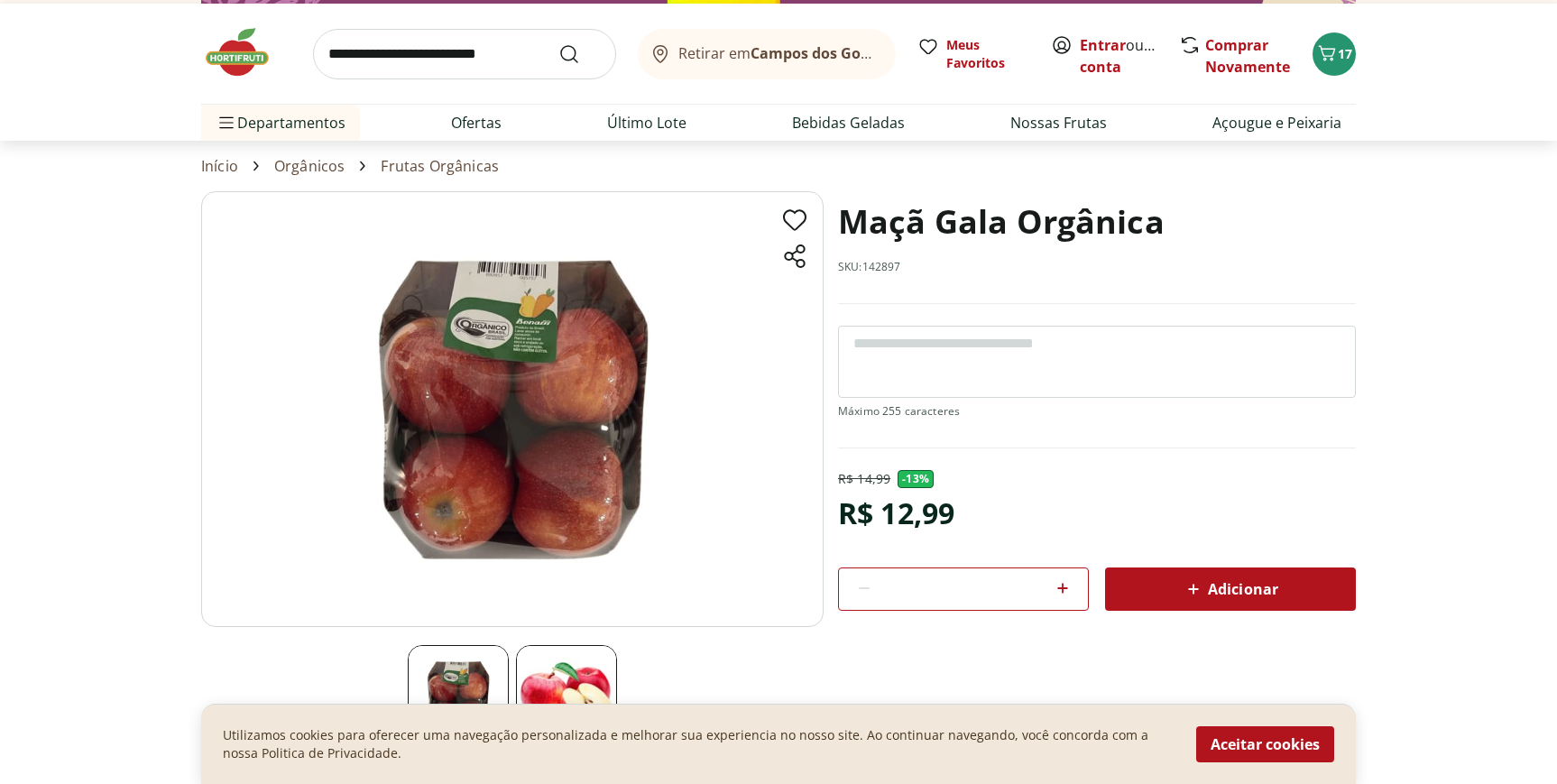
scroll to position [0, 0]
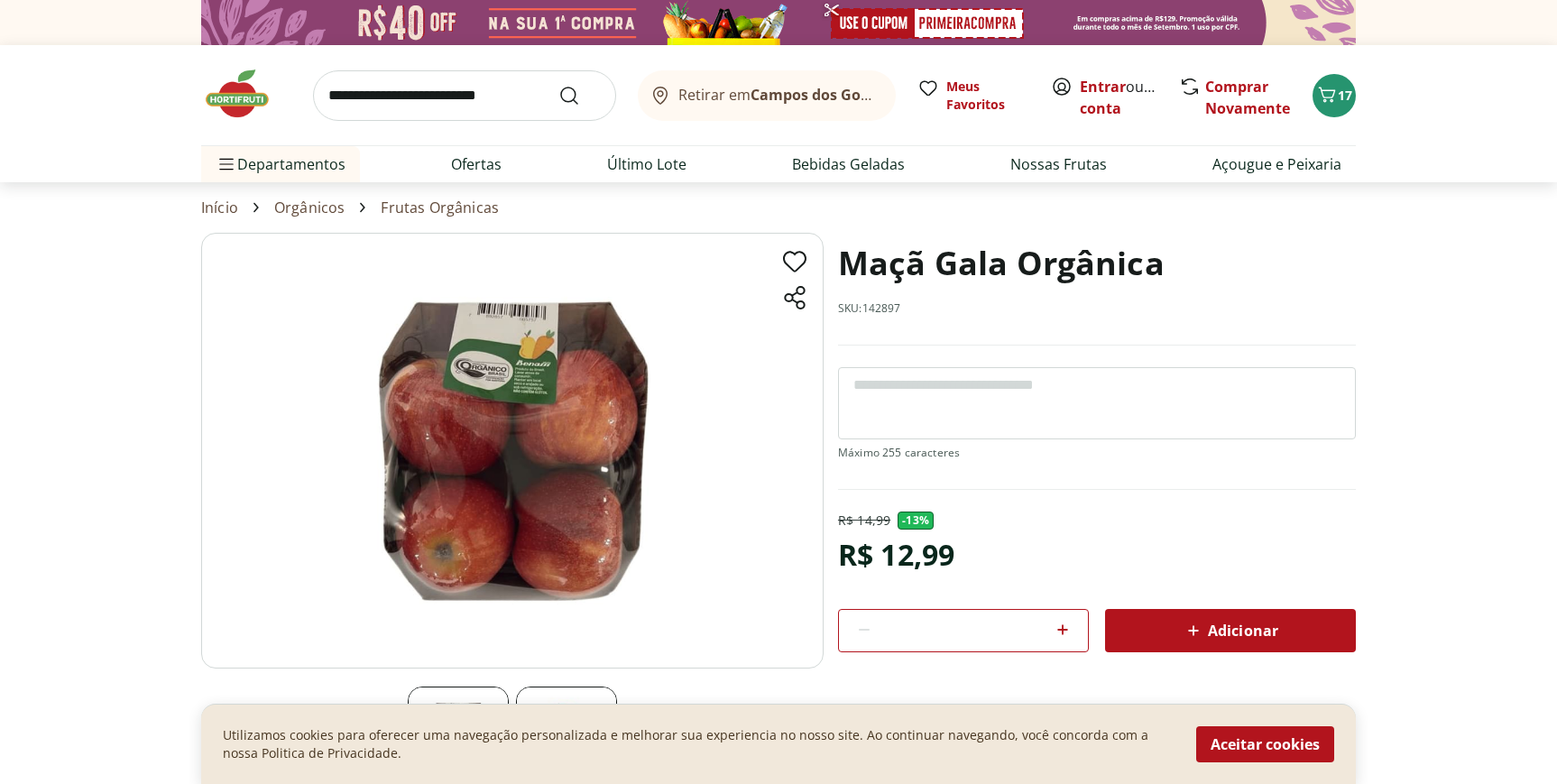
select select "**********"
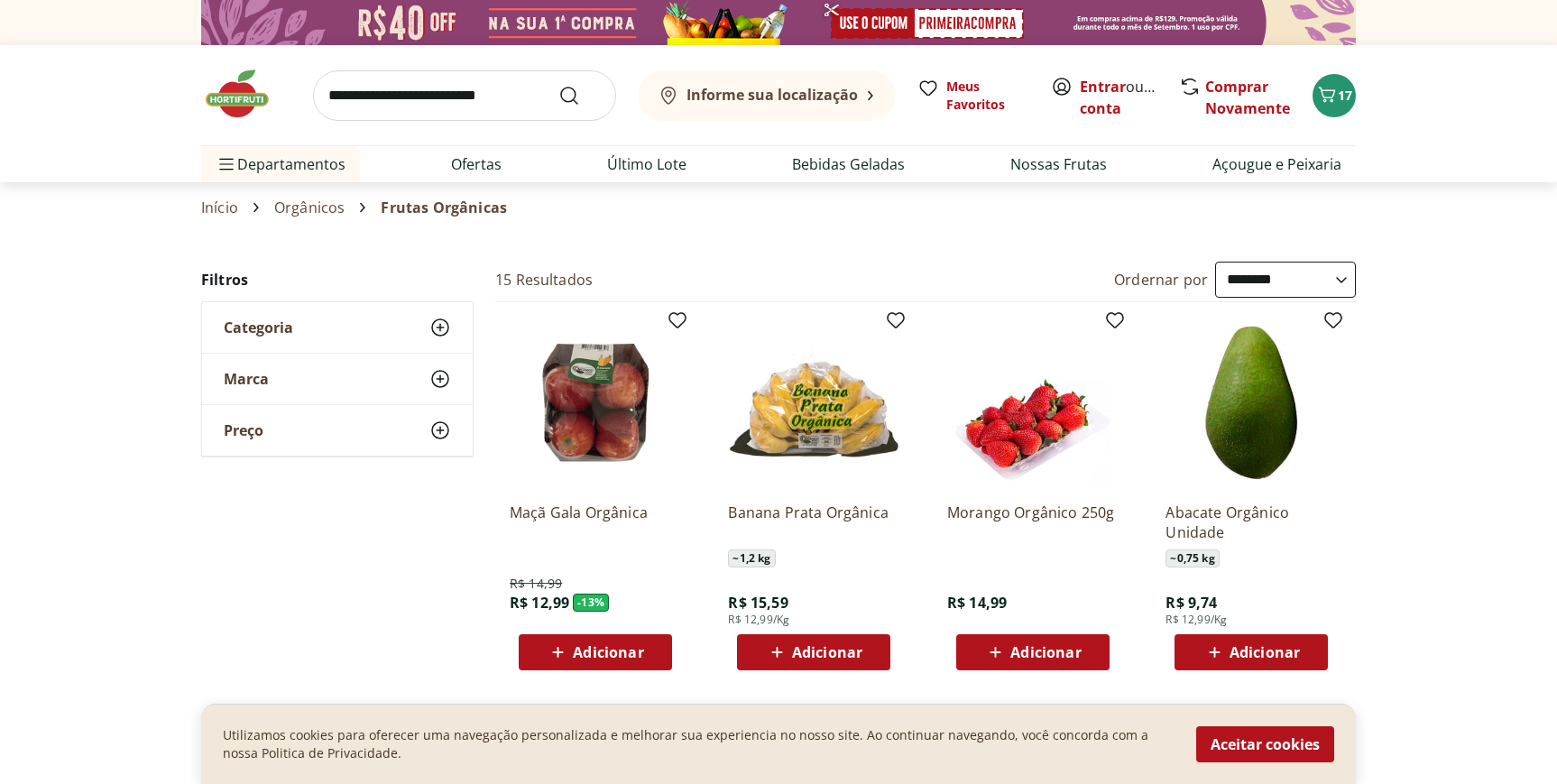
scroll to position [278, 0]
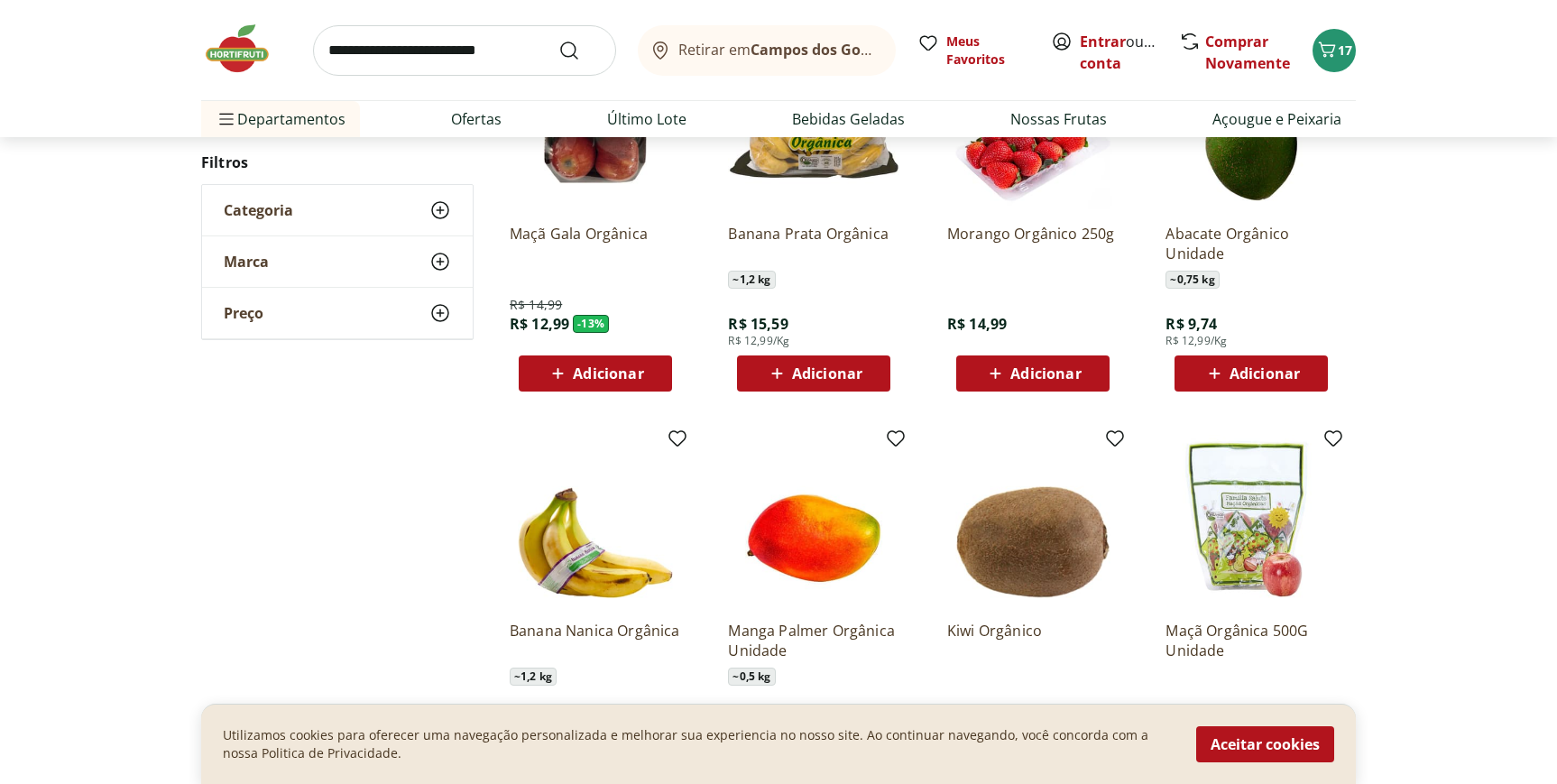
click at [1243, 538] on img at bounding box center [1251, 520] width 171 height 171
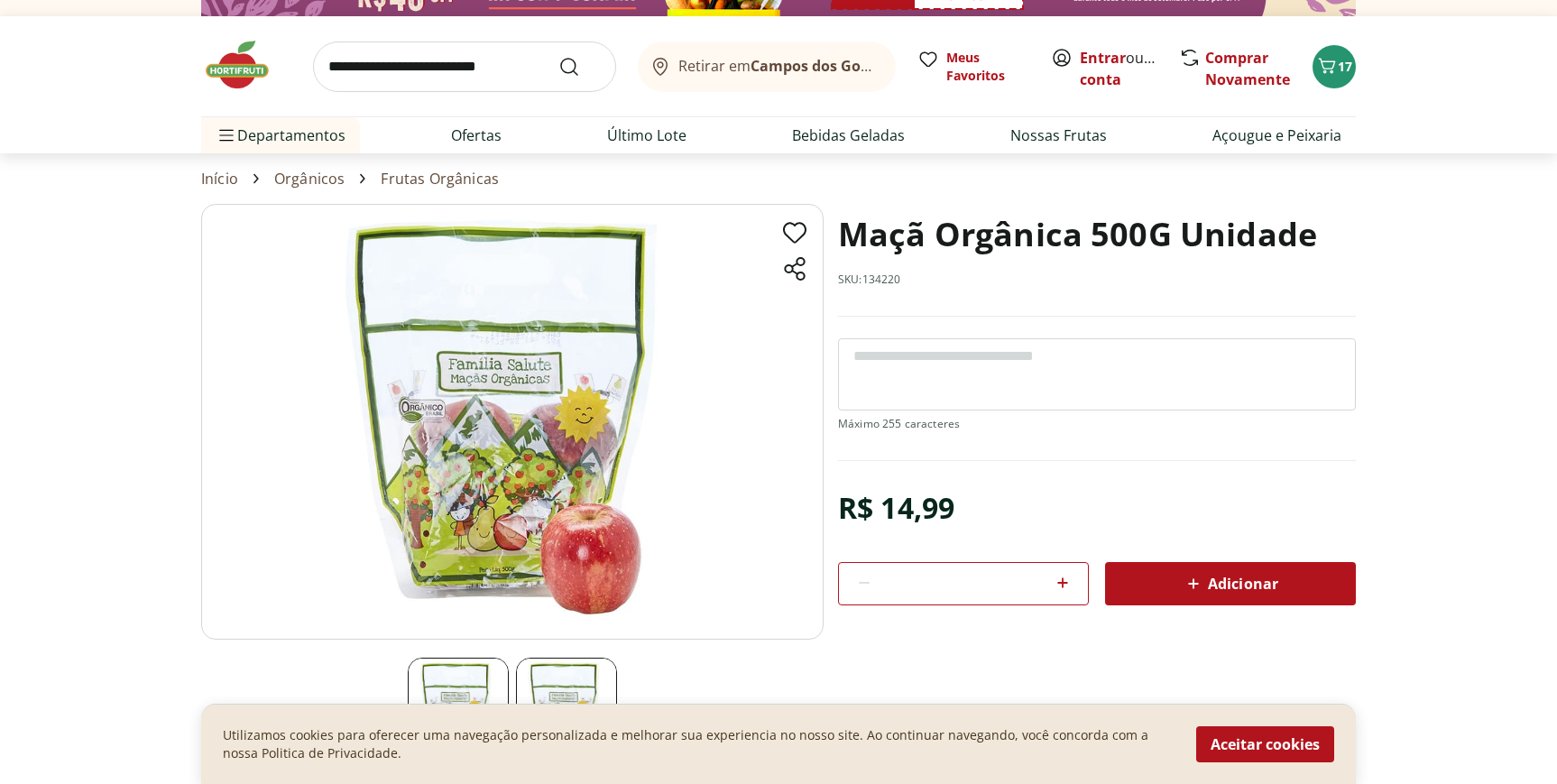
scroll to position [18, 0]
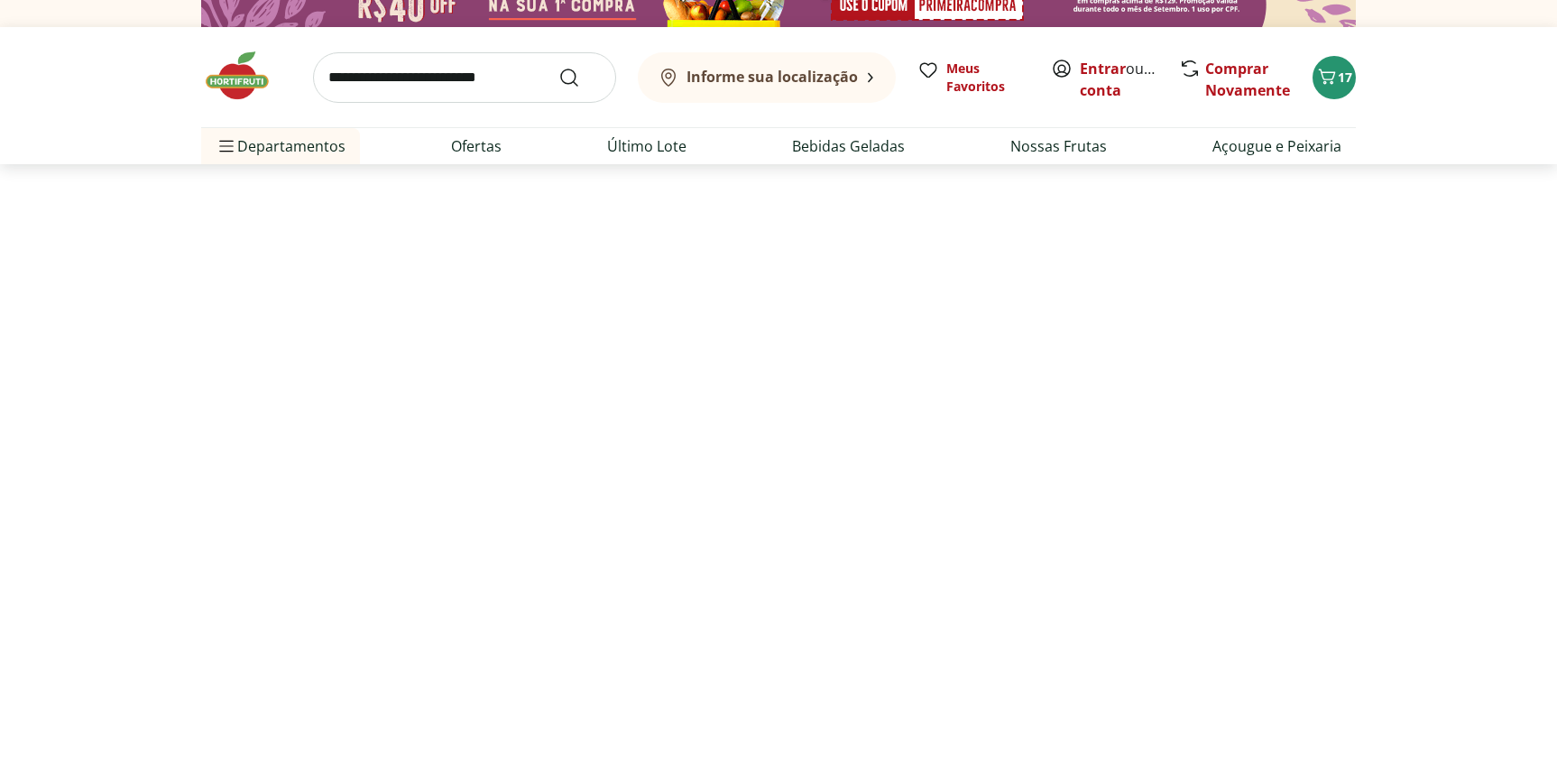
scroll to position [278, 0]
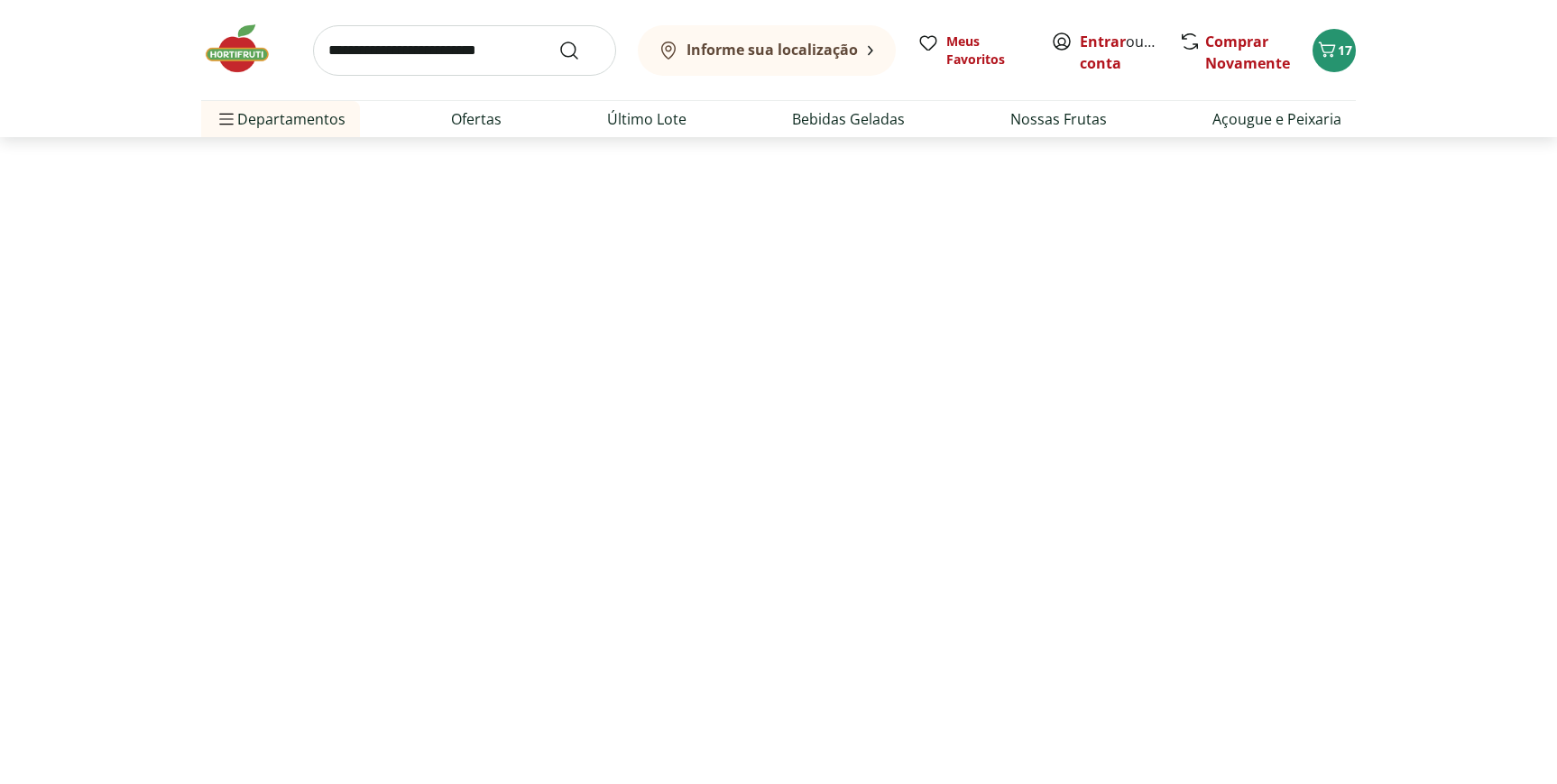
select select "**********"
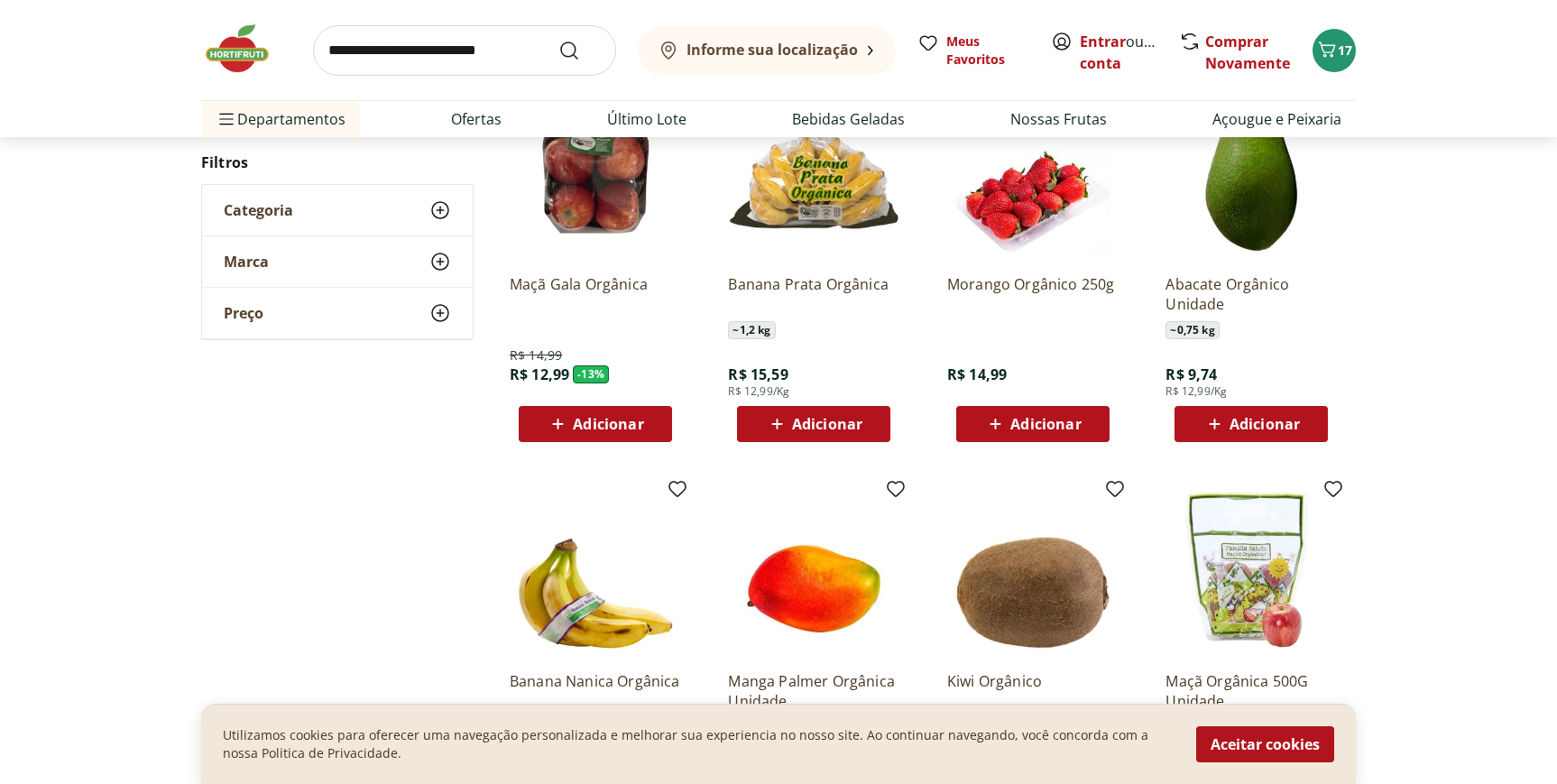
scroll to position [218, 0]
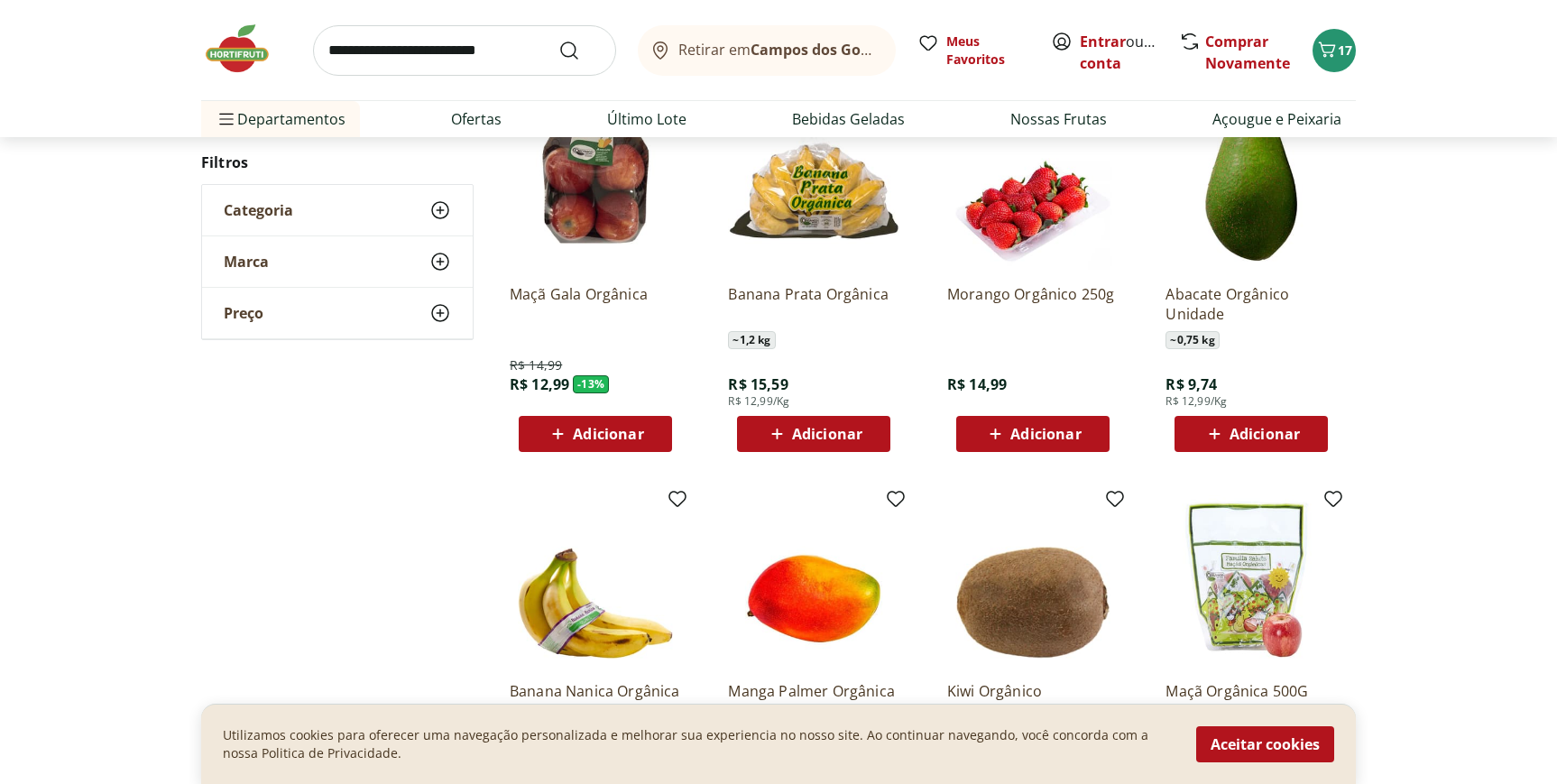
click at [616, 436] on span "Adicionar" at bounding box center [608, 433] width 70 height 15
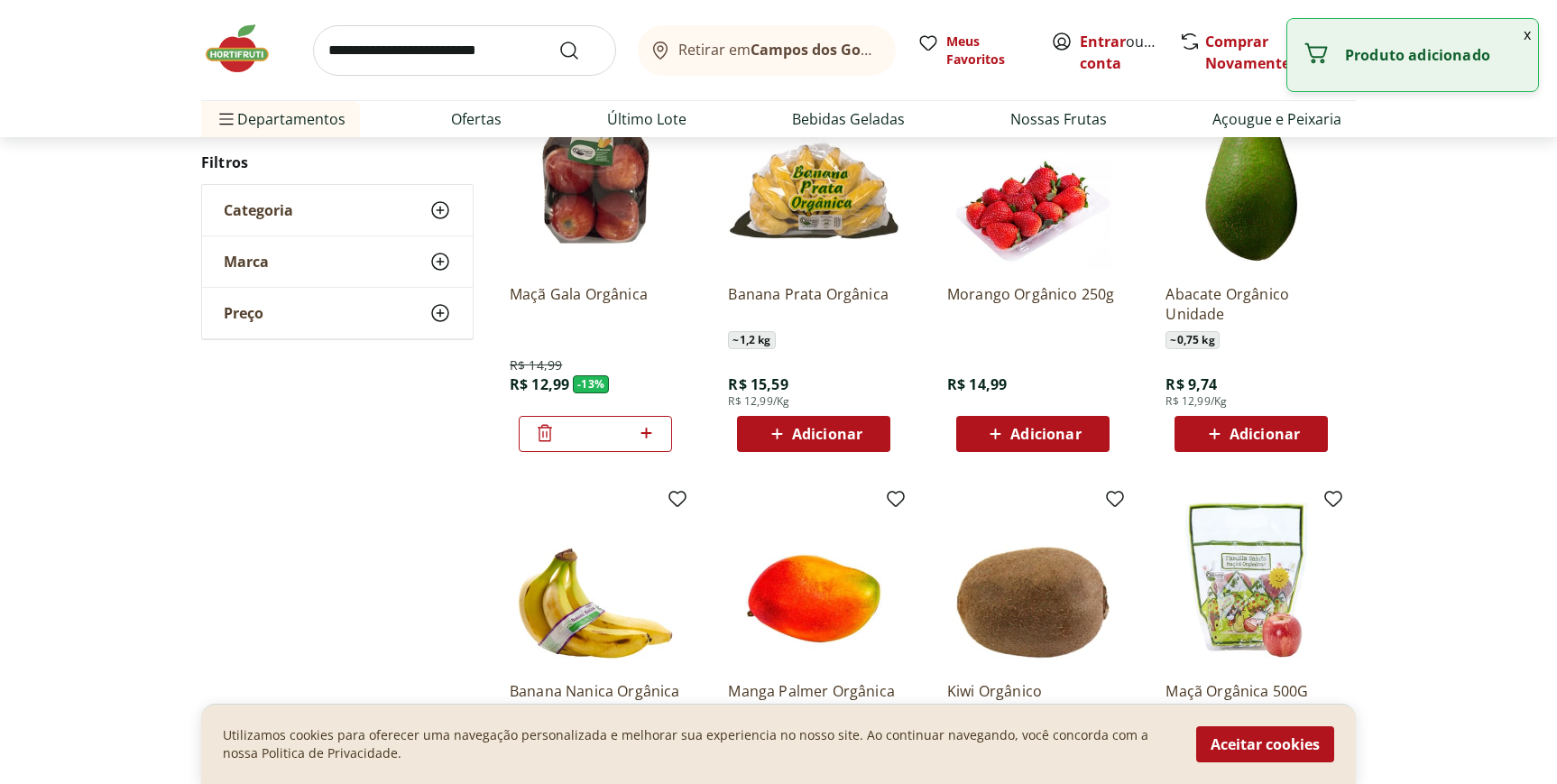
click at [1529, 39] on button "x" at bounding box center [1527, 34] width 21 height 31
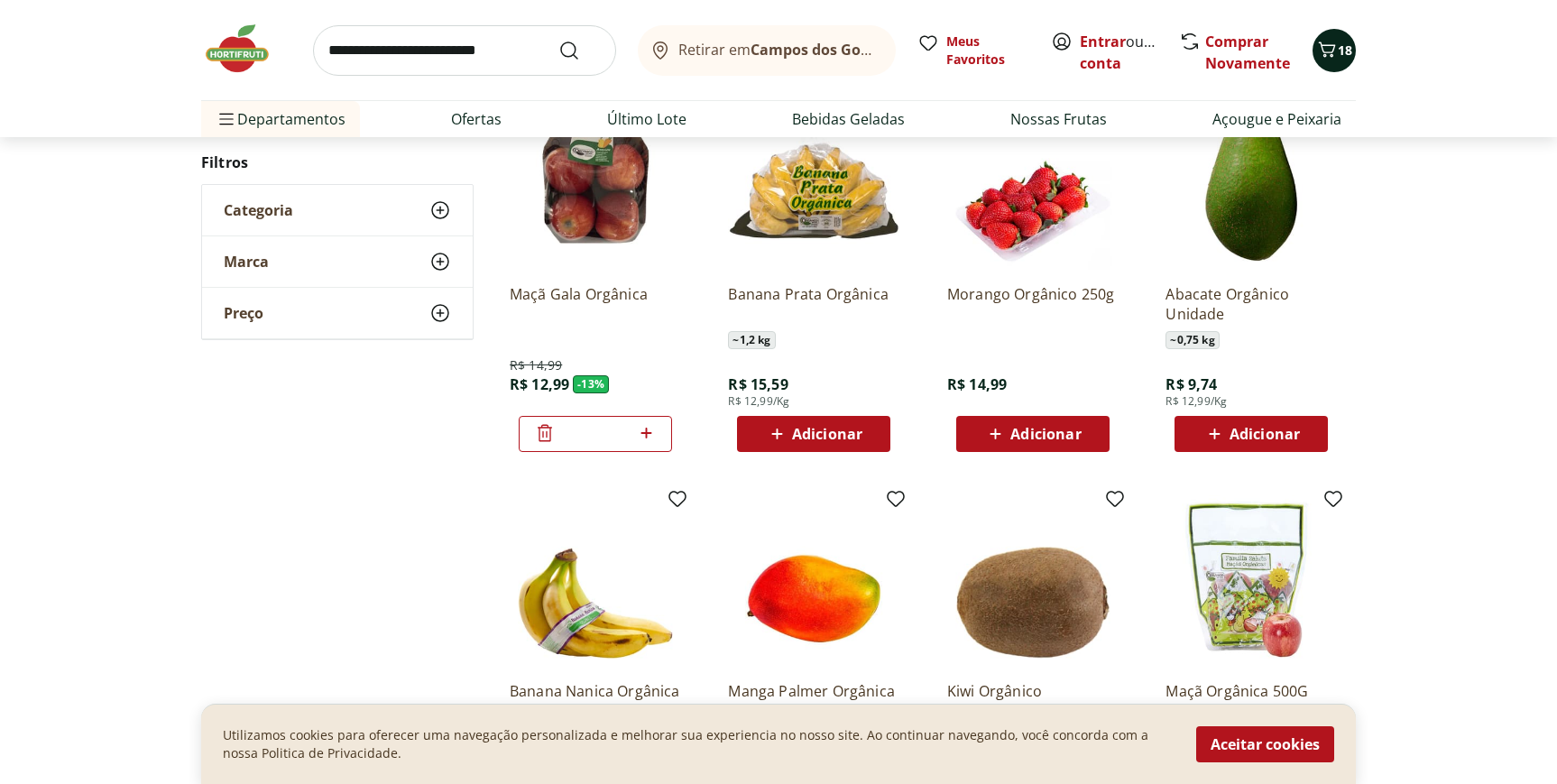
click at [1336, 42] on icon "Carrinho" at bounding box center [1326, 50] width 21 height 21
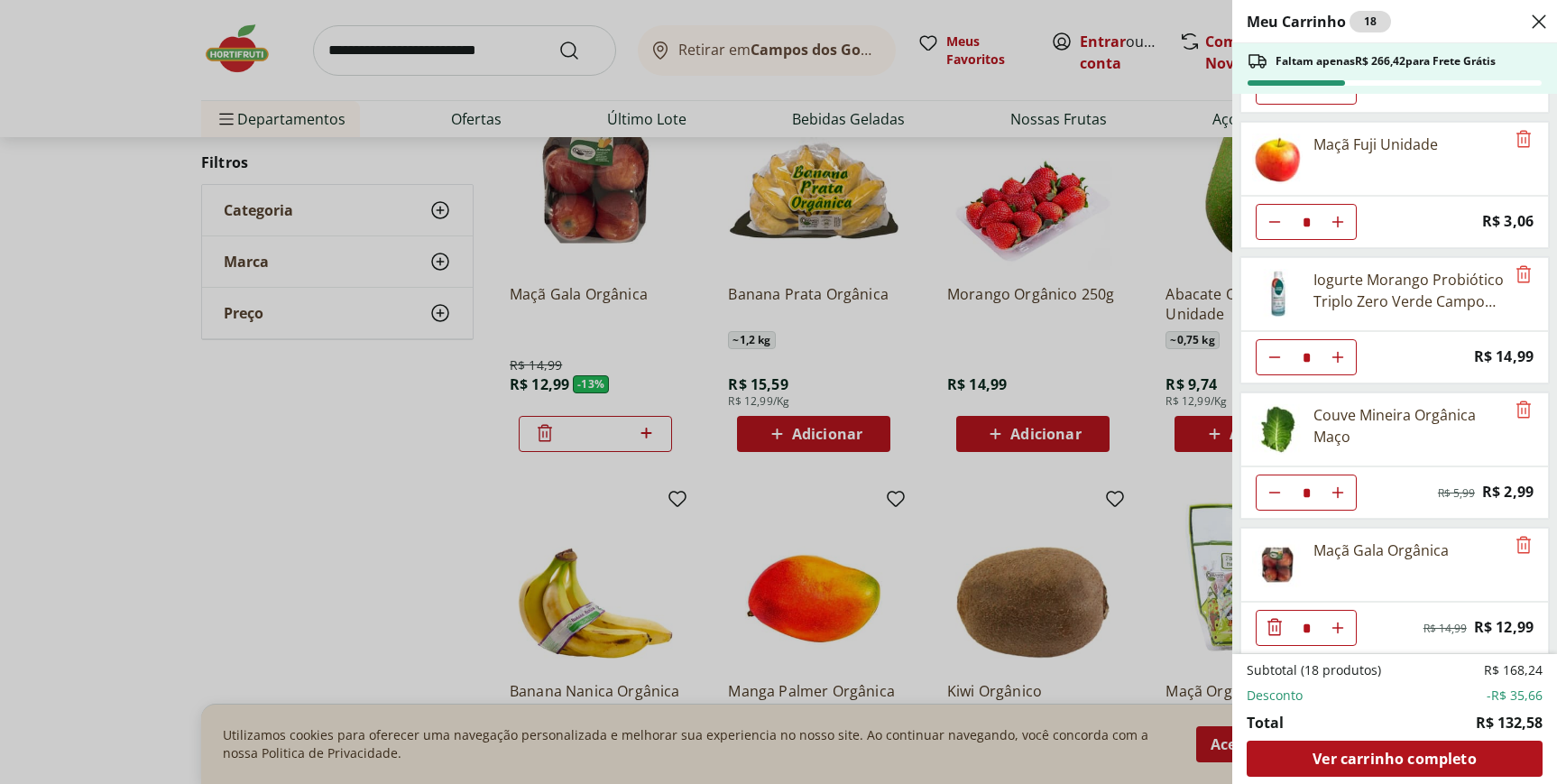
scroll to position [124, 0]
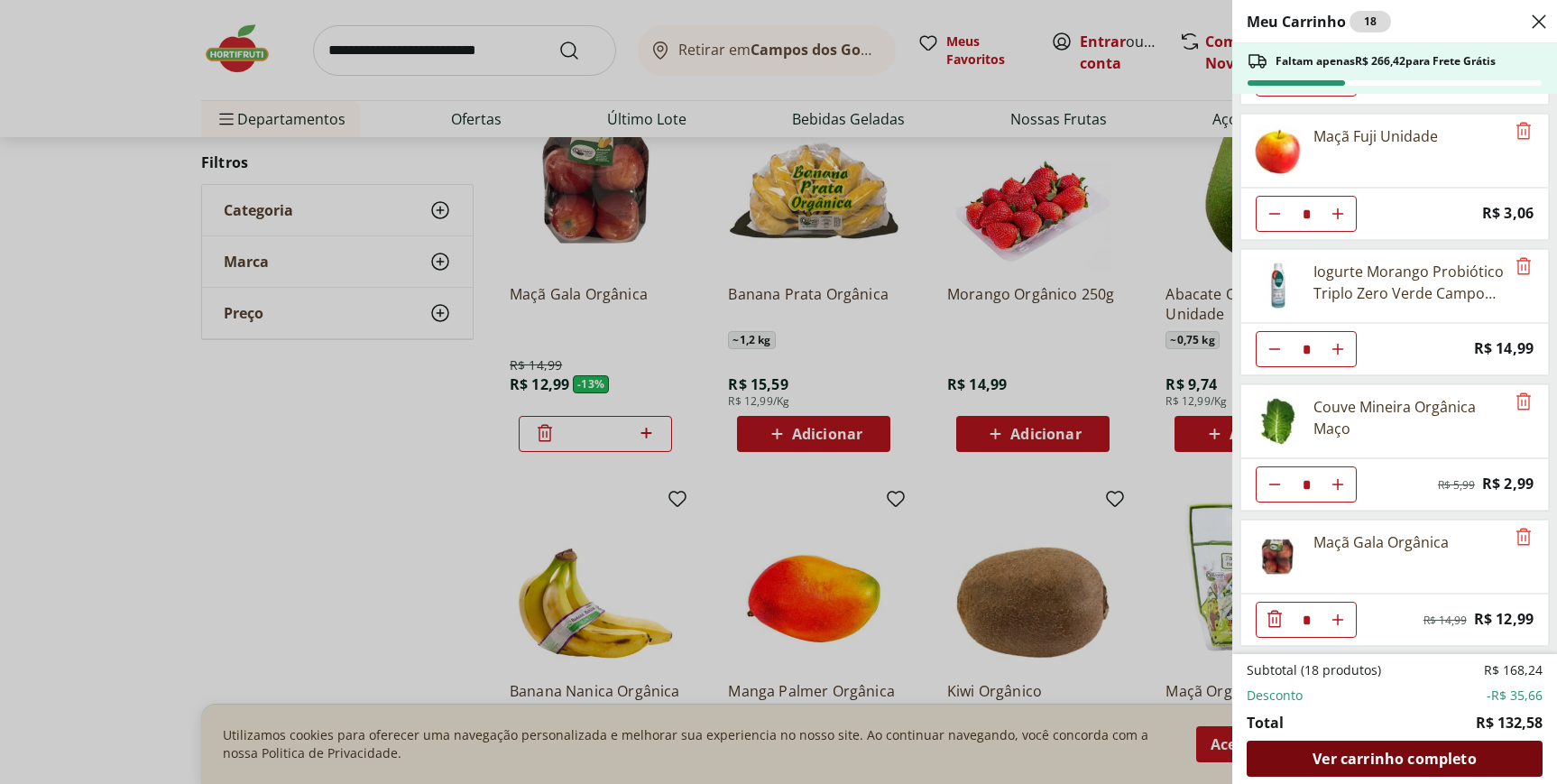
click at [1348, 753] on span "Ver carrinho completo" at bounding box center [1394, 758] width 163 height 15
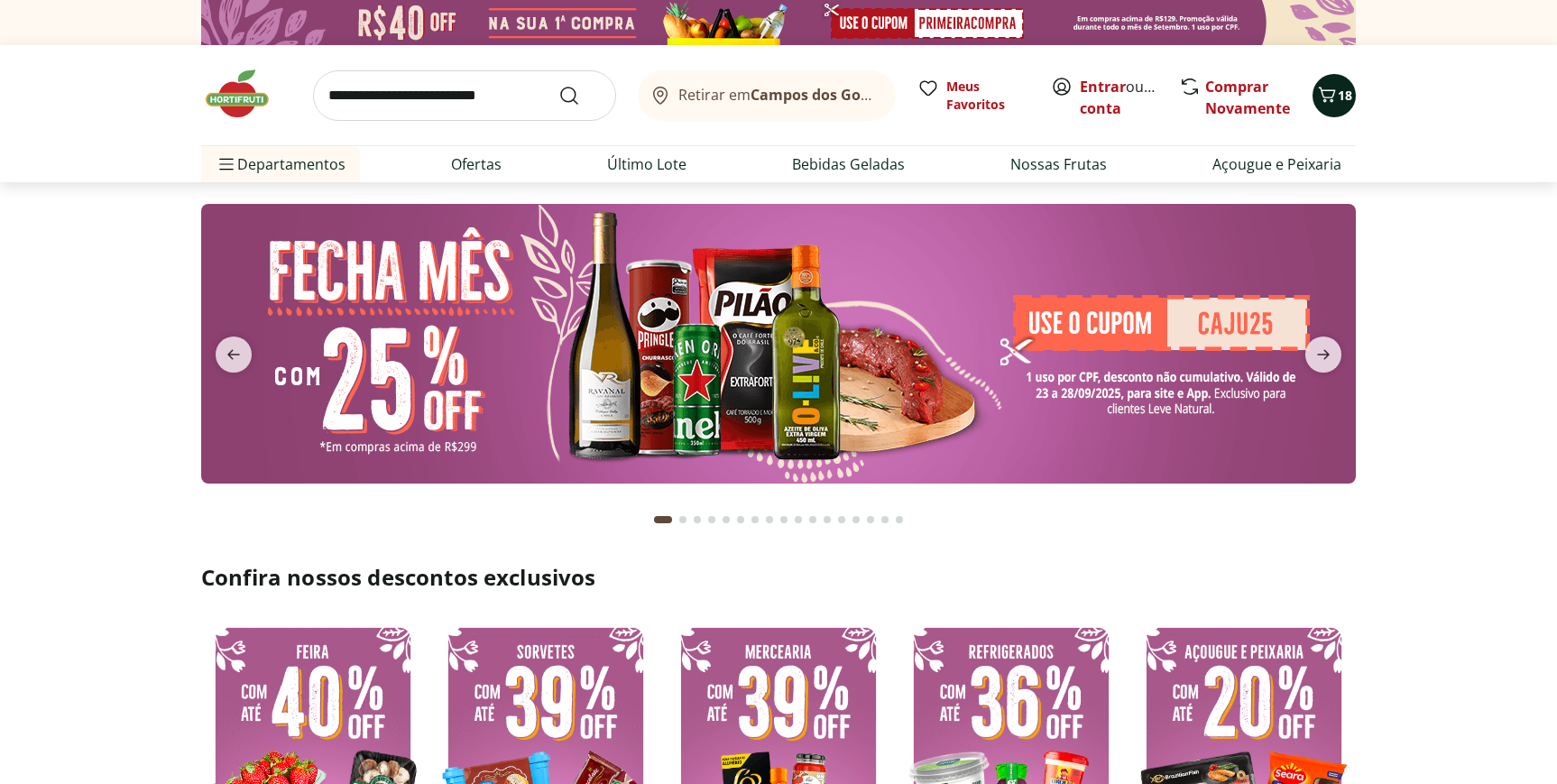
click at [1348, 98] on span "18" at bounding box center [1345, 95] width 15 height 18
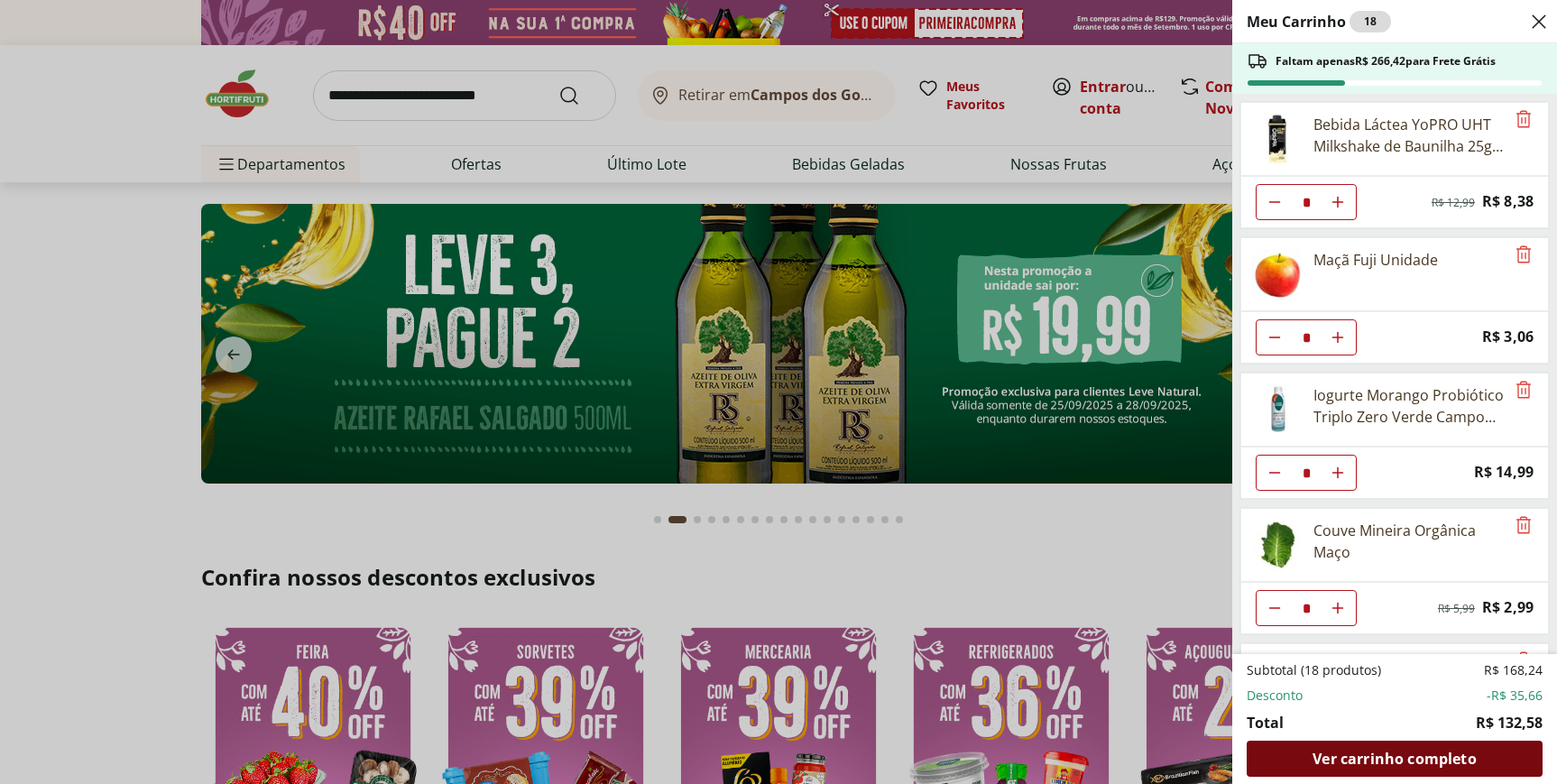
click at [1356, 759] on span "Ver carrinho completo" at bounding box center [1394, 758] width 163 height 15
